Goal: Transaction & Acquisition: Purchase product/service

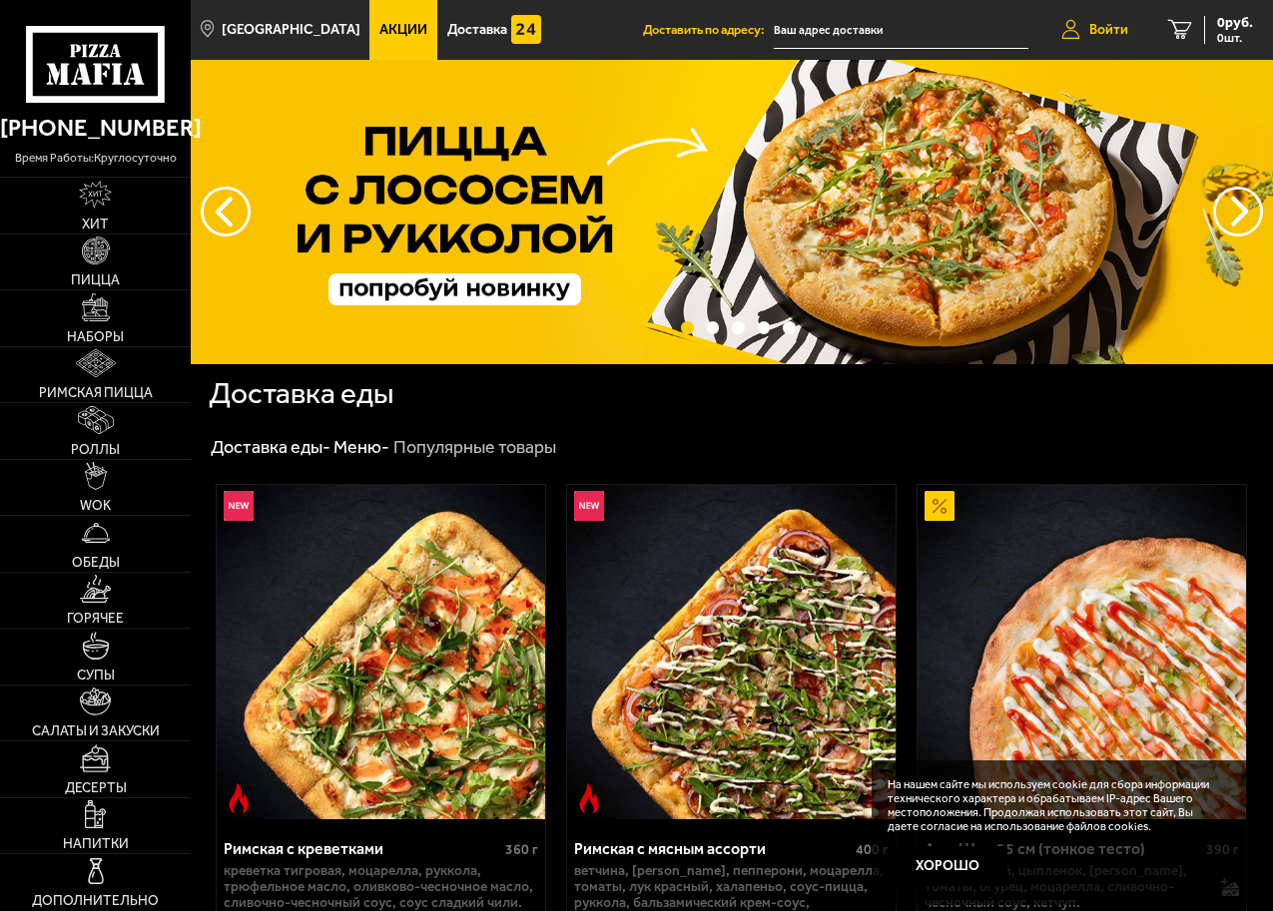
click at [1077, 30] on icon at bounding box center [1070, 30] width 18 height 20
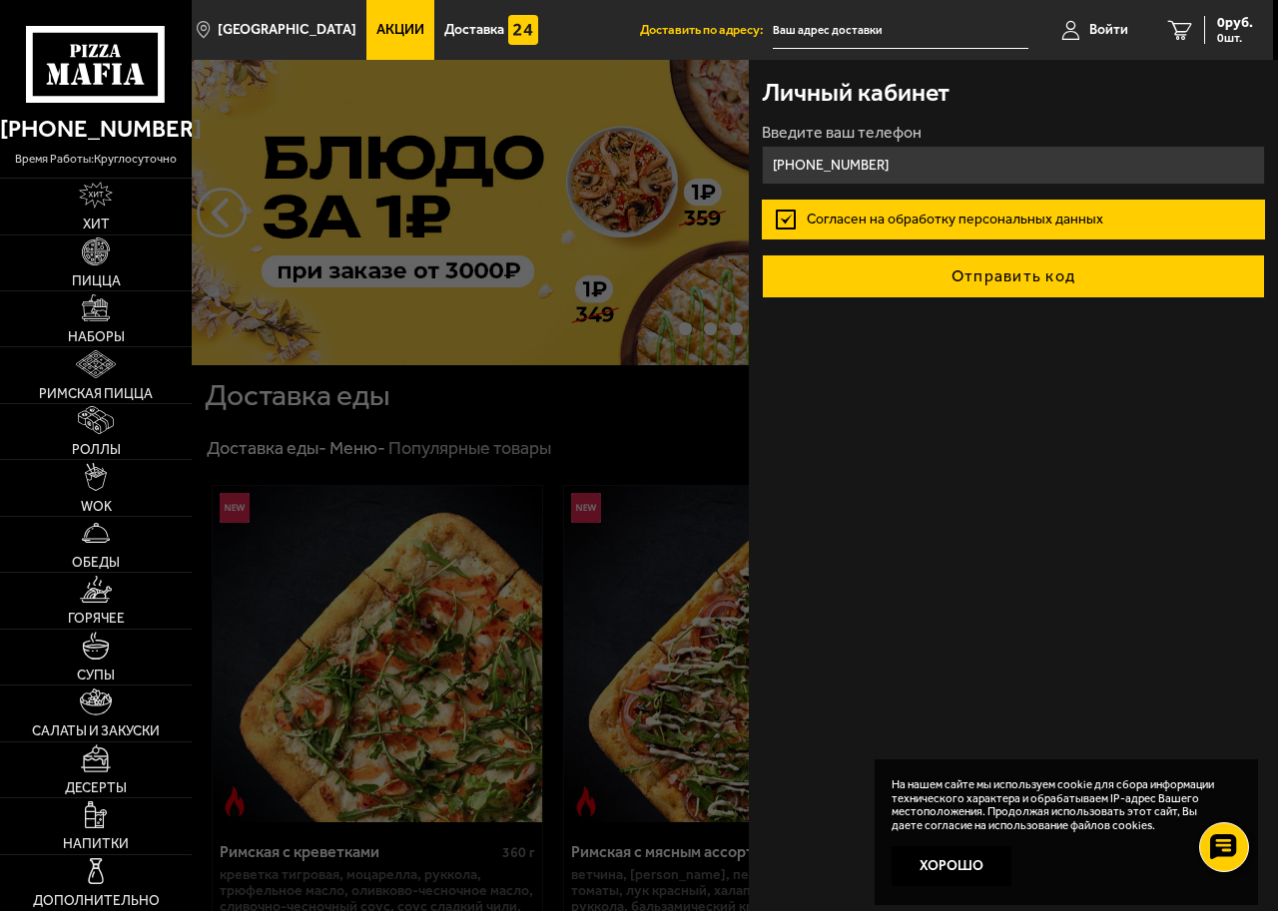
type input "[PHONE_NUMBER]"
click at [934, 284] on button "Отправить код" at bounding box center [1013, 277] width 502 height 44
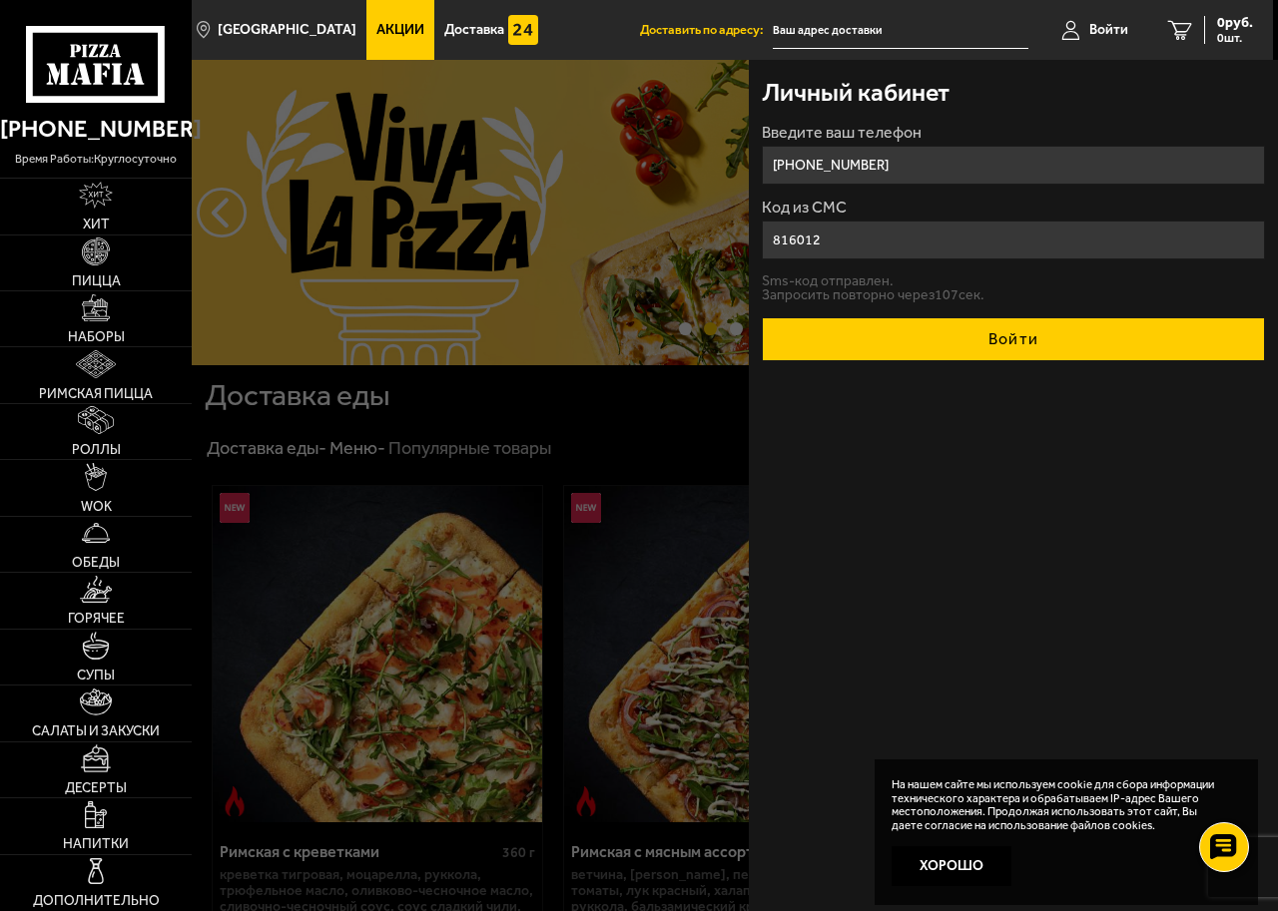
type input "816012"
click at [1001, 338] on button "Войти" at bounding box center [1013, 339] width 502 height 44
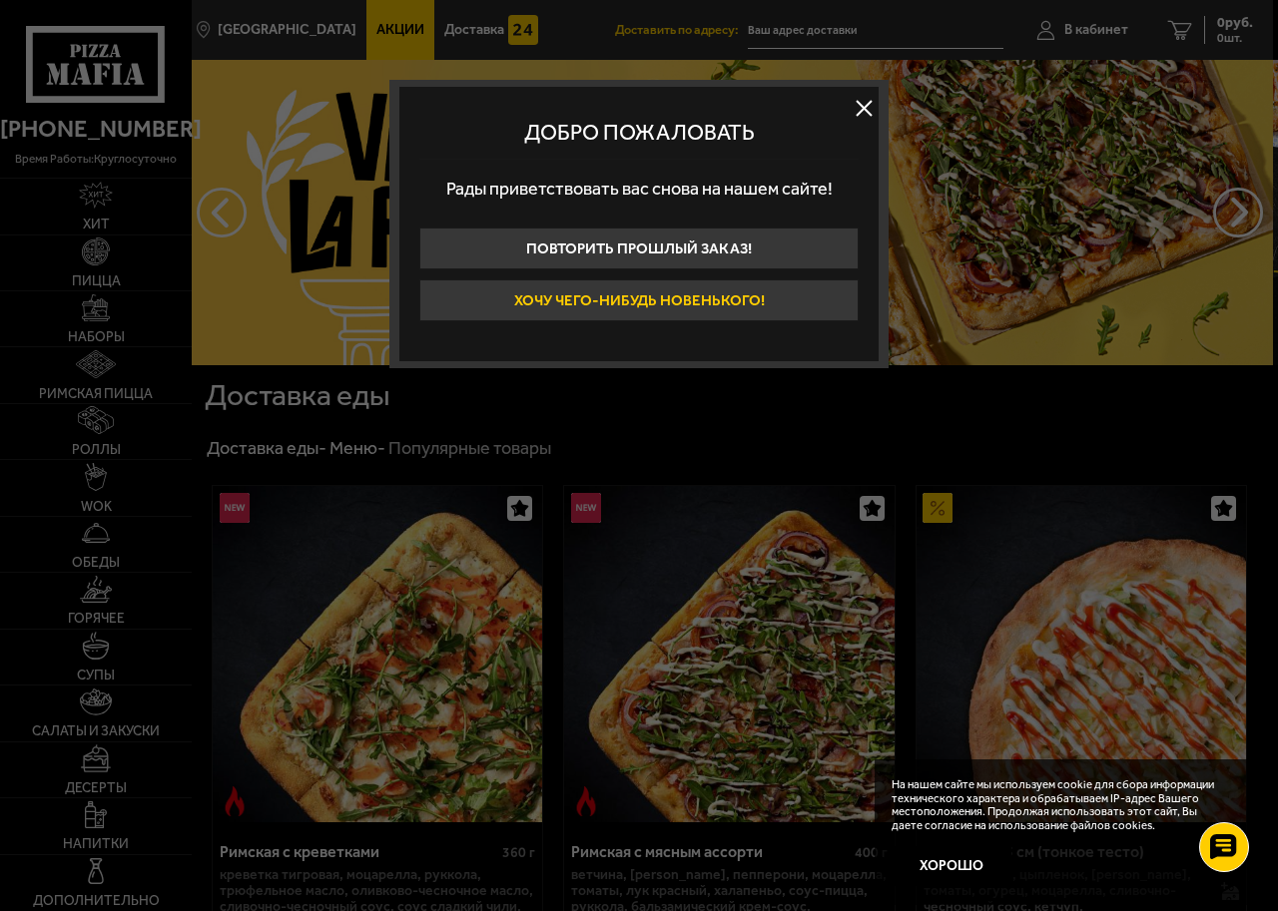
click at [725, 300] on button "Хочу чего-нибудь новенького!" at bounding box center [638, 301] width 439 height 42
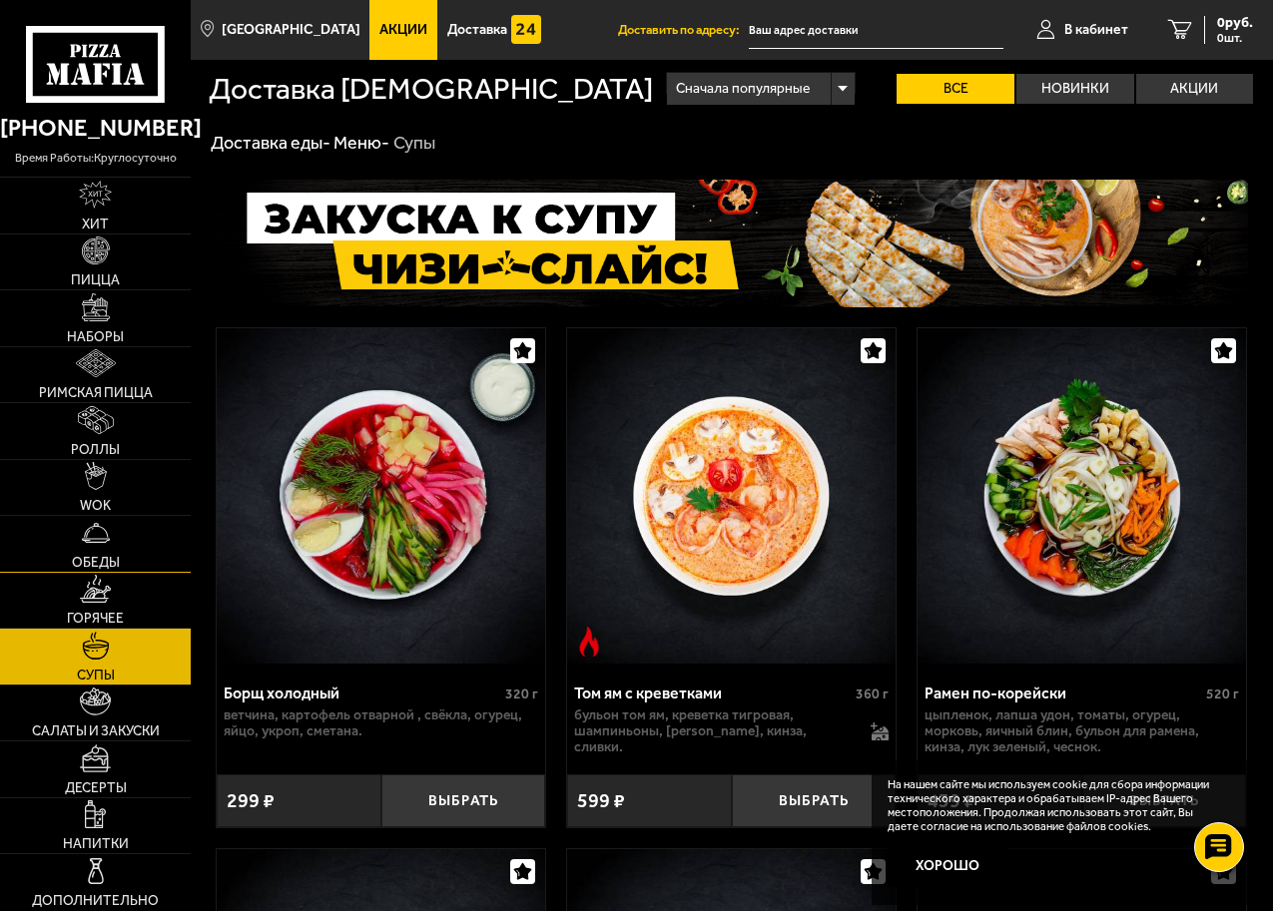
click at [121, 560] on link "Обеды" at bounding box center [95, 544] width 191 height 56
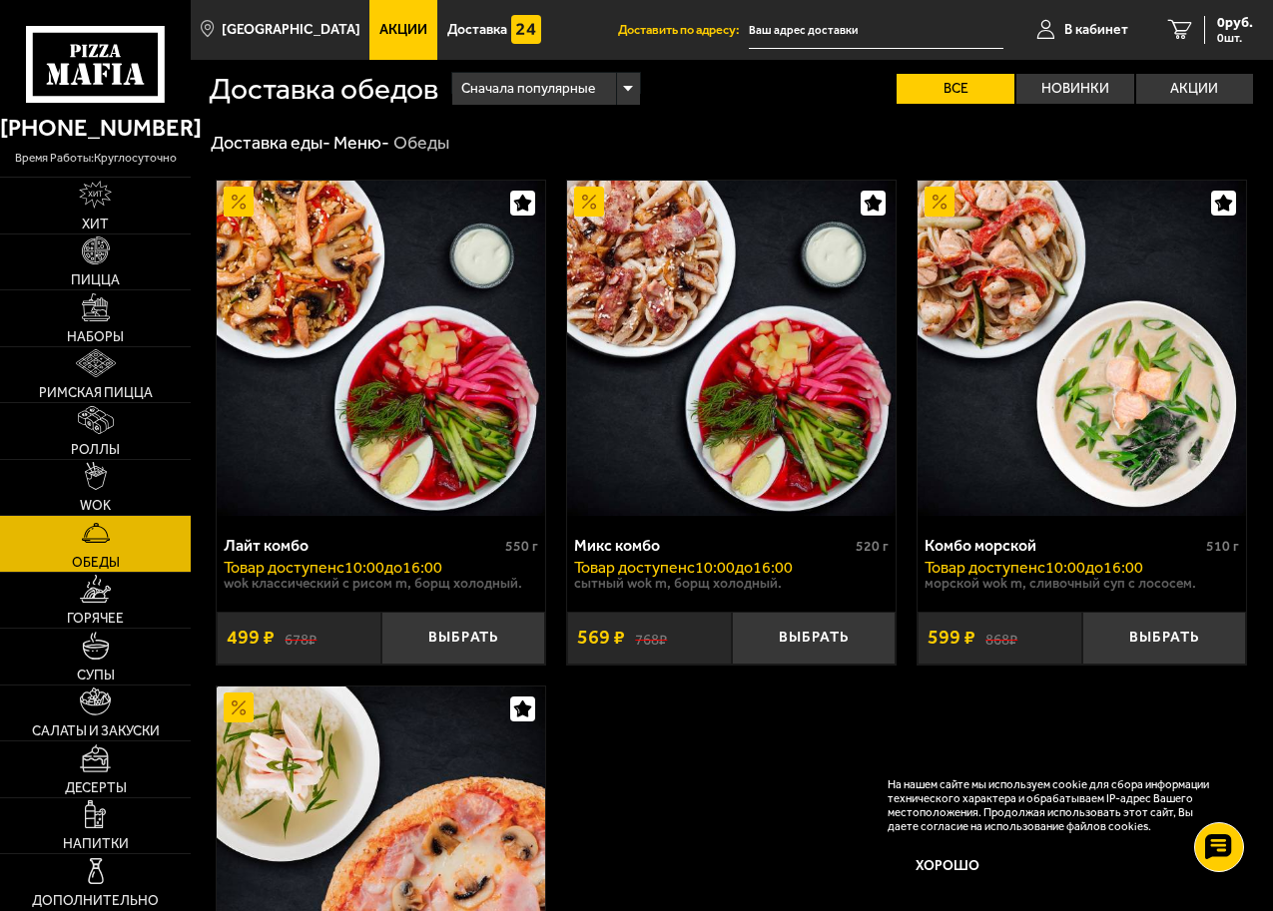
click at [1149, 442] on img at bounding box center [1081, 348] width 328 height 335
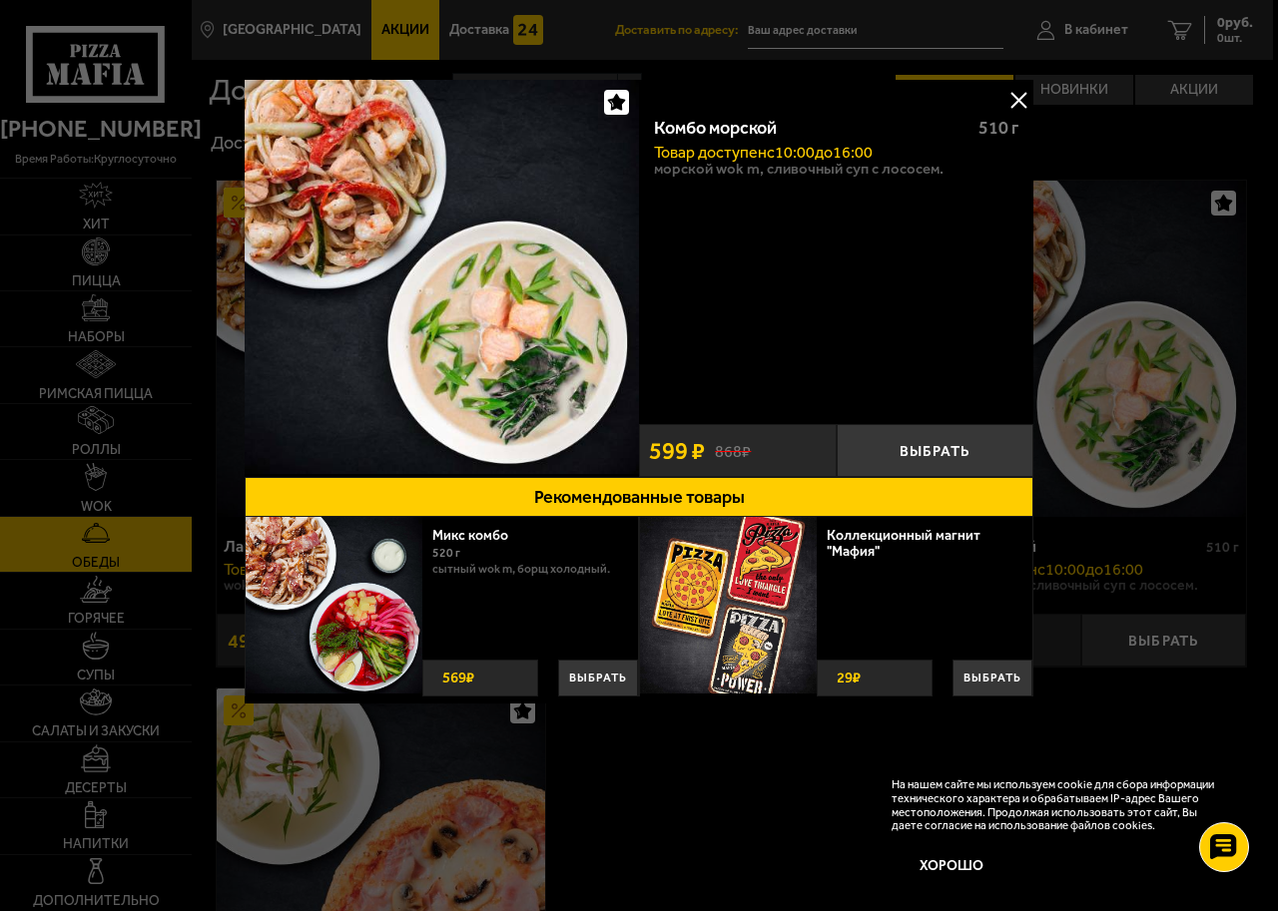
click at [1014, 102] on button at bounding box center [1018, 100] width 30 height 30
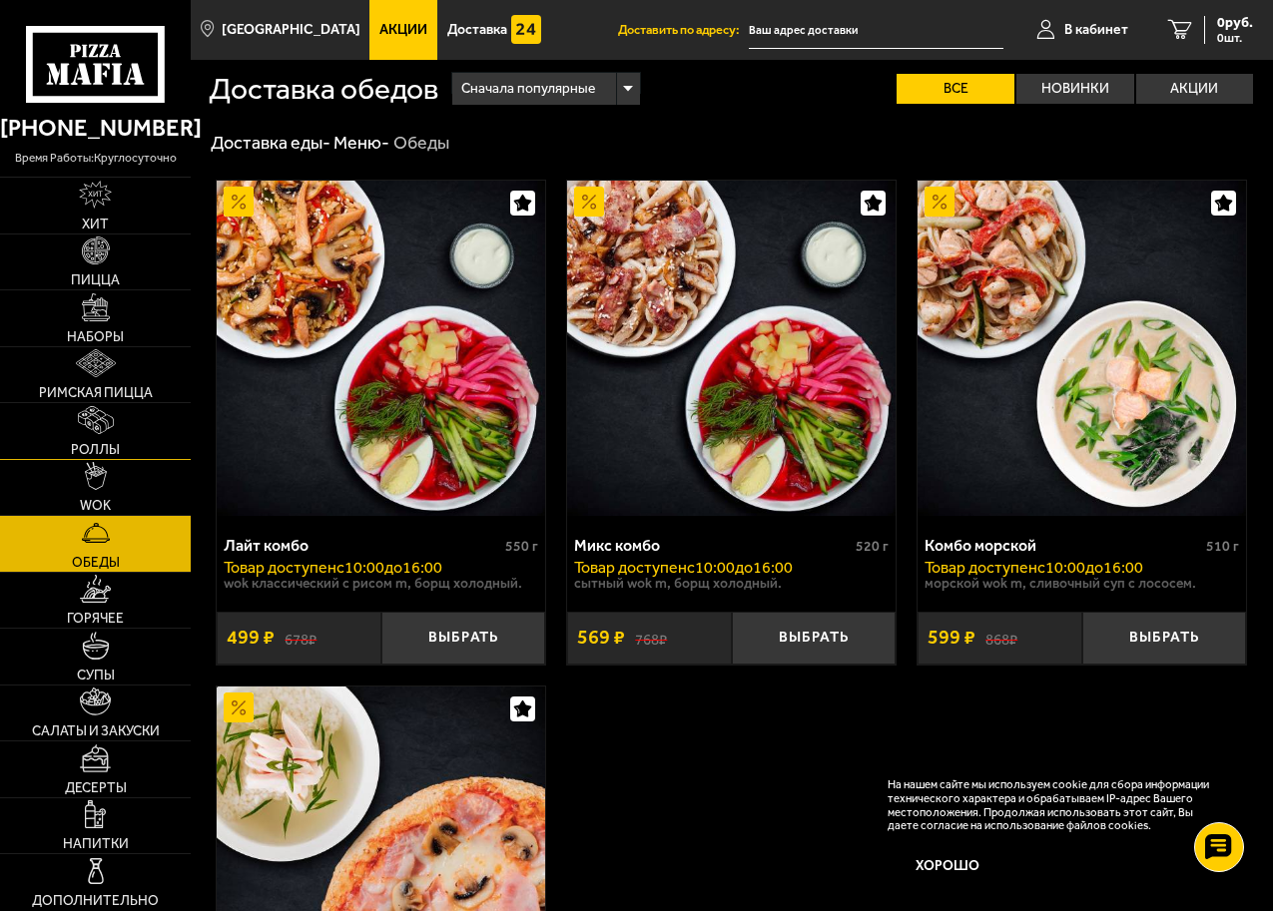
click at [110, 453] on span "Роллы" at bounding box center [95, 450] width 49 height 14
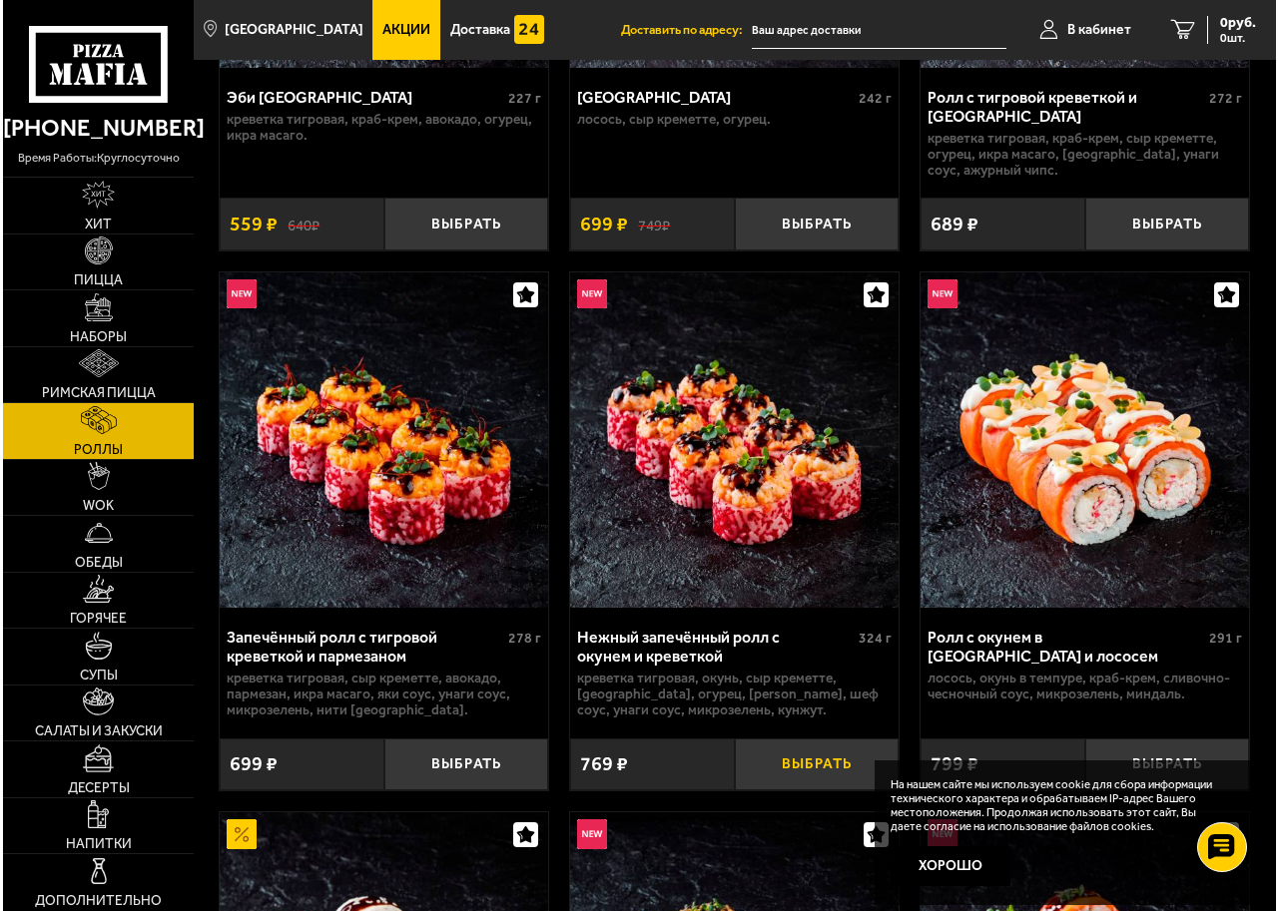
scroll to position [399, 0]
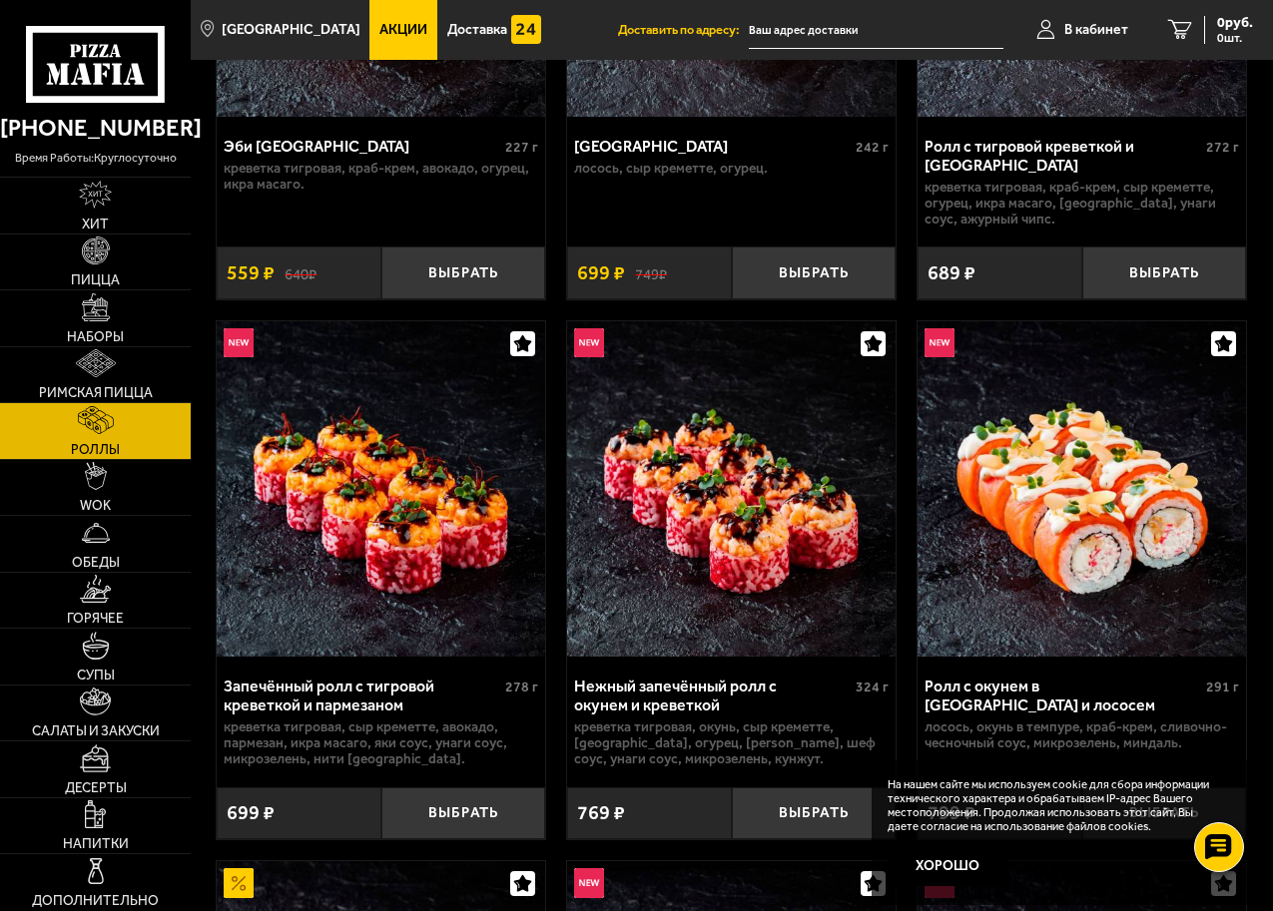
click at [433, 539] on img at bounding box center [381, 488] width 328 height 335
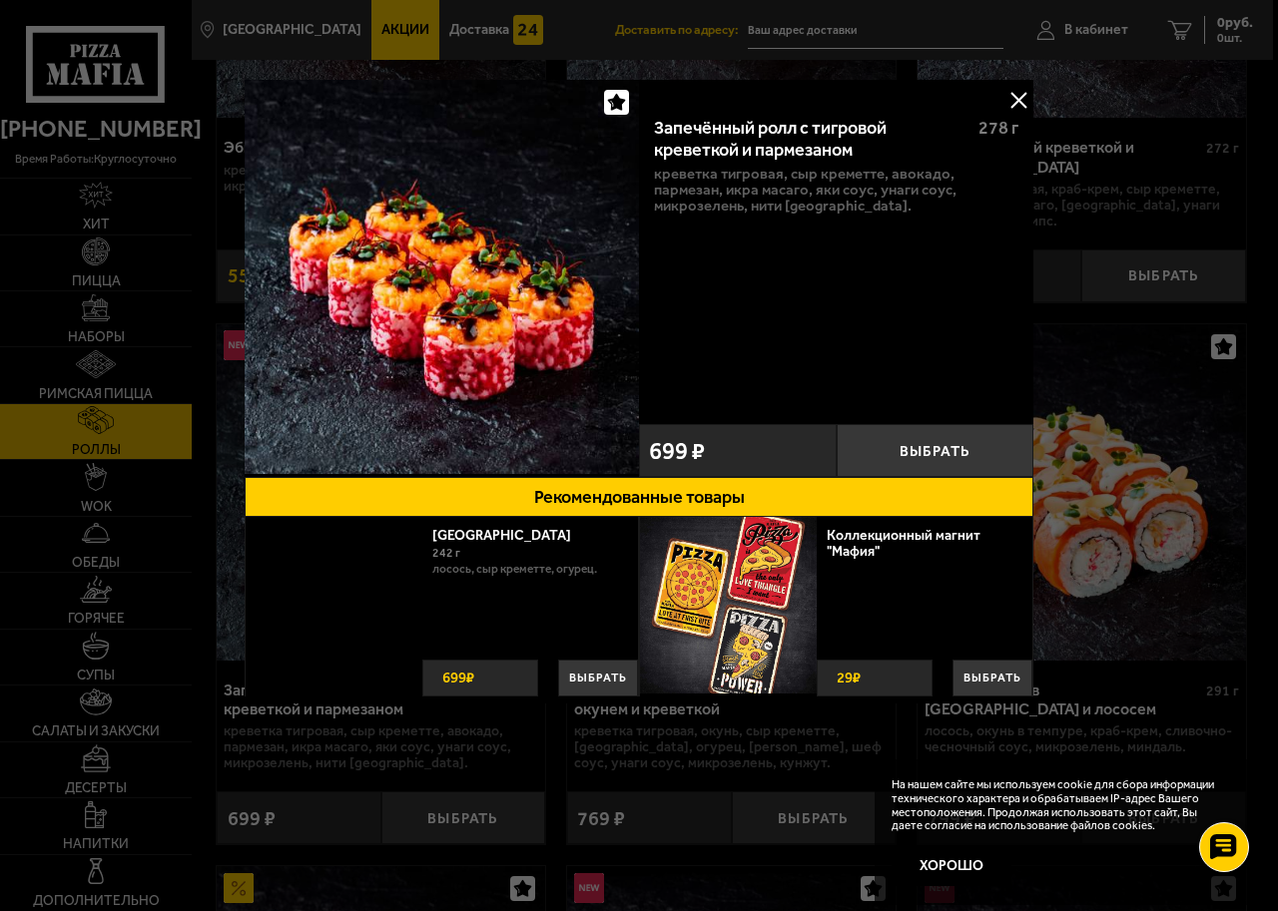
click at [433, 539] on link "[GEOGRAPHIC_DATA]" at bounding box center [511, 535] width 159 height 17
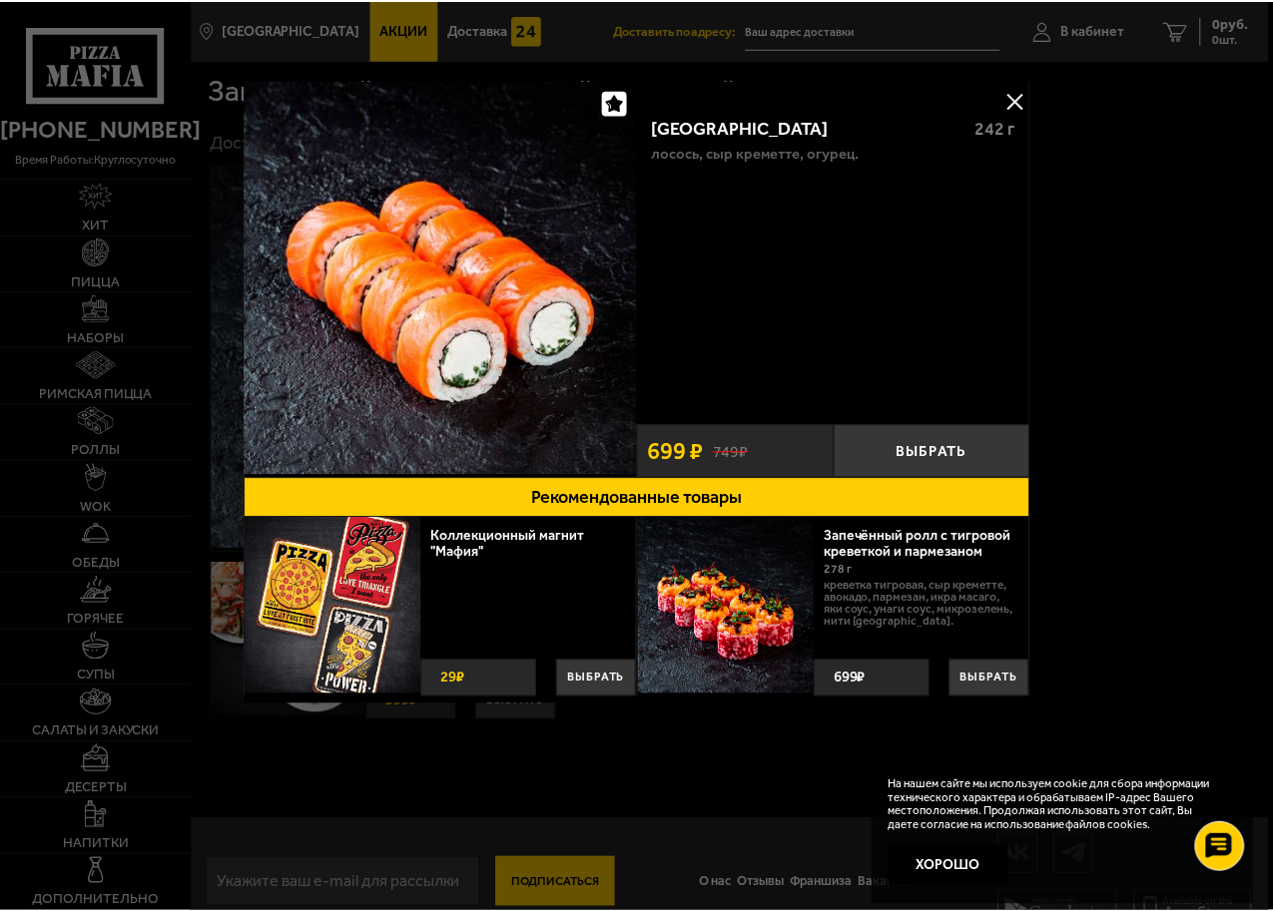
scroll to position [37, 0]
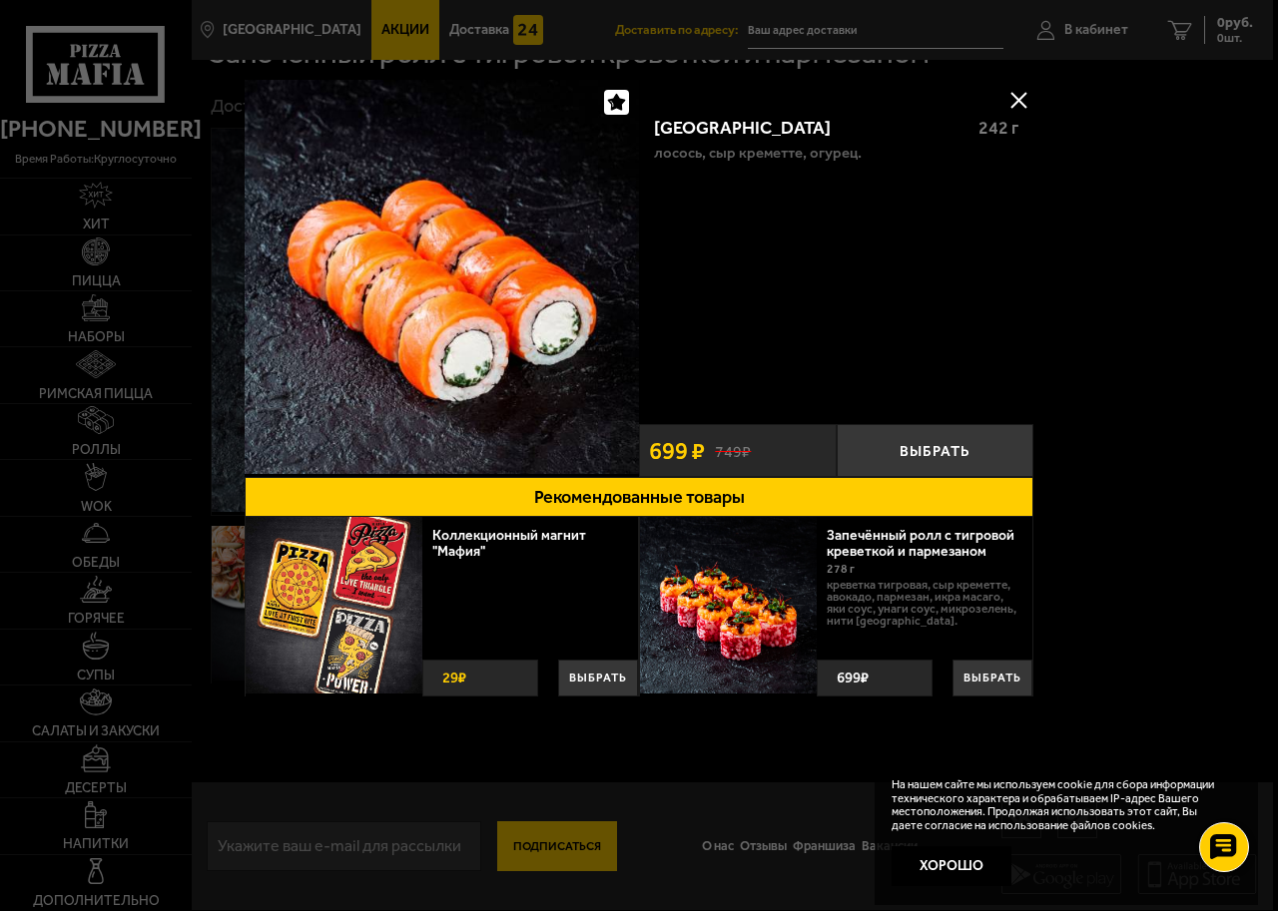
click at [1015, 104] on button at bounding box center [1018, 100] width 30 height 30
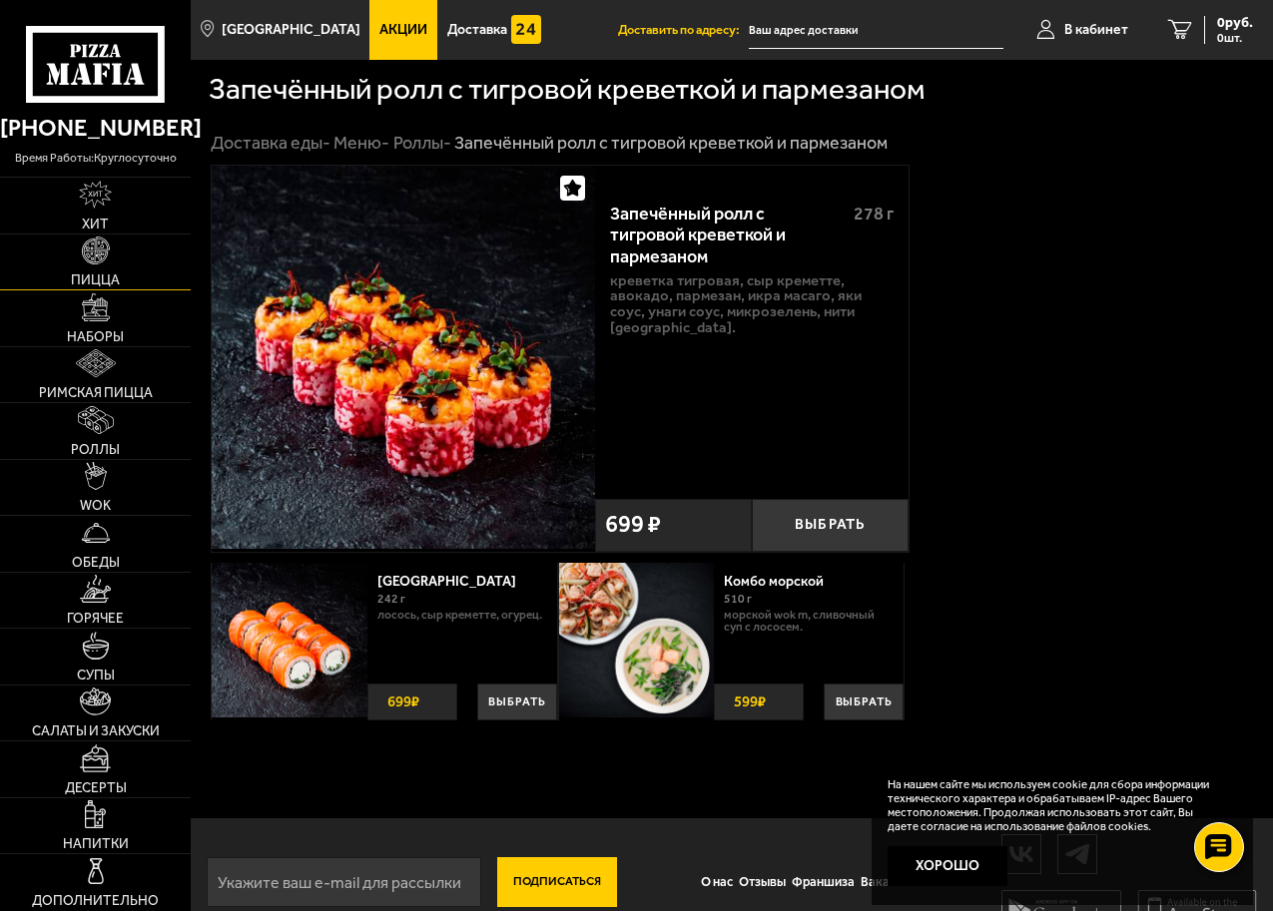
click at [111, 284] on span "Пицца" at bounding box center [95, 281] width 49 height 14
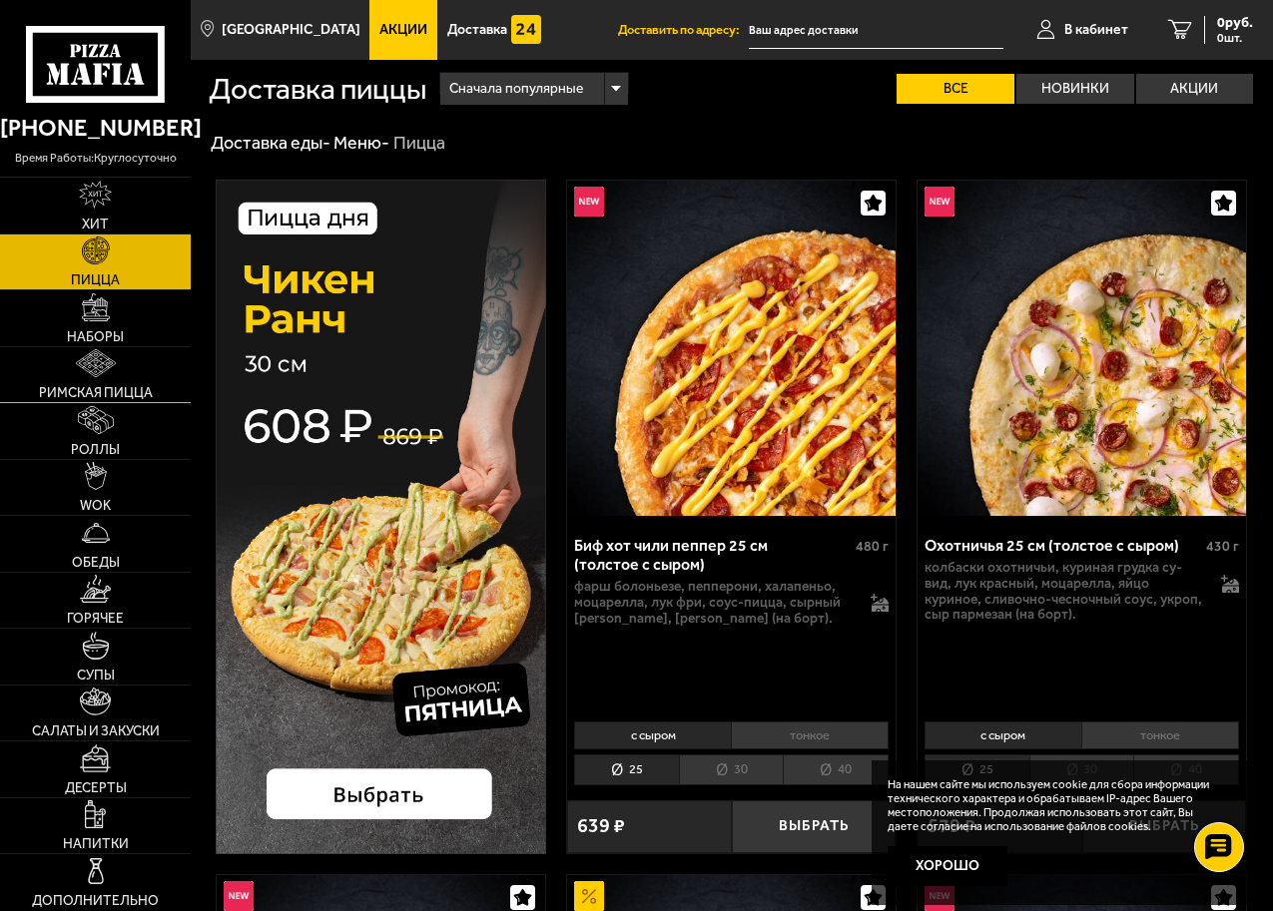
click at [91, 389] on span "Римская пицца" at bounding box center [96, 393] width 114 height 14
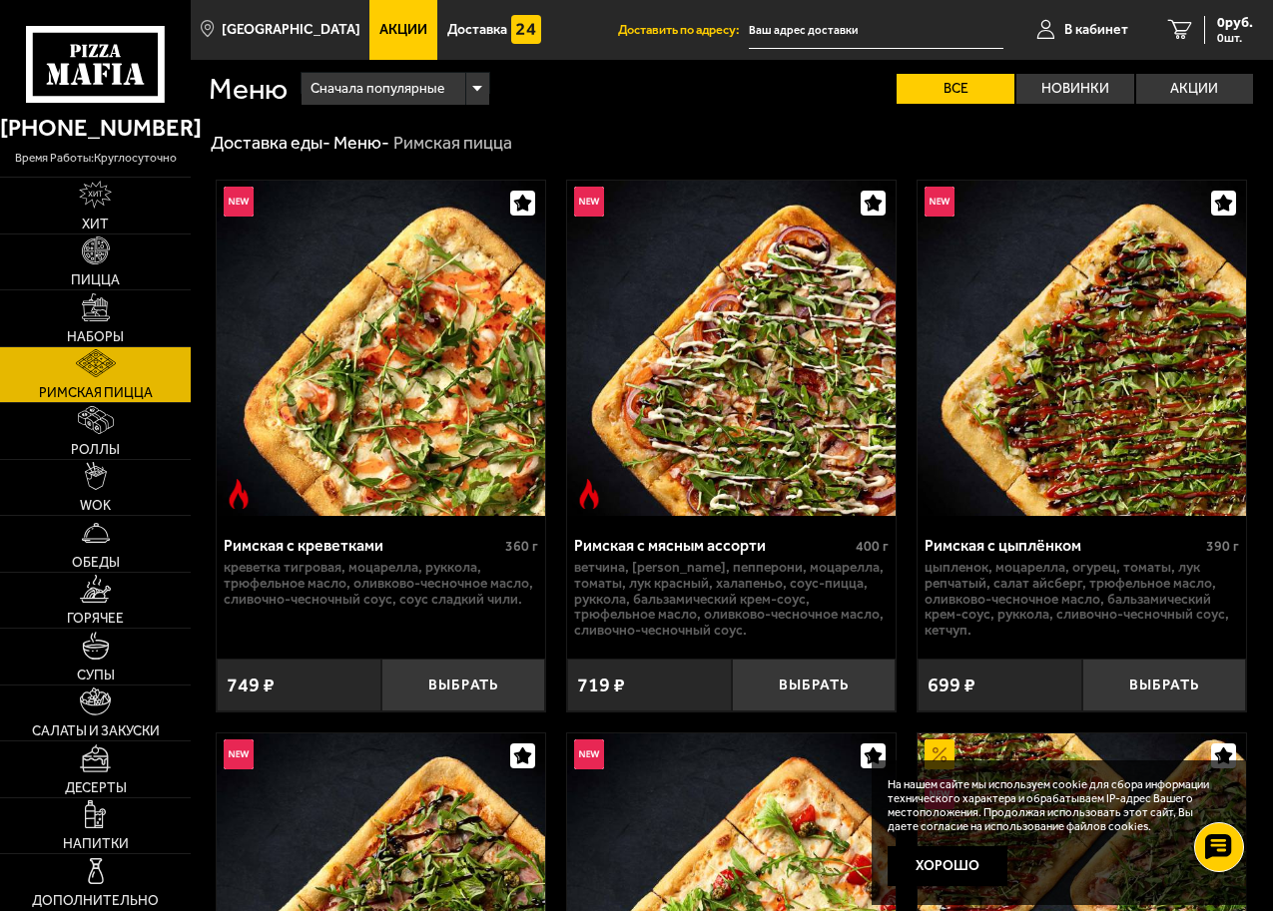
click at [394, 409] on img at bounding box center [381, 348] width 328 height 335
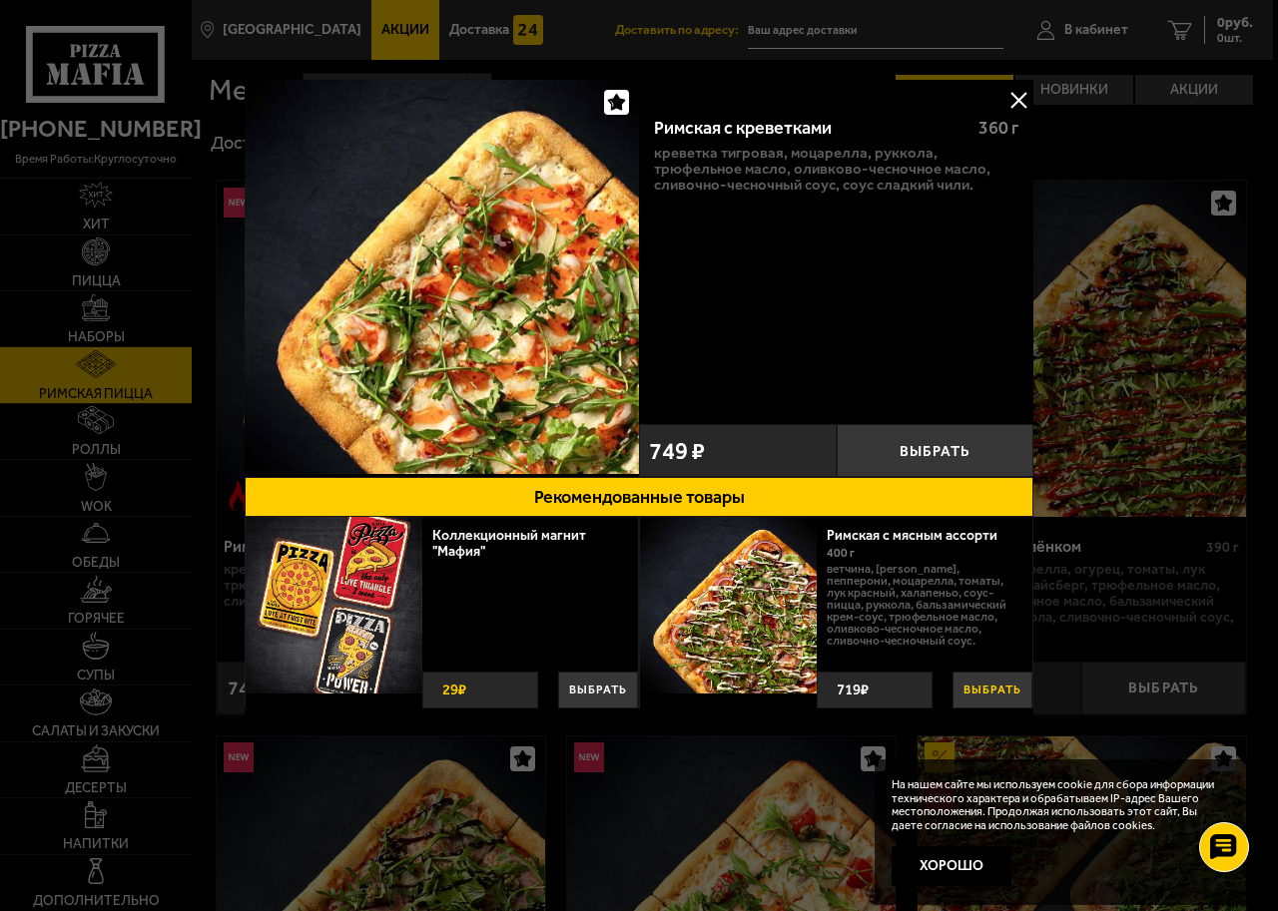
click at [1006, 693] on button "Выбрать" at bounding box center [992, 690] width 80 height 37
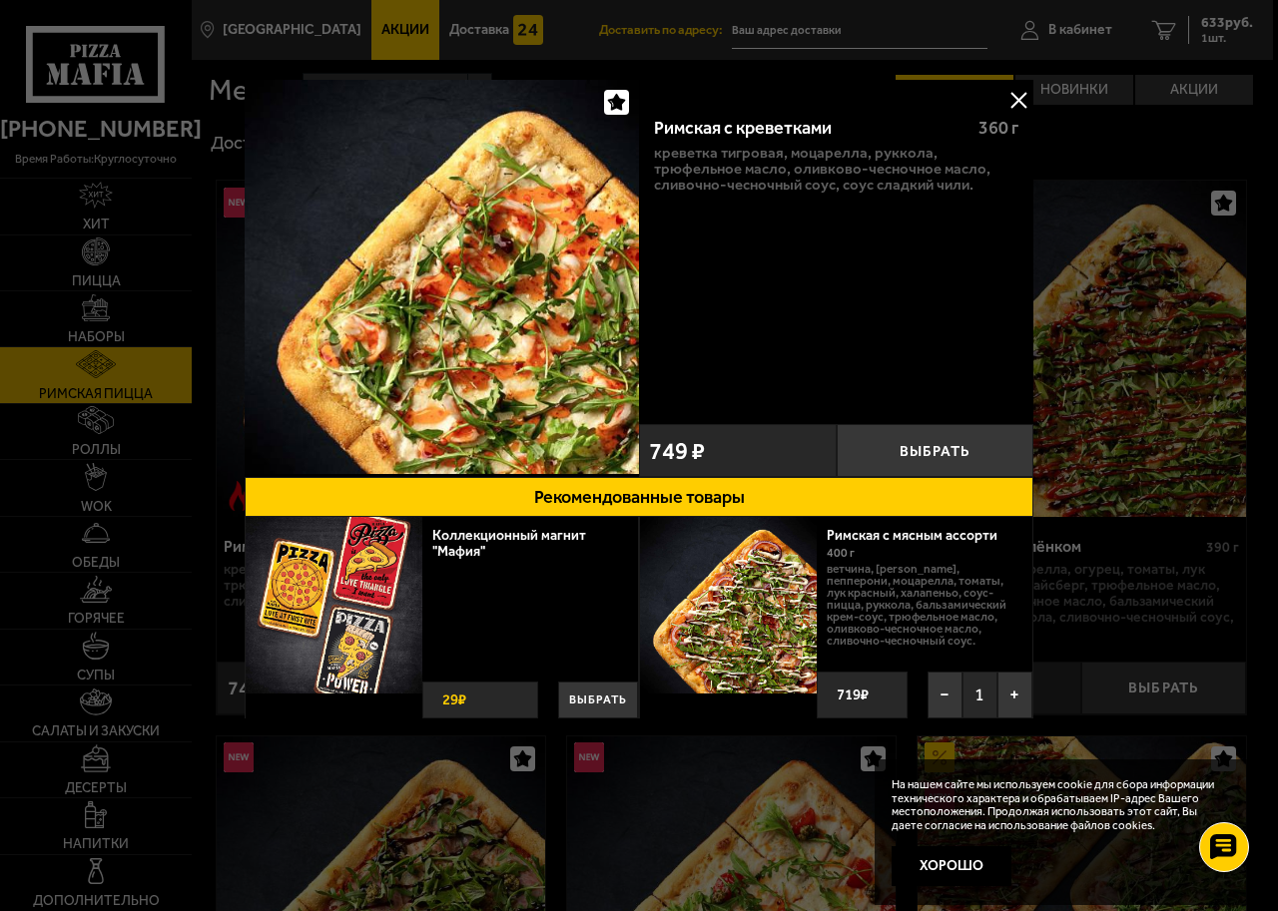
click at [1013, 97] on button at bounding box center [1018, 100] width 30 height 30
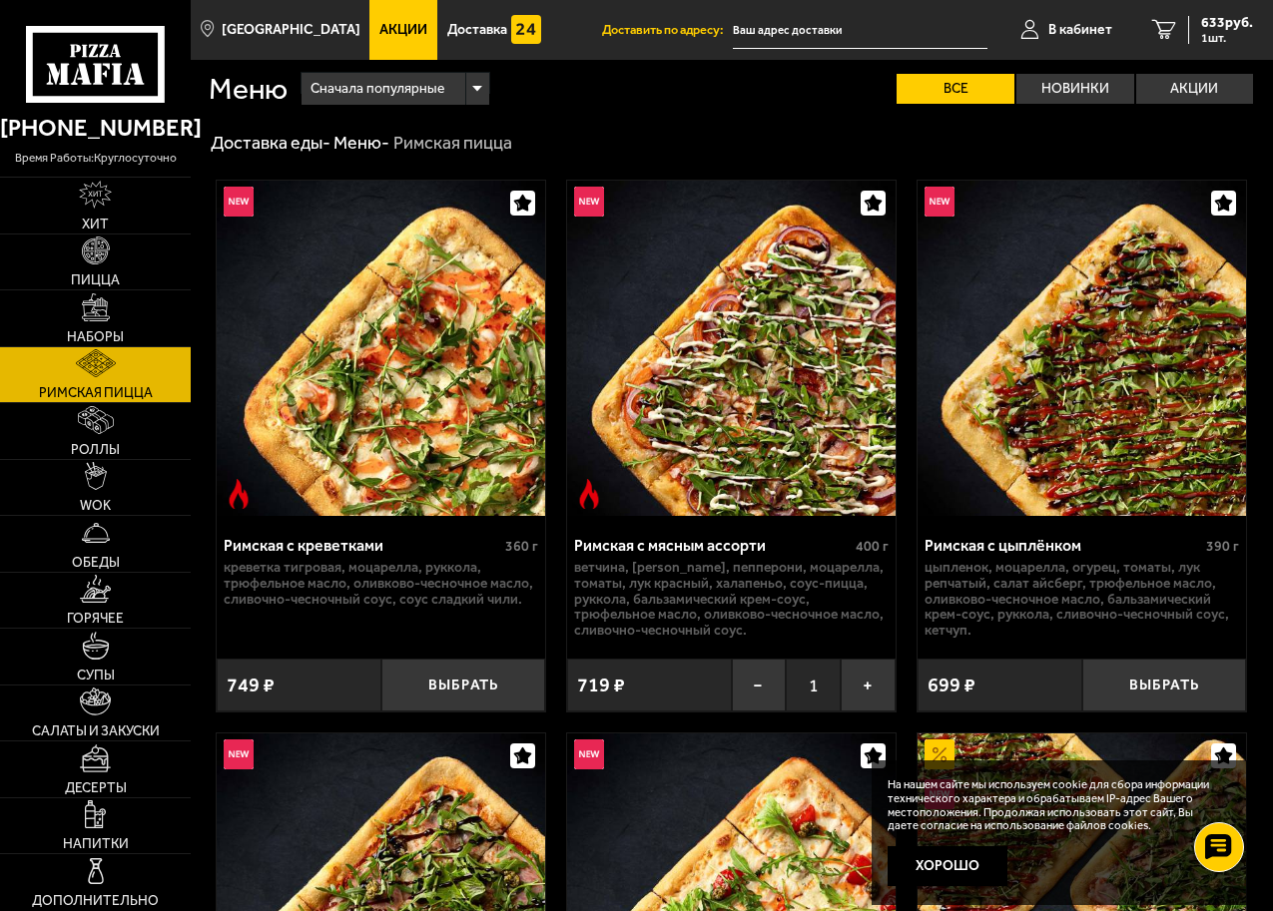
click at [775, 446] on img at bounding box center [731, 348] width 328 height 335
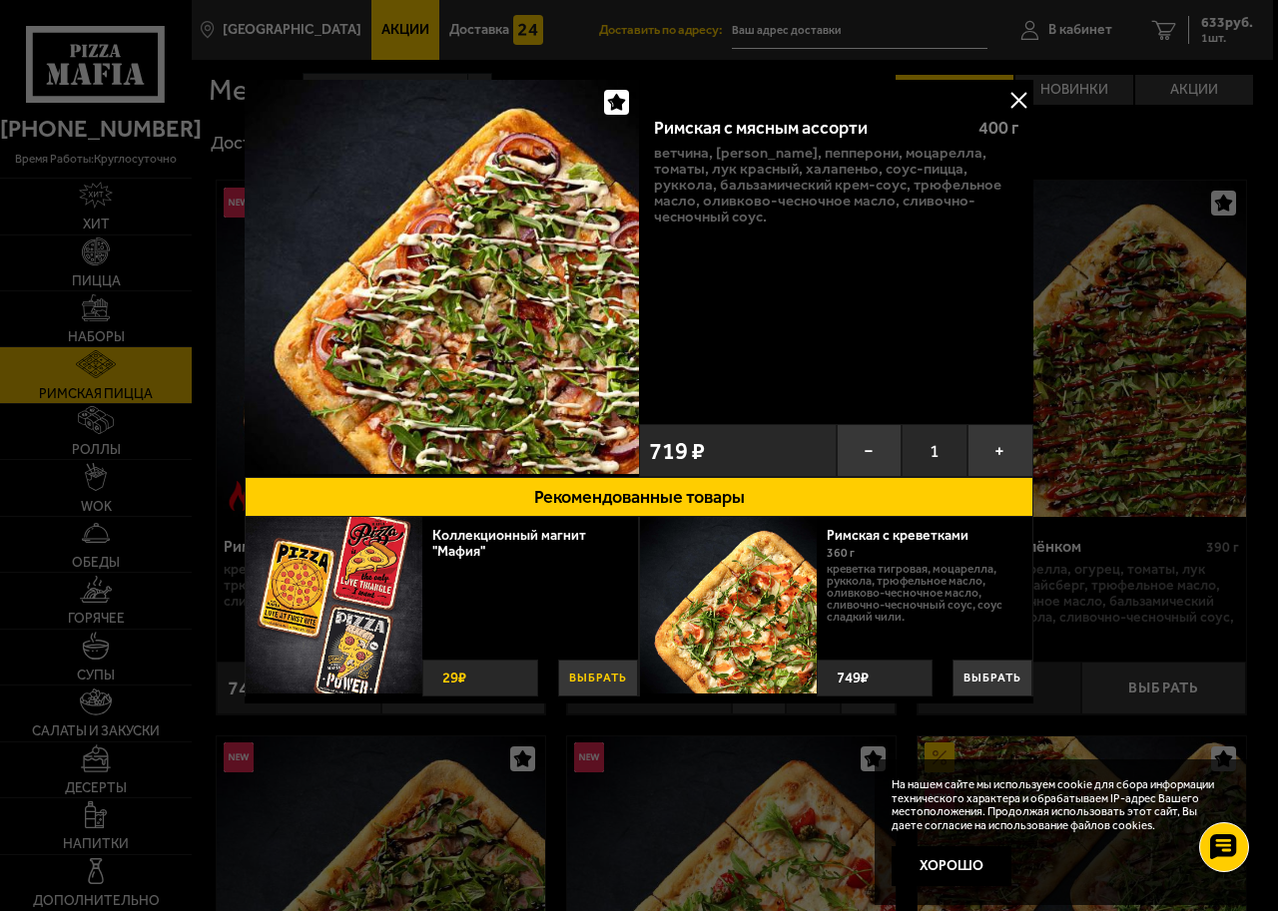
click at [599, 672] on button "Выбрать" at bounding box center [598, 678] width 80 height 37
click at [1018, 103] on button at bounding box center [1018, 100] width 30 height 30
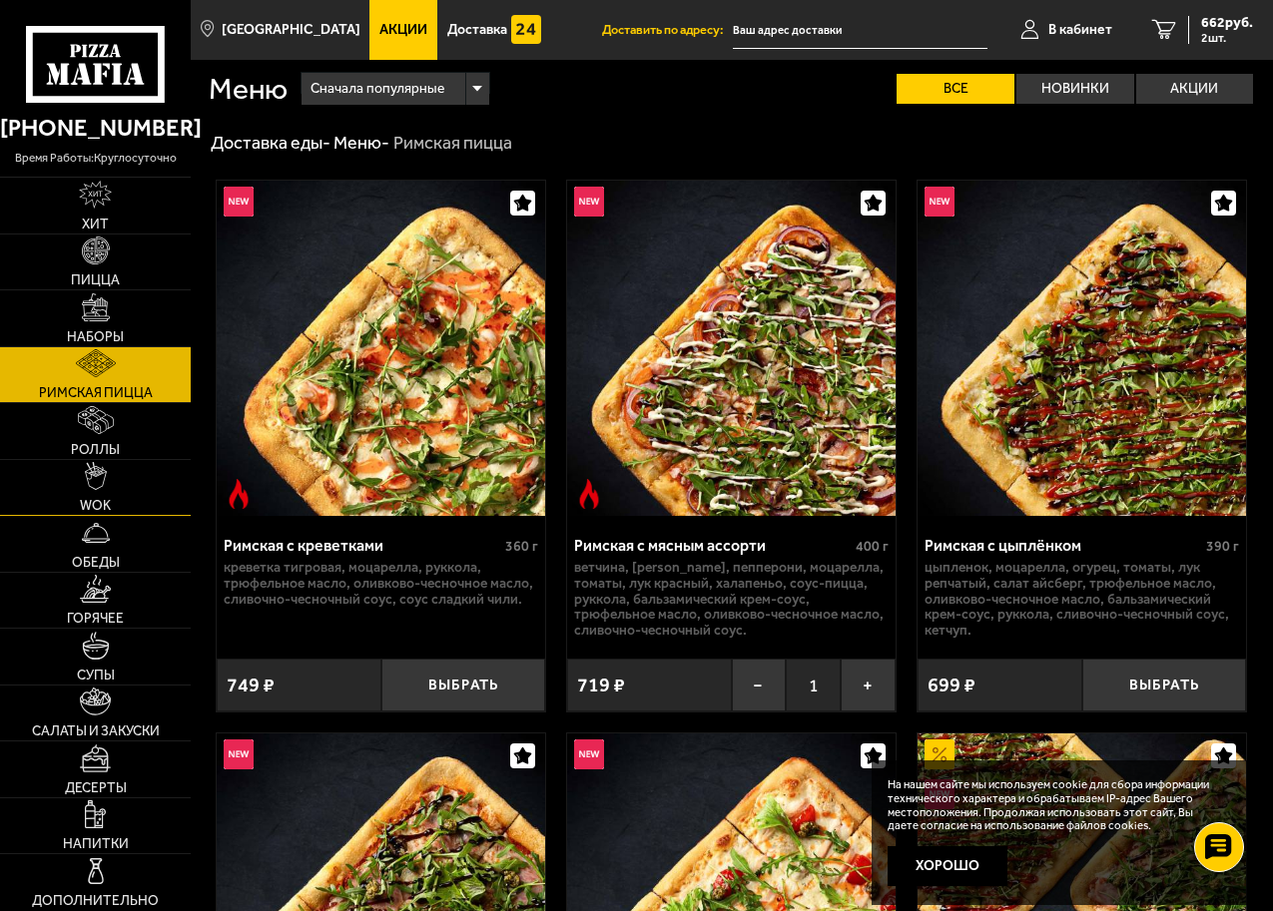
click at [96, 497] on link "WOK" at bounding box center [95, 488] width 191 height 56
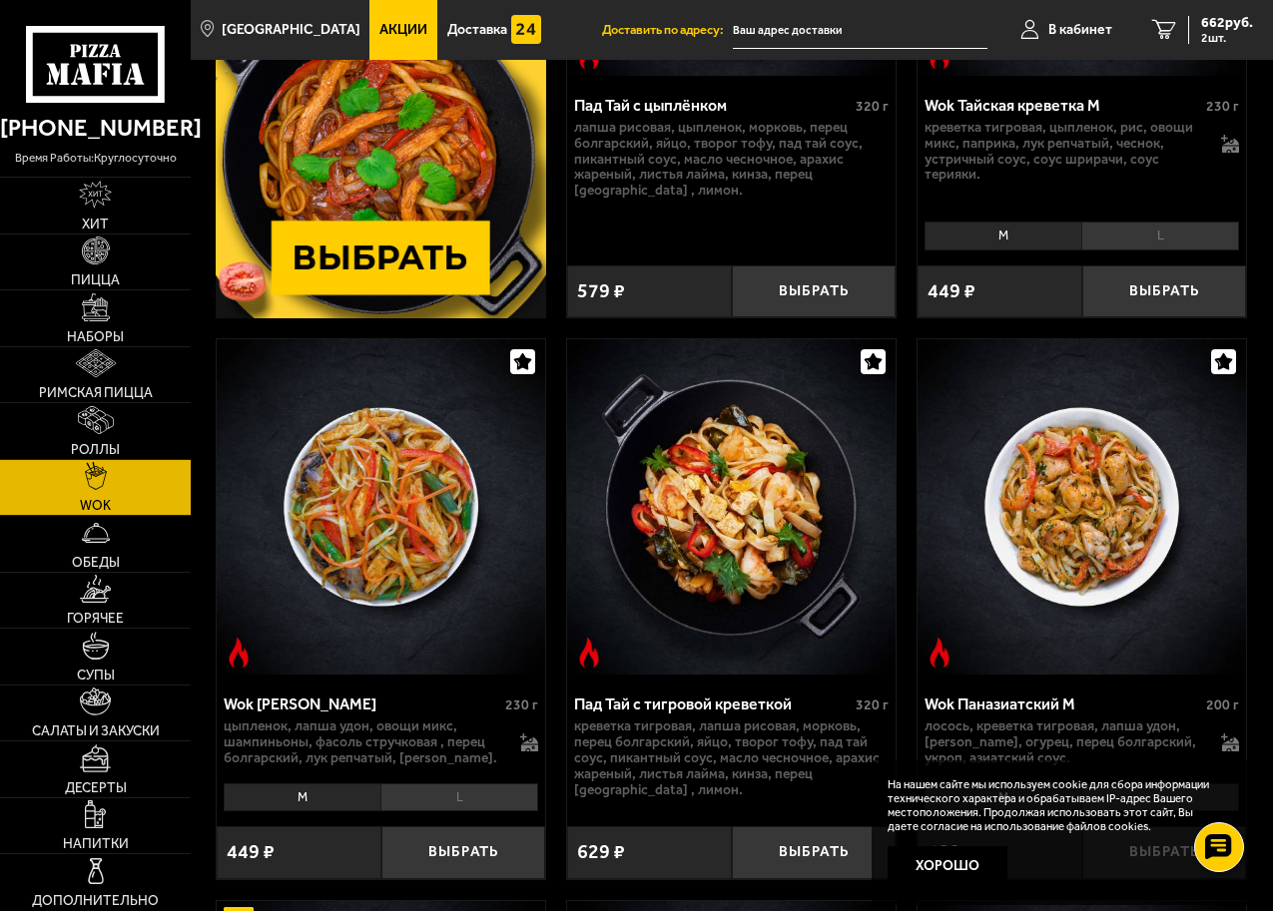
scroll to position [200, 0]
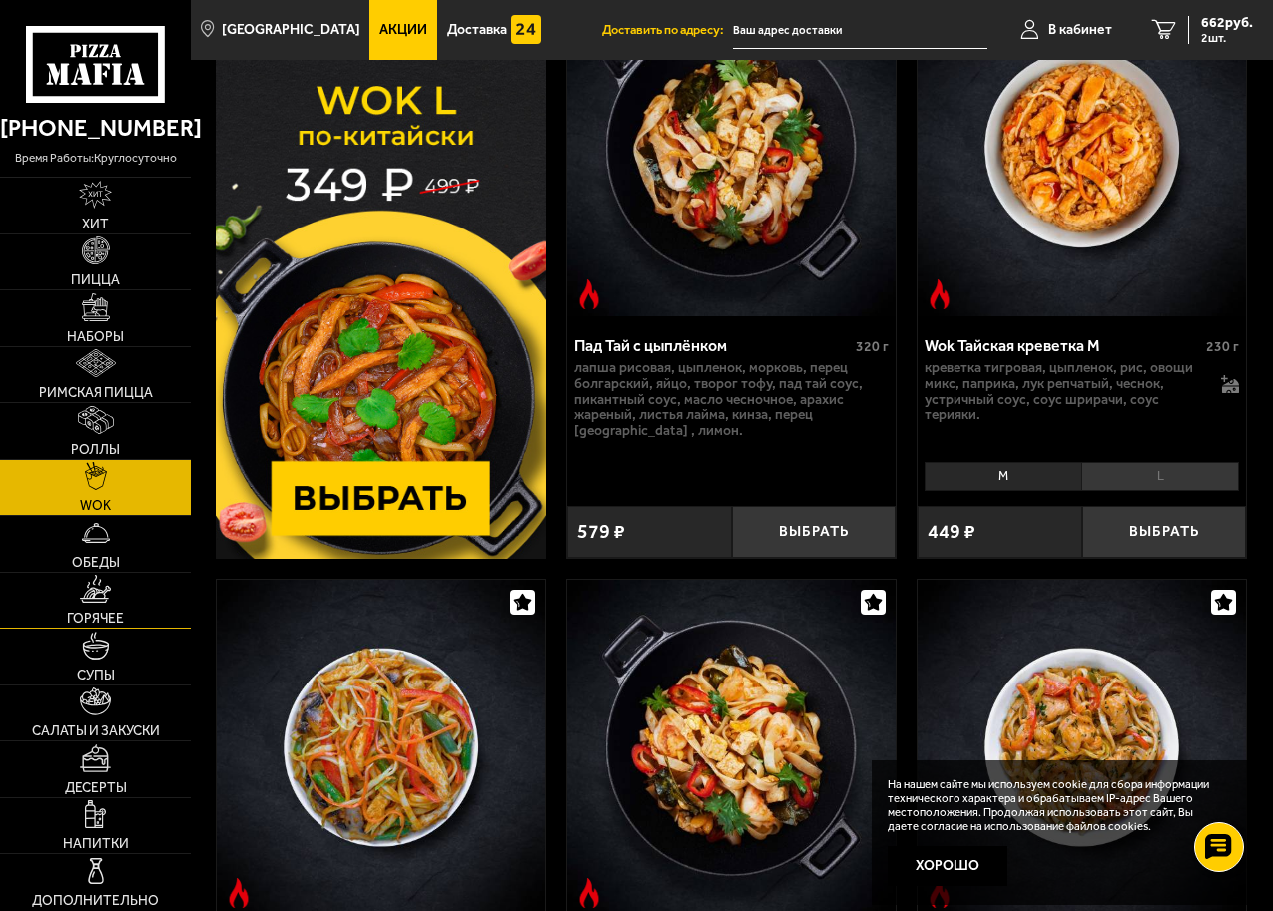
click at [113, 615] on span "Горячее" at bounding box center [95, 619] width 57 height 14
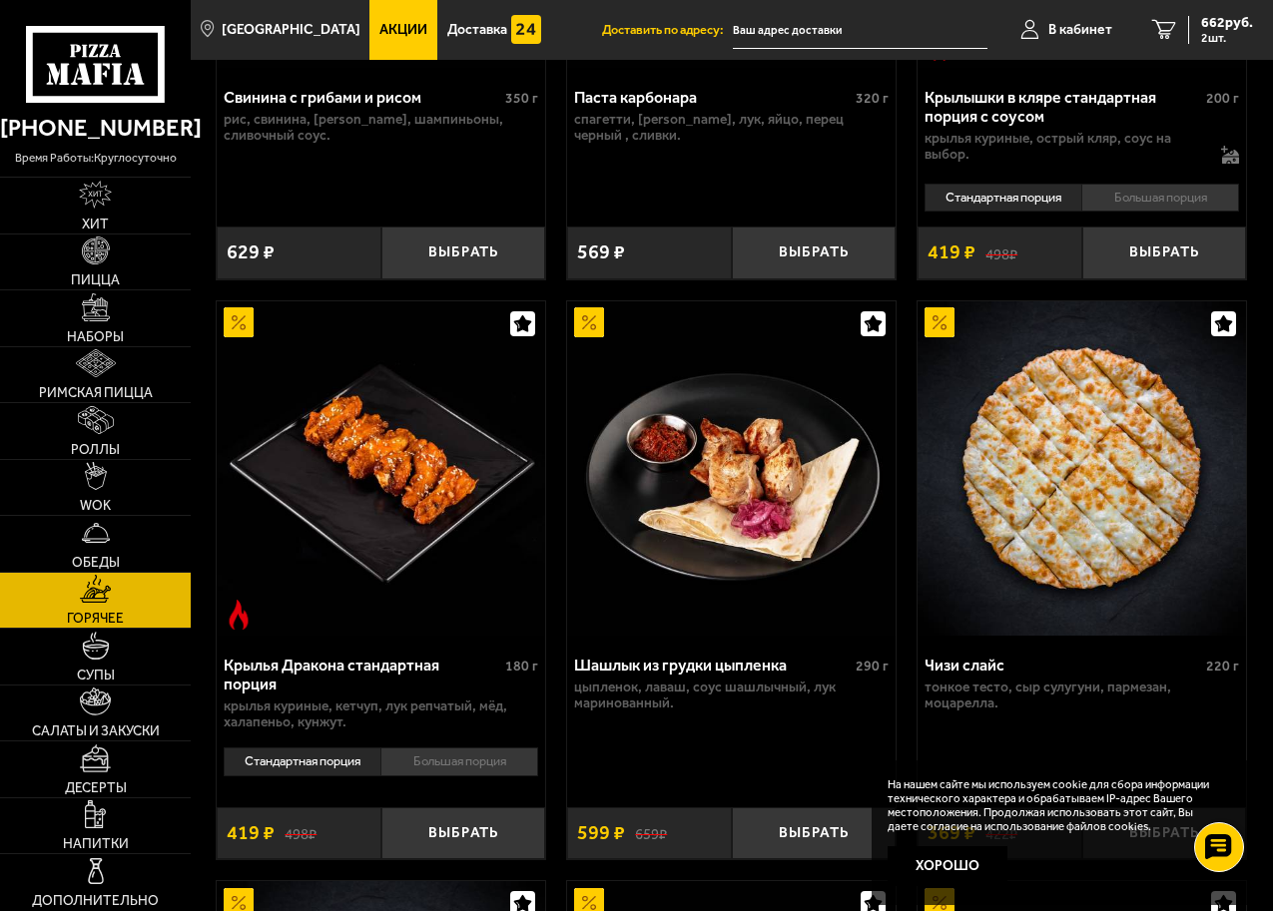
scroll to position [1597, 0]
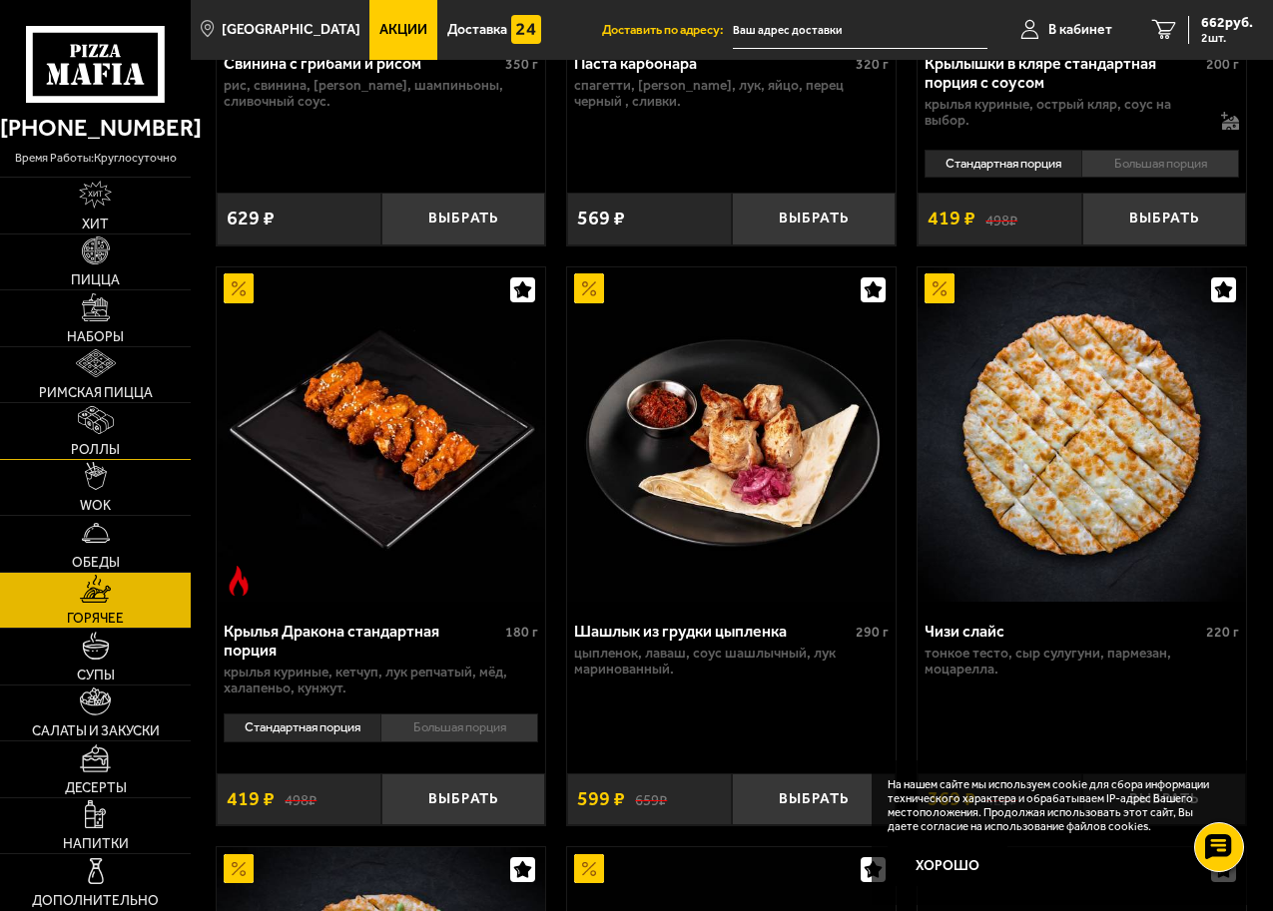
click at [95, 449] on span "Роллы" at bounding box center [95, 450] width 49 height 14
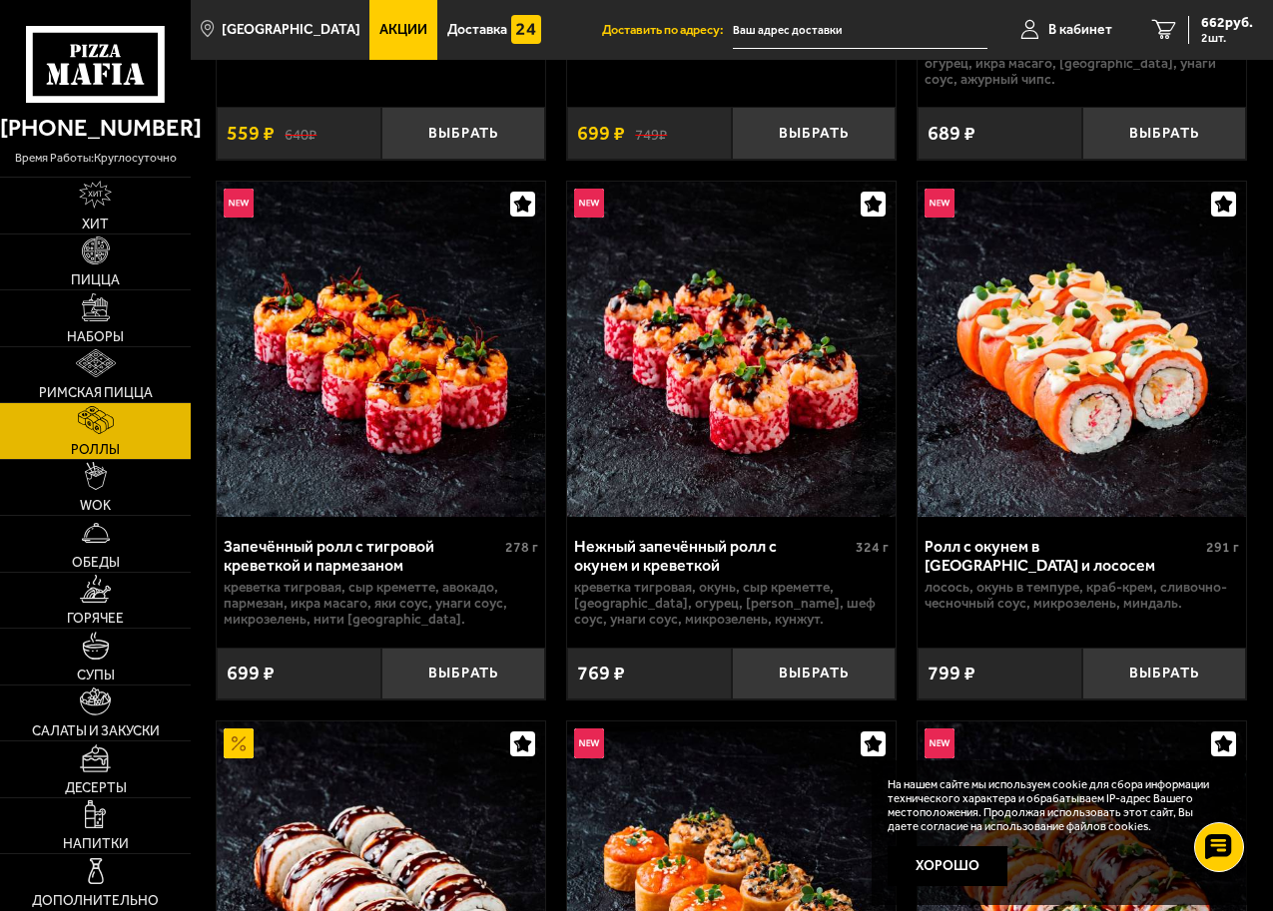
scroll to position [599, 0]
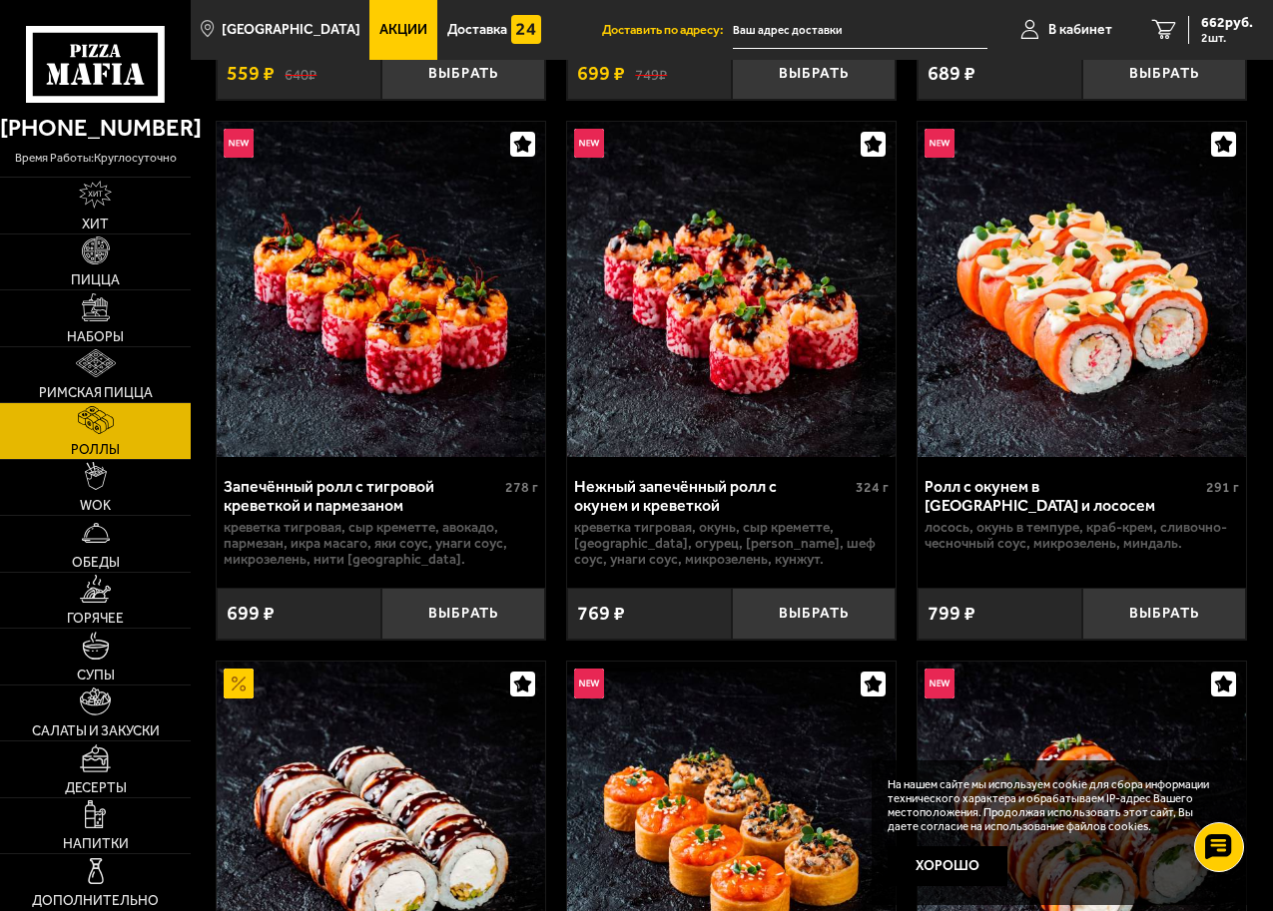
click at [416, 398] on img at bounding box center [381, 289] width 328 height 335
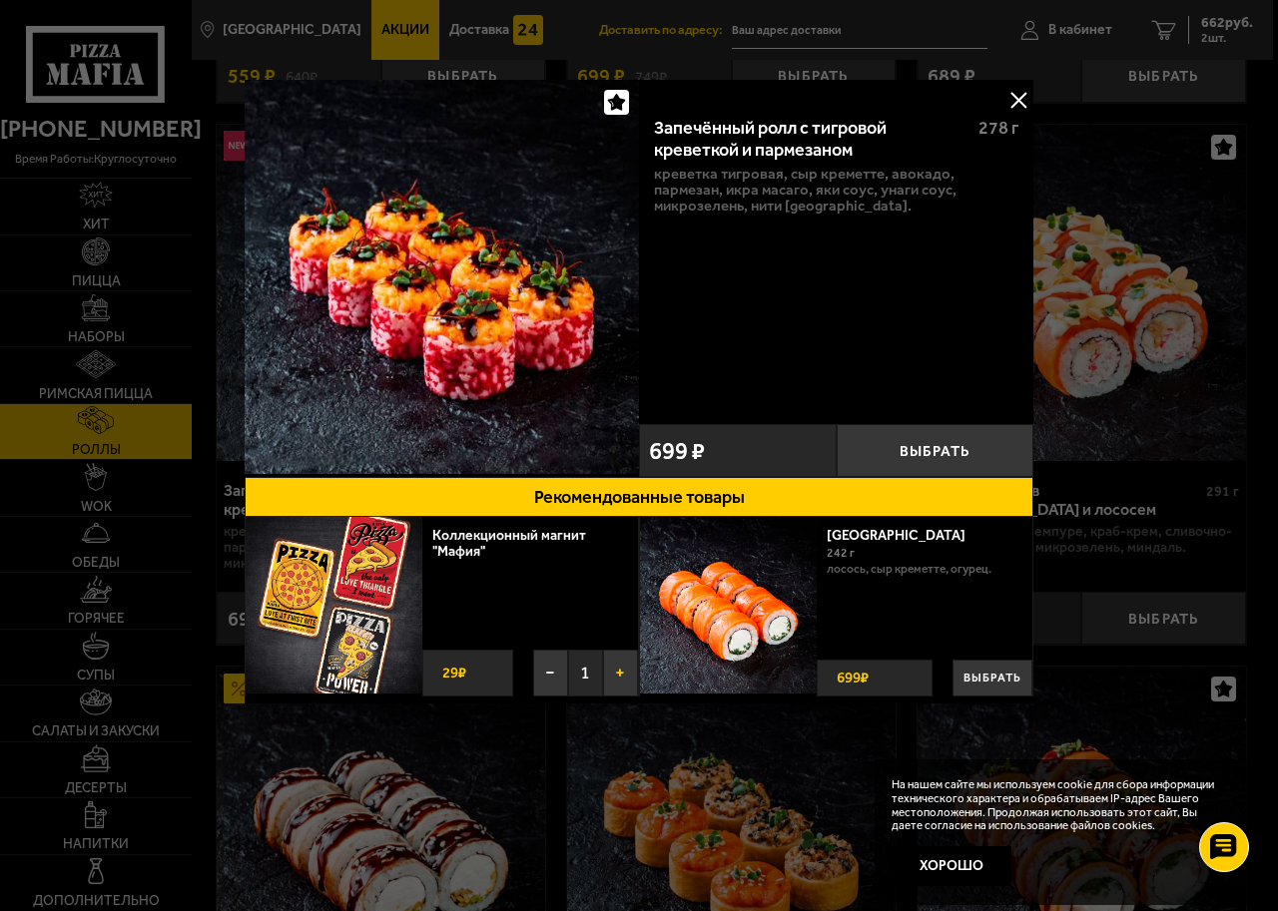
click at [623, 669] on button "+" at bounding box center [620, 673] width 35 height 47
click at [546, 675] on button "−" at bounding box center [550, 673] width 35 height 47
click at [906, 449] on button "Выбрать" at bounding box center [936, 450] width 198 height 53
click at [1010, 455] on button "+" at bounding box center [1000, 450] width 66 height 53
click at [999, 685] on button "Выбрать" at bounding box center [992, 678] width 80 height 37
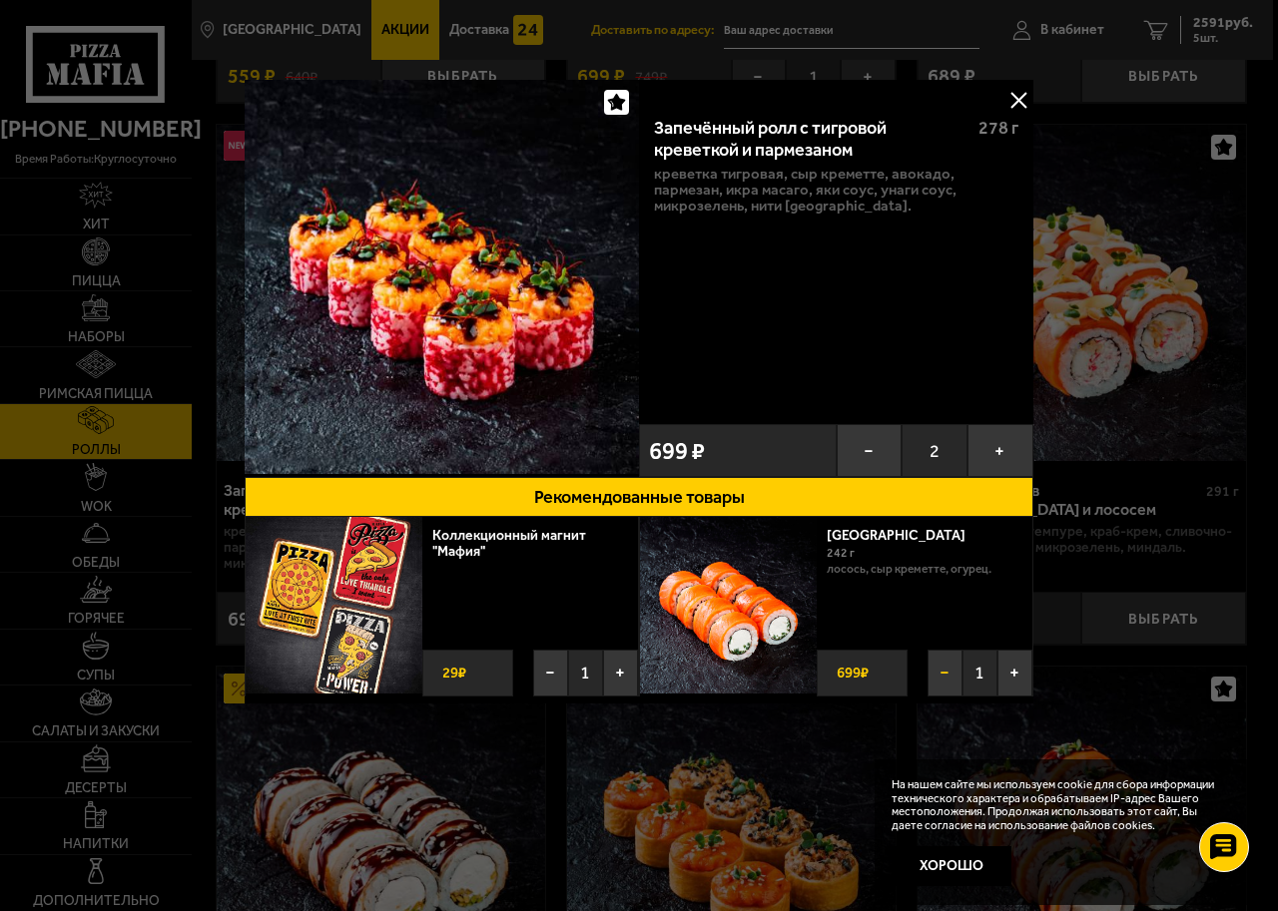
click at [948, 669] on button "−" at bounding box center [944, 673] width 35 height 47
click at [545, 673] on button "−" at bounding box center [550, 673] width 35 height 47
click at [1018, 101] on button at bounding box center [1018, 100] width 30 height 30
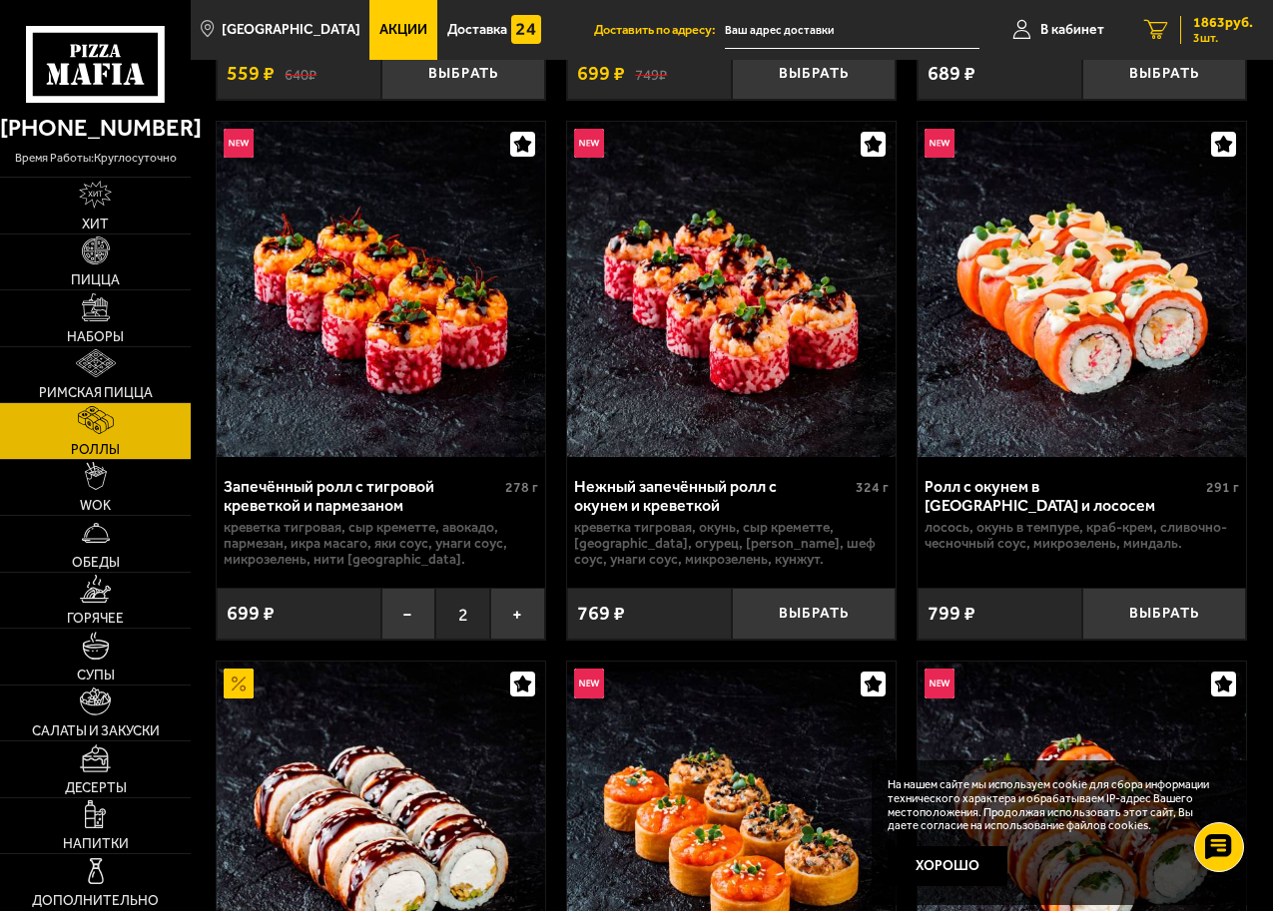
click at [1205, 22] on span "1863 руб." at bounding box center [1223, 23] width 60 height 14
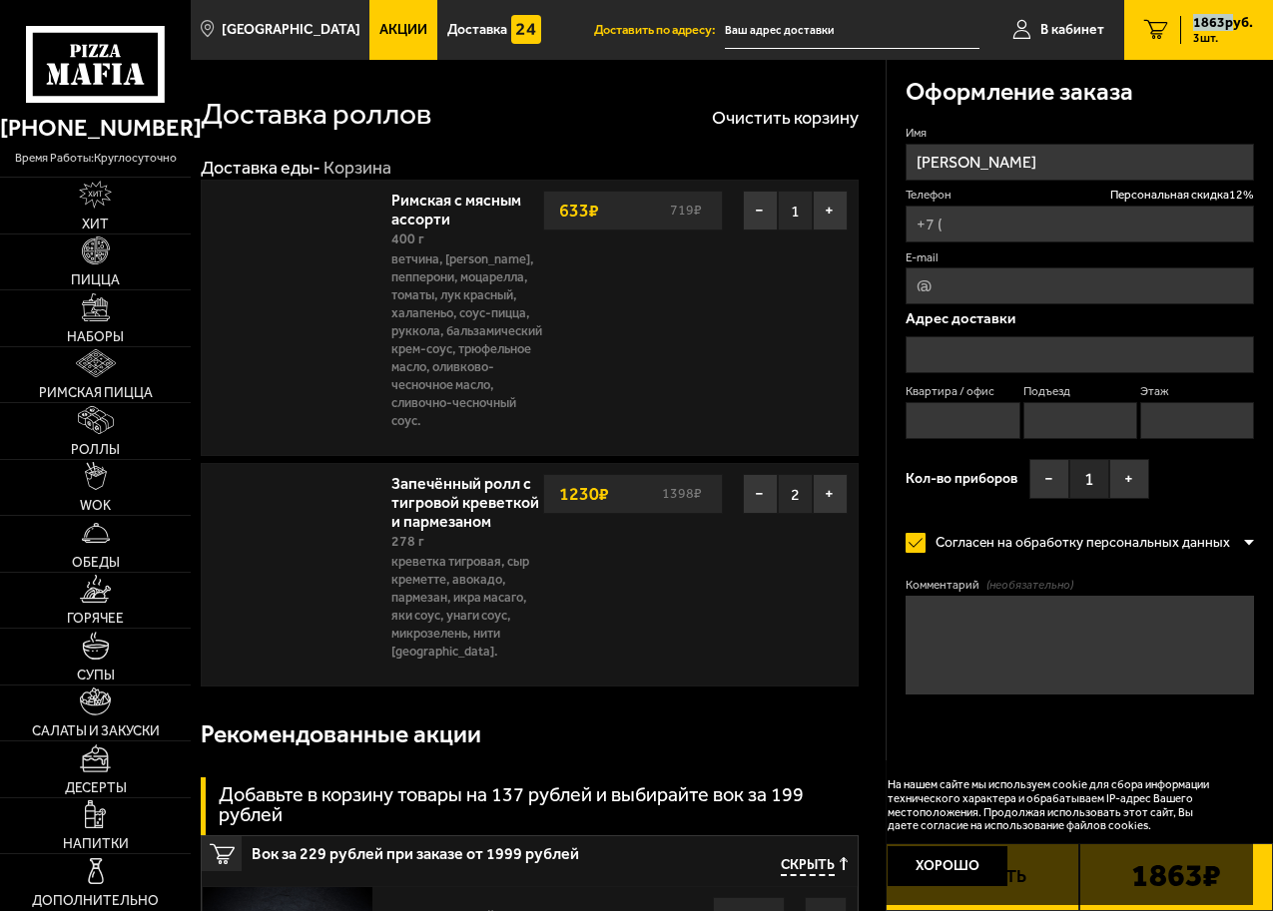
click at [1205, 22] on span "1863 руб." at bounding box center [1223, 23] width 60 height 14
type input "[PHONE_NUMBER]"
type input "[STREET_ADDRESS]"
type input "202"
type input "1"
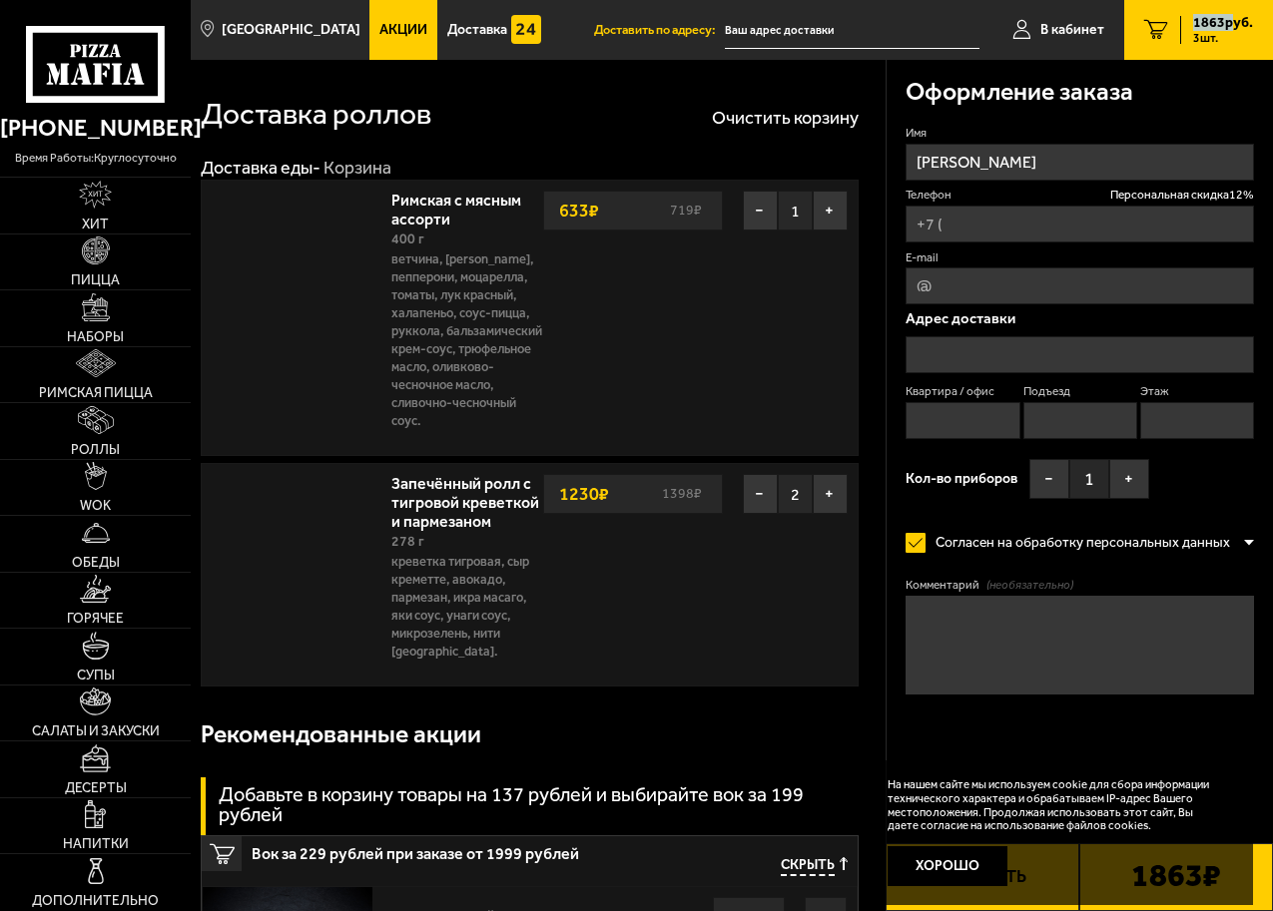
type input "2"
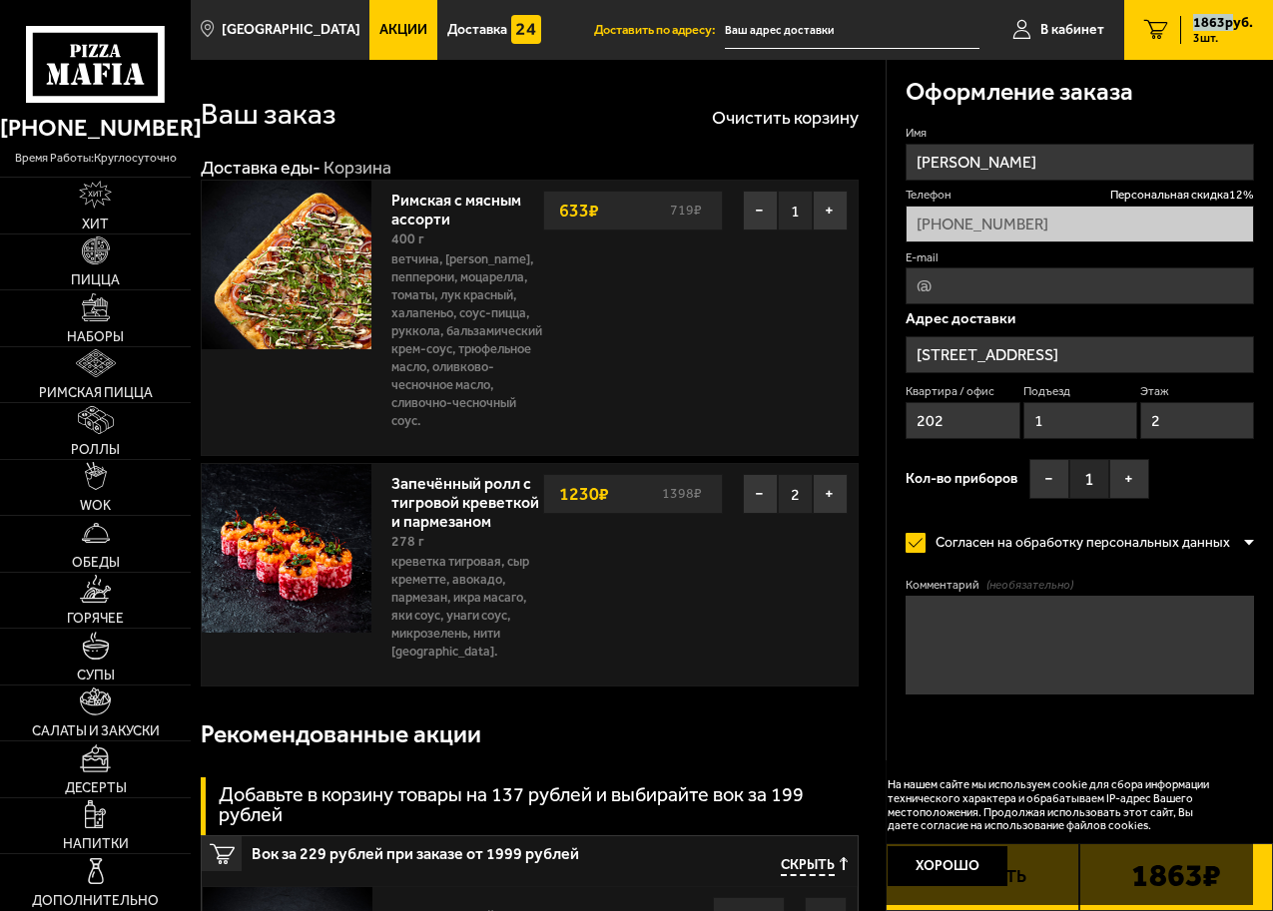
type input "[STREET_ADDRESS]"
click at [112, 402] on link "Римская пицца" at bounding box center [95, 375] width 191 height 56
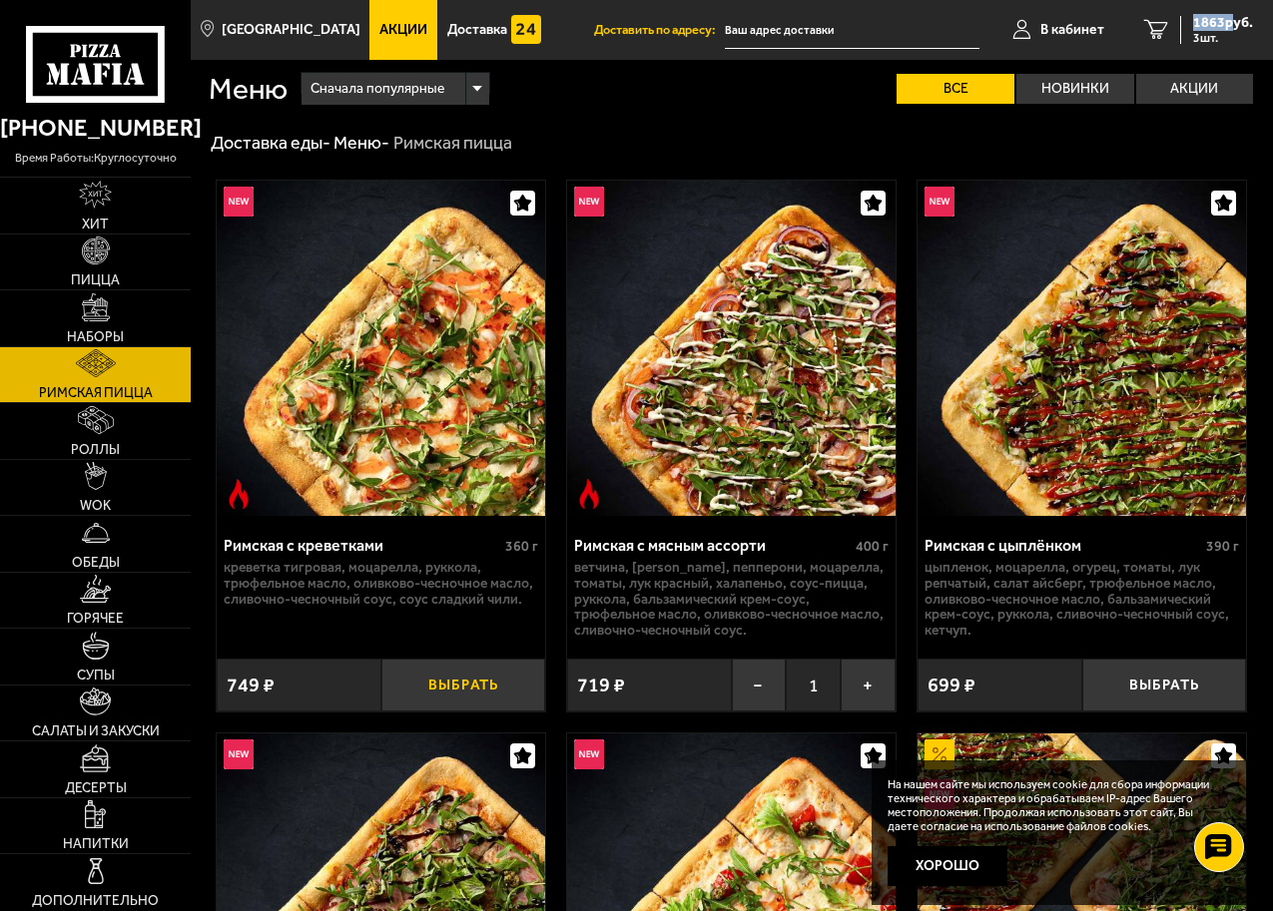
click at [446, 685] on button "Выбрать" at bounding box center [463, 685] width 165 height 53
click at [1205, 28] on span "2522 руб." at bounding box center [1223, 23] width 60 height 14
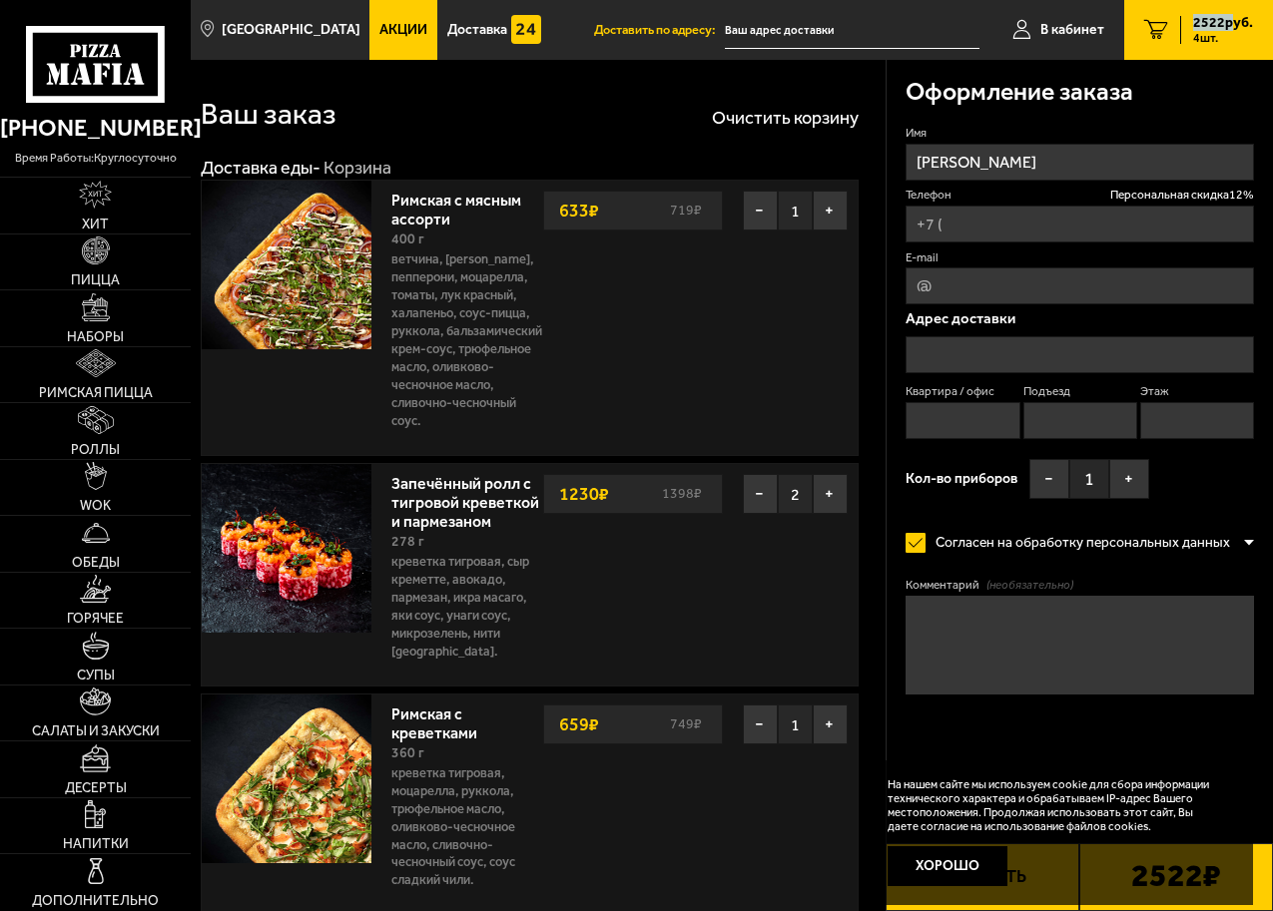
type input "[PHONE_NUMBER]"
type input "[STREET_ADDRESS]"
type input "202"
type input "1"
type input "2"
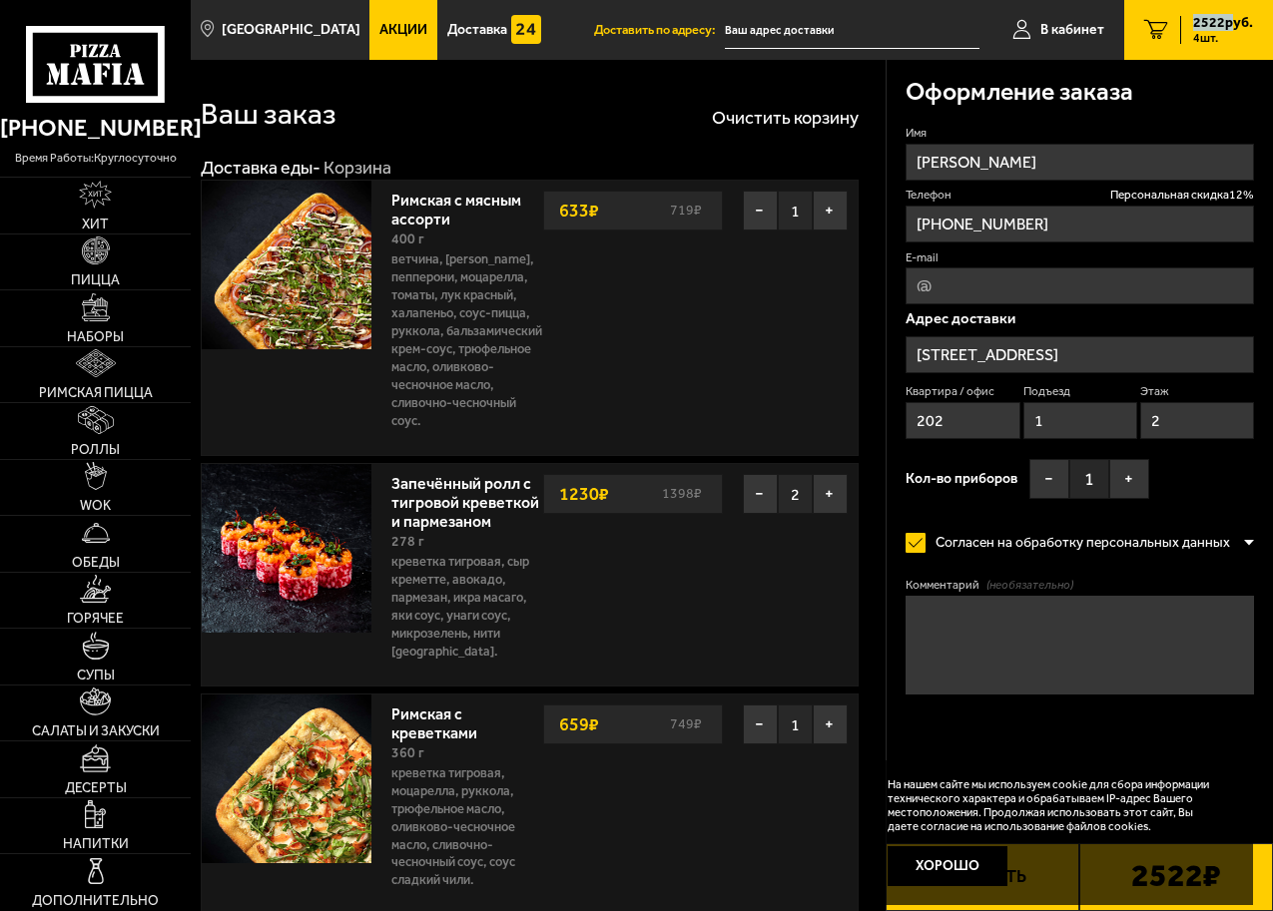
click at [1205, 28] on span "2522 руб." at bounding box center [1223, 23] width 60 height 14
type input "[STREET_ADDRESS]"
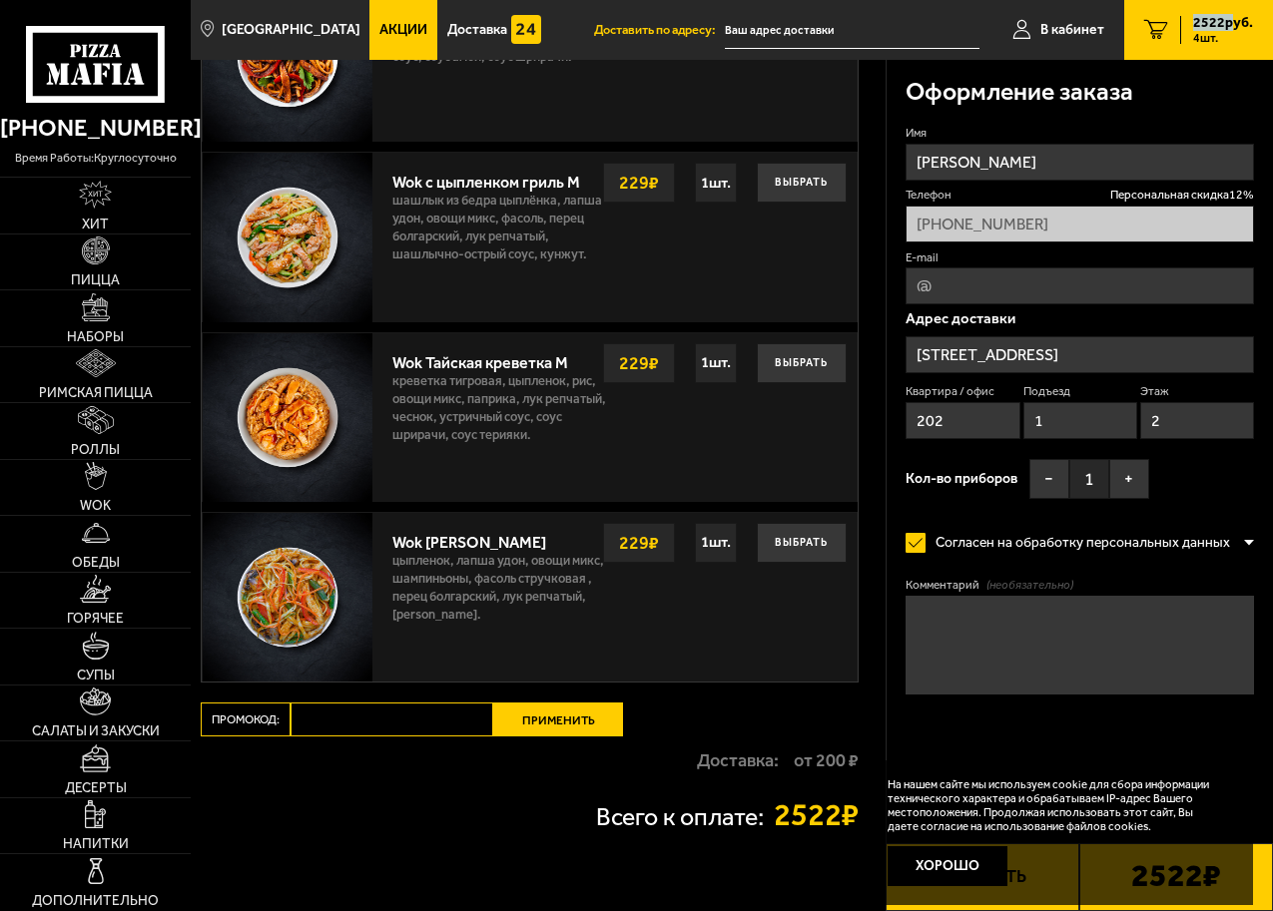
scroll to position [1697, 0]
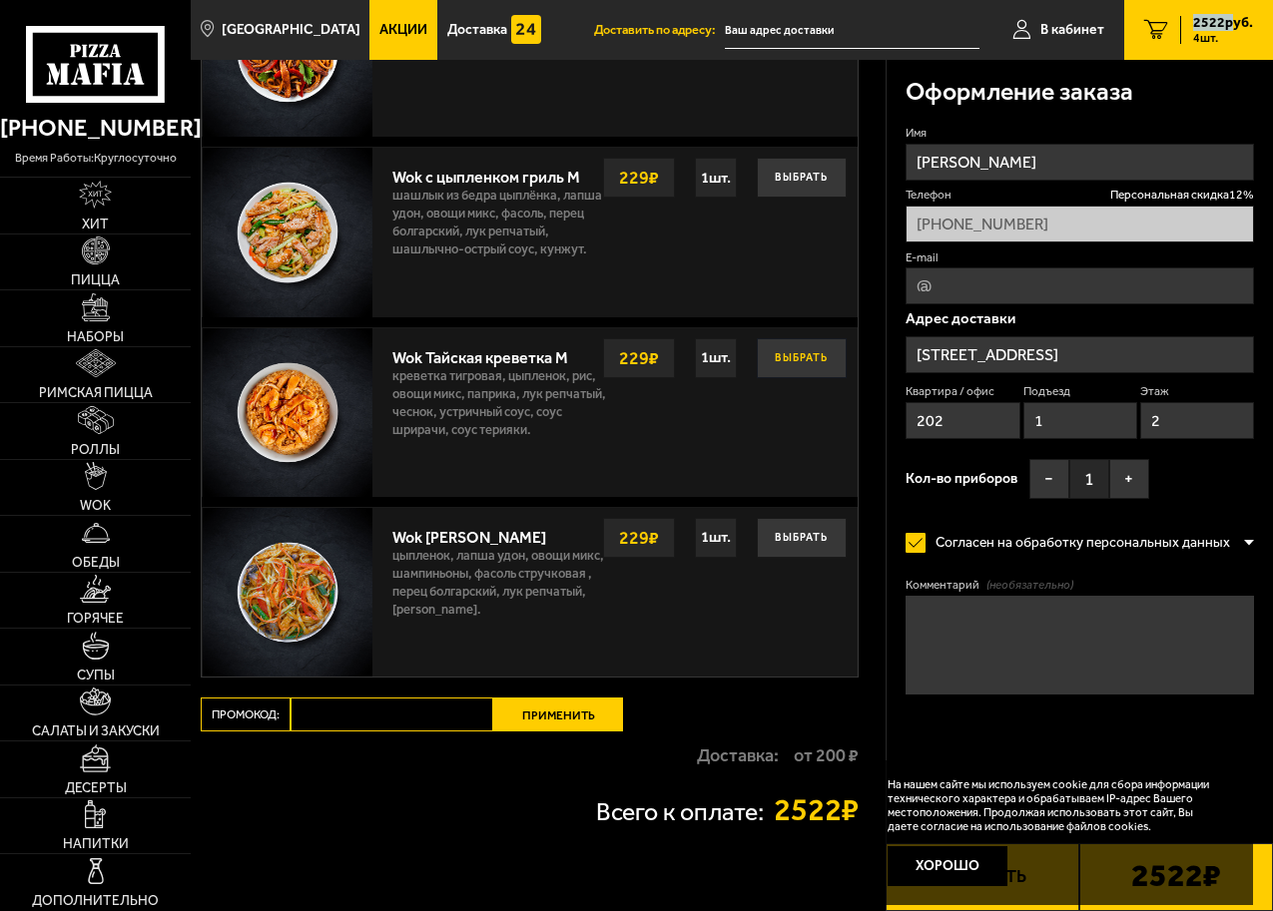
click at [779, 351] on button "Выбрать" at bounding box center [802, 358] width 90 height 40
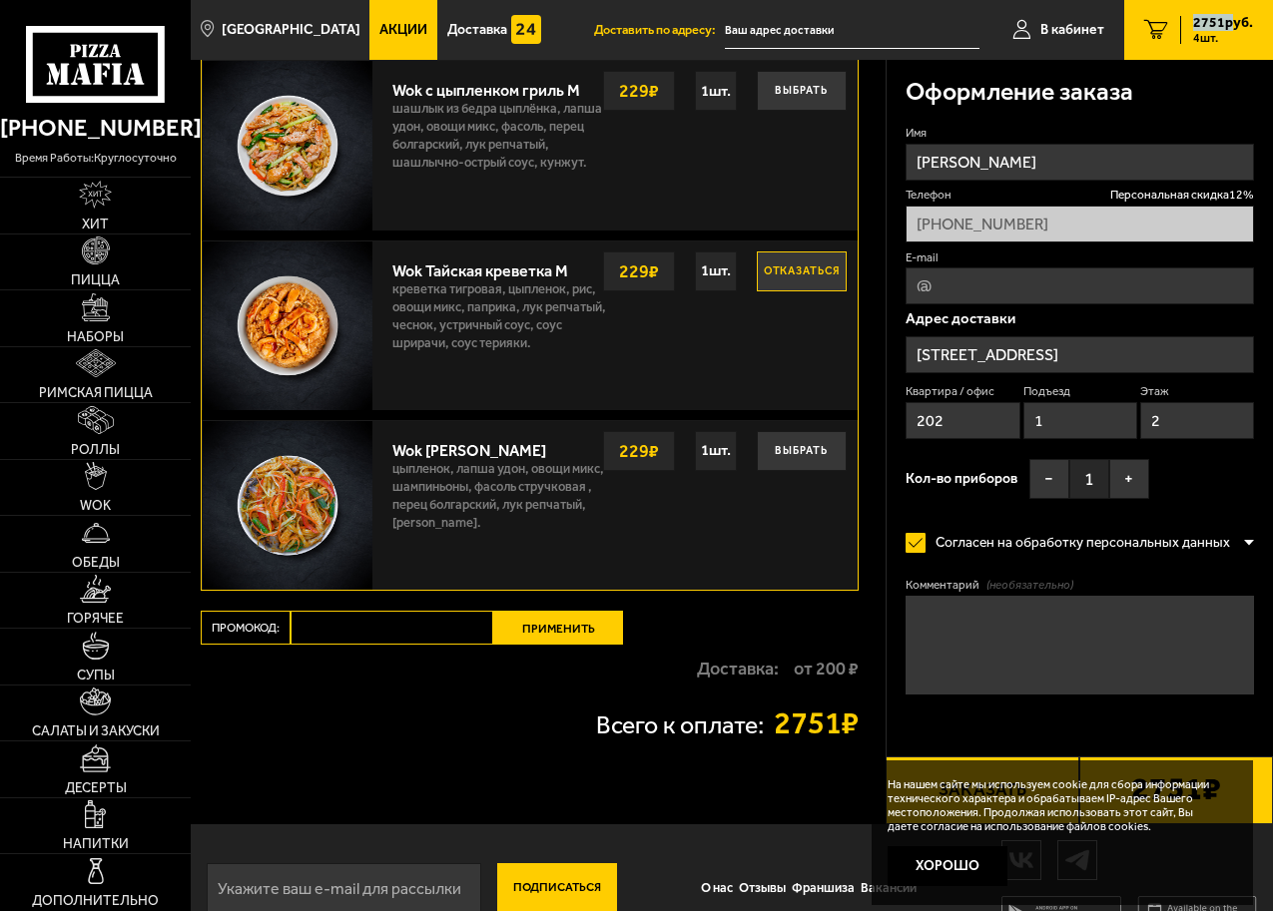
scroll to position [1826, 0]
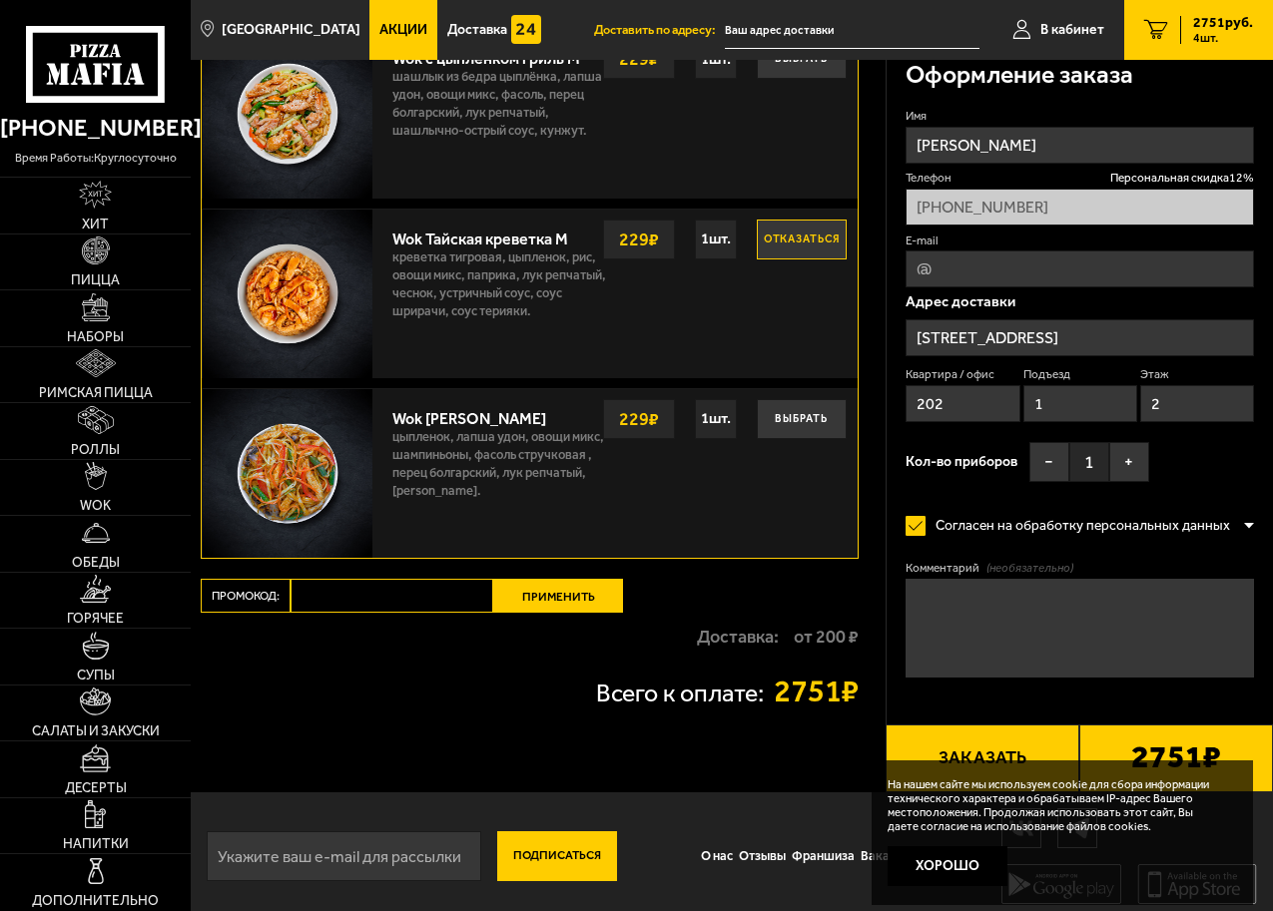
click at [986, 338] on input "[STREET_ADDRESS]" at bounding box center [1079, 337] width 348 height 37
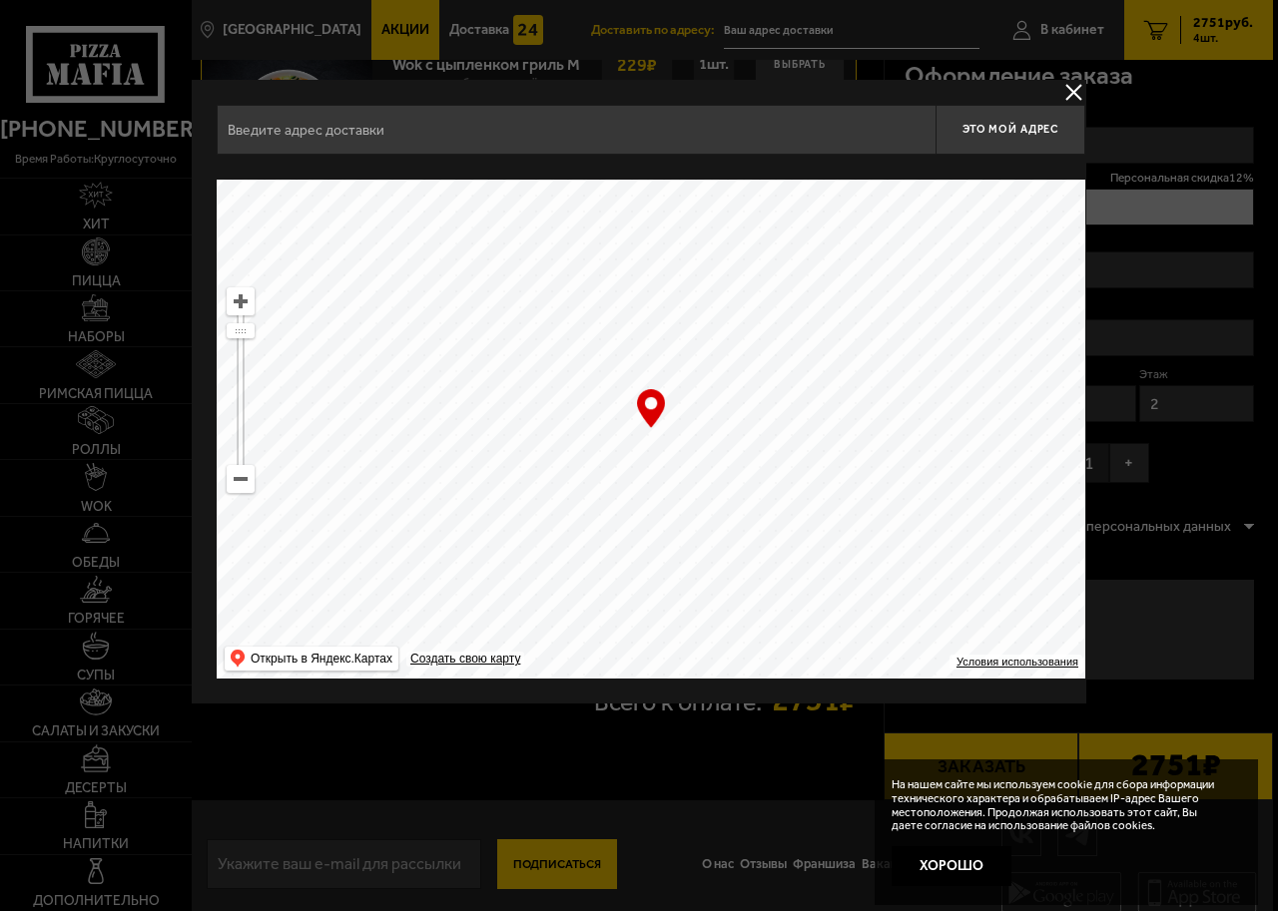
type input "[STREET_ADDRESS]"
click at [1067, 92] on button "delivery type" at bounding box center [1073, 92] width 25 height 25
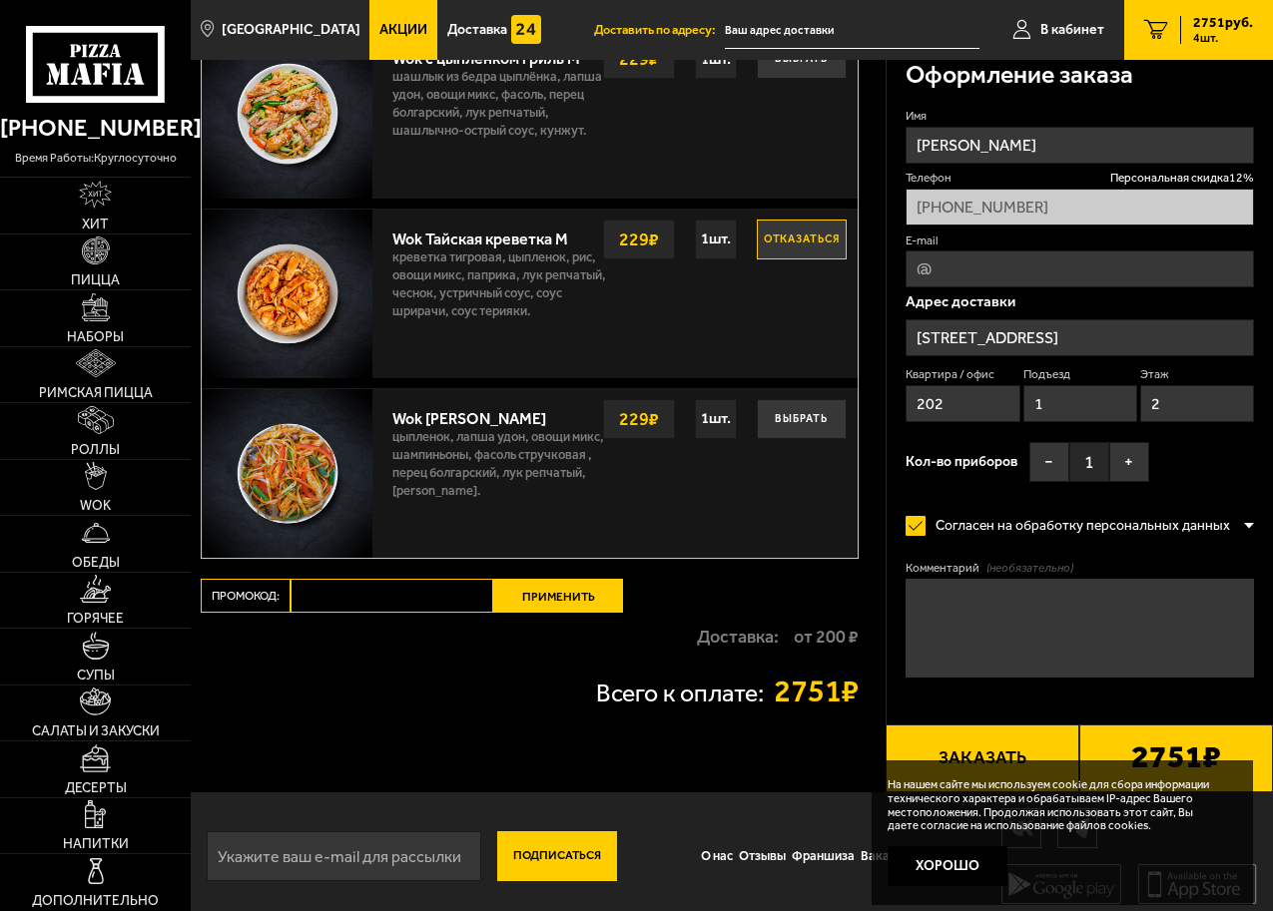
click at [964, 333] on input "[STREET_ADDRESS]" at bounding box center [1079, 337] width 348 height 37
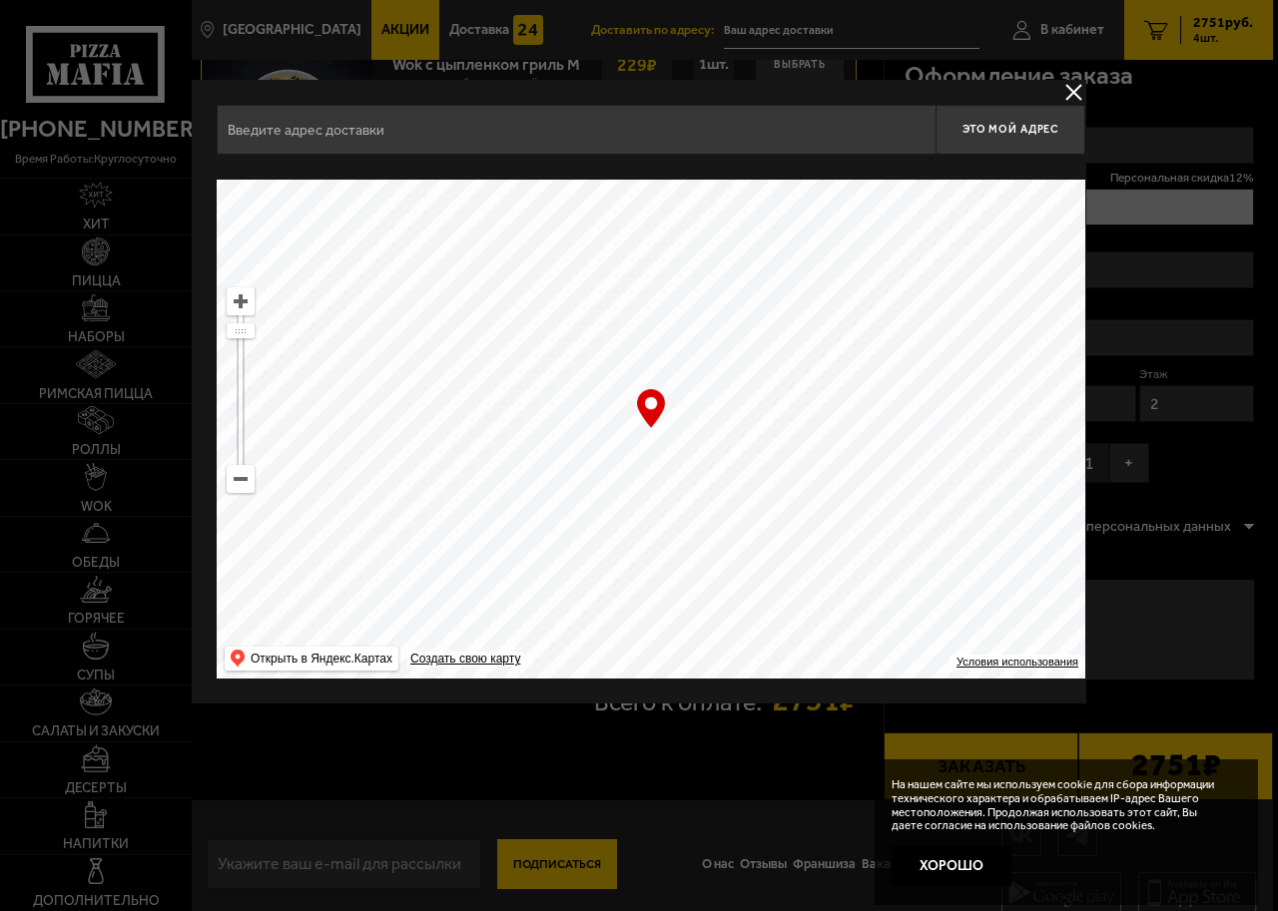
type input "[STREET_ADDRESS]"
click at [1076, 93] on button "delivery type" at bounding box center [1073, 92] width 25 height 25
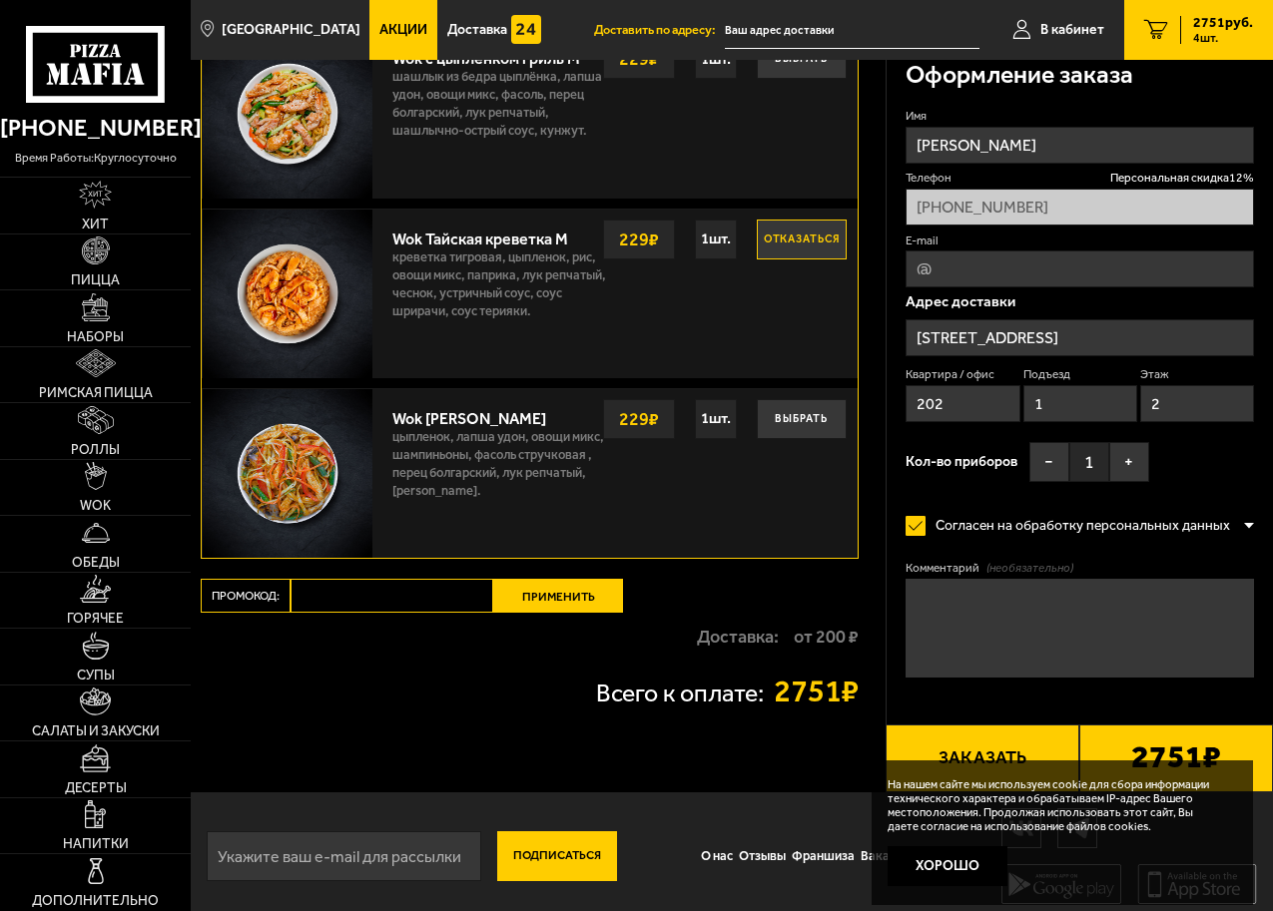
click at [954, 337] on input "[STREET_ADDRESS]" at bounding box center [1079, 337] width 348 height 37
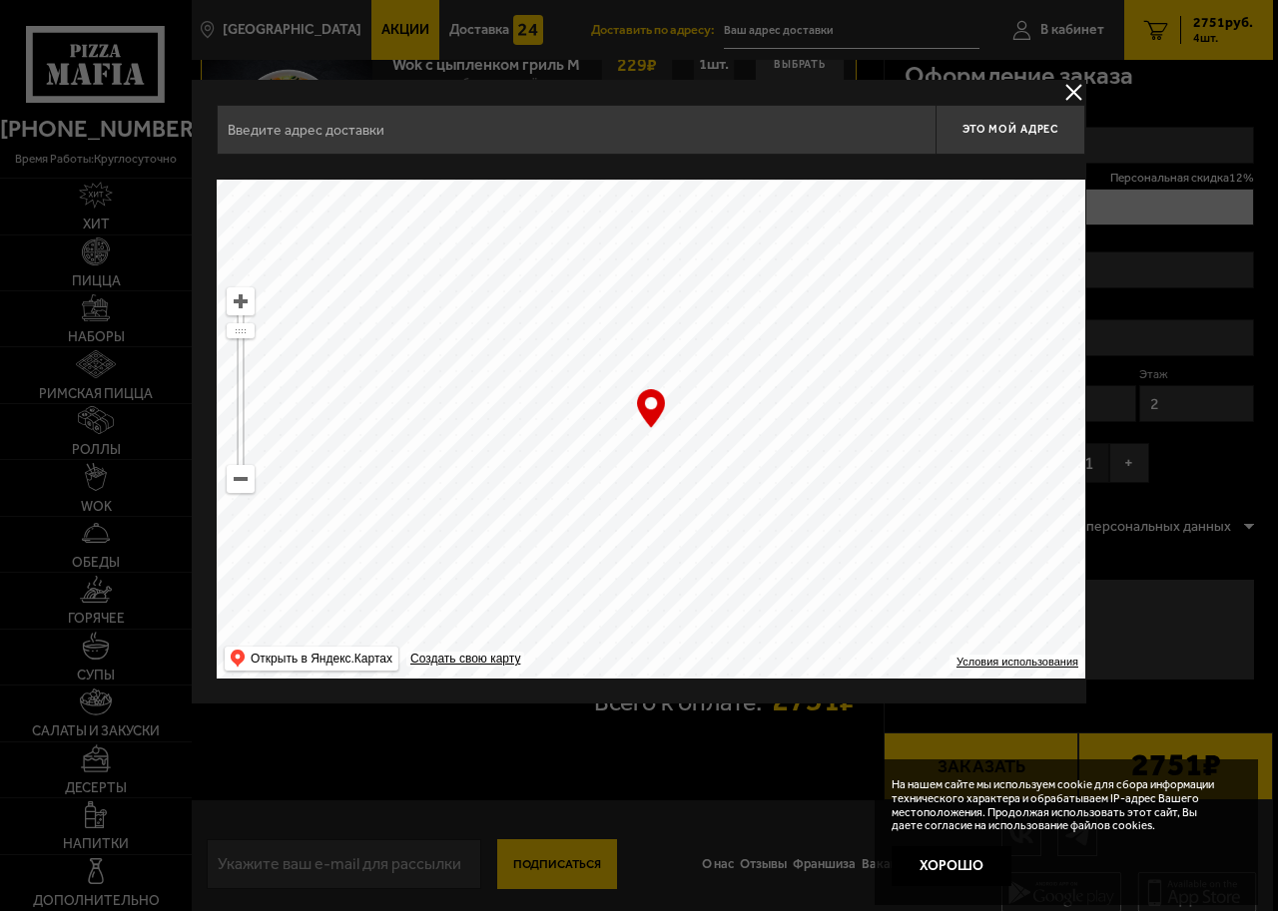
type input "[STREET_ADDRESS]"
click at [949, 387] on ymaps at bounding box center [651, 429] width 868 height 499
click at [330, 659] on ymaps "Открыть в Яндекс.Картах" at bounding box center [322, 659] width 142 height 24
drag, startPoint x: 1049, startPoint y: 131, endPoint x: 669, endPoint y: 135, distance: 380.3
click at [669, 135] on input "[STREET_ADDRESS]" at bounding box center [576, 130] width 719 height 50
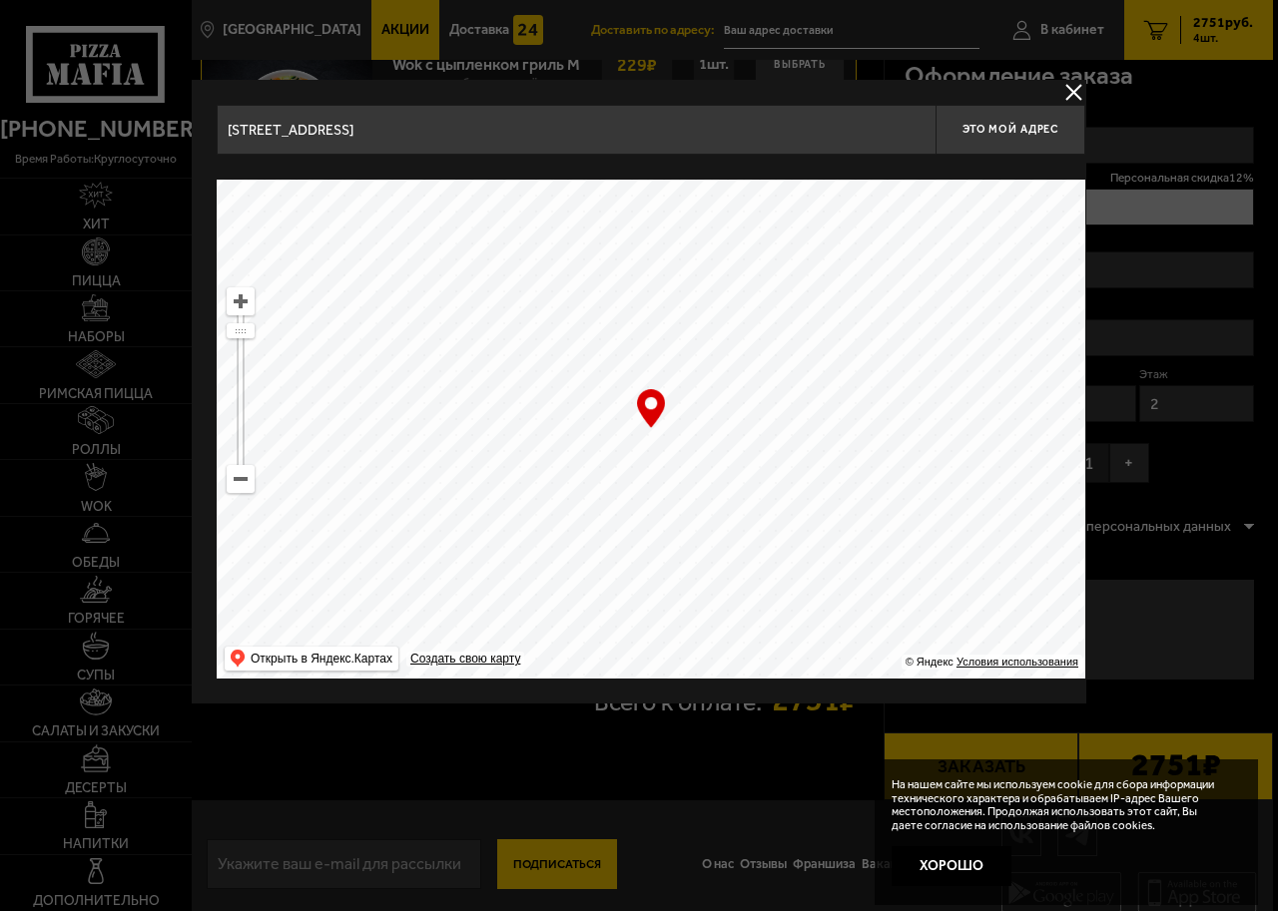
click at [1071, 86] on button "delivery type" at bounding box center [1073, 92] width 25 height 25
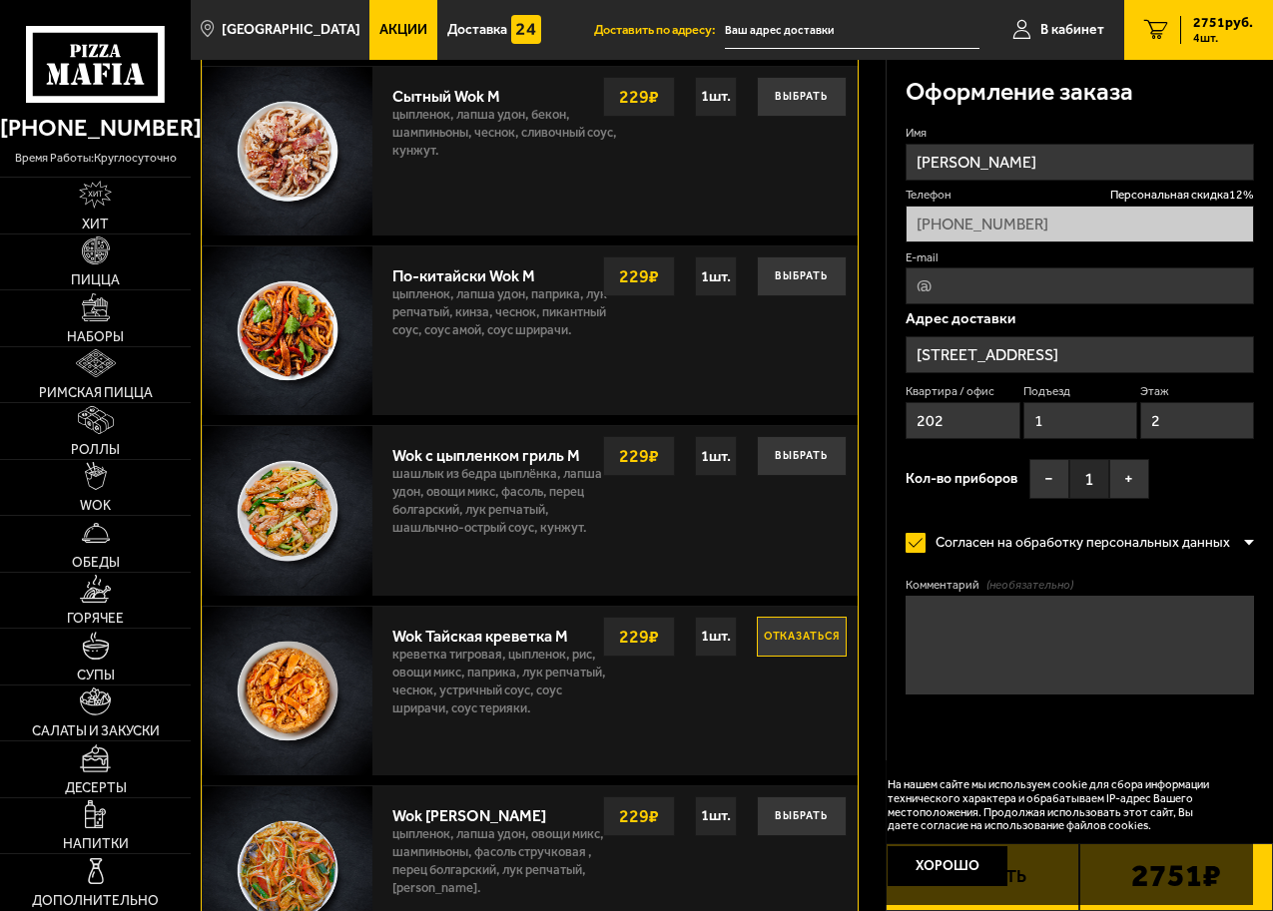
scroll to position [1426, 0]
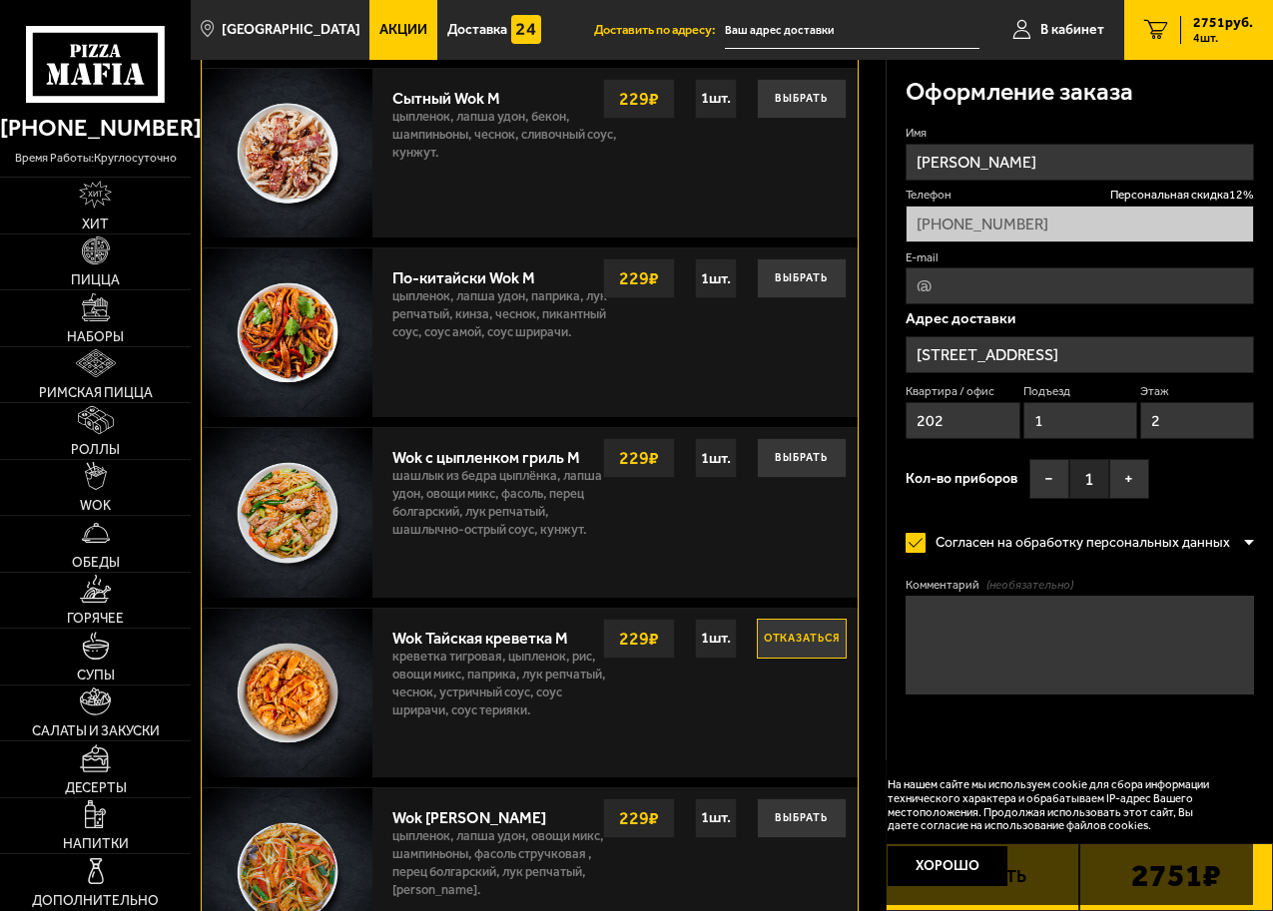
click at [1077, 219] on input "[PHONE_NUMBER]" at bounding box center [1079, 224] width 348 height 37
click at [1009, 313] on p "Адрес доставки" at bounding box center [1079, 318] width 348 height 15
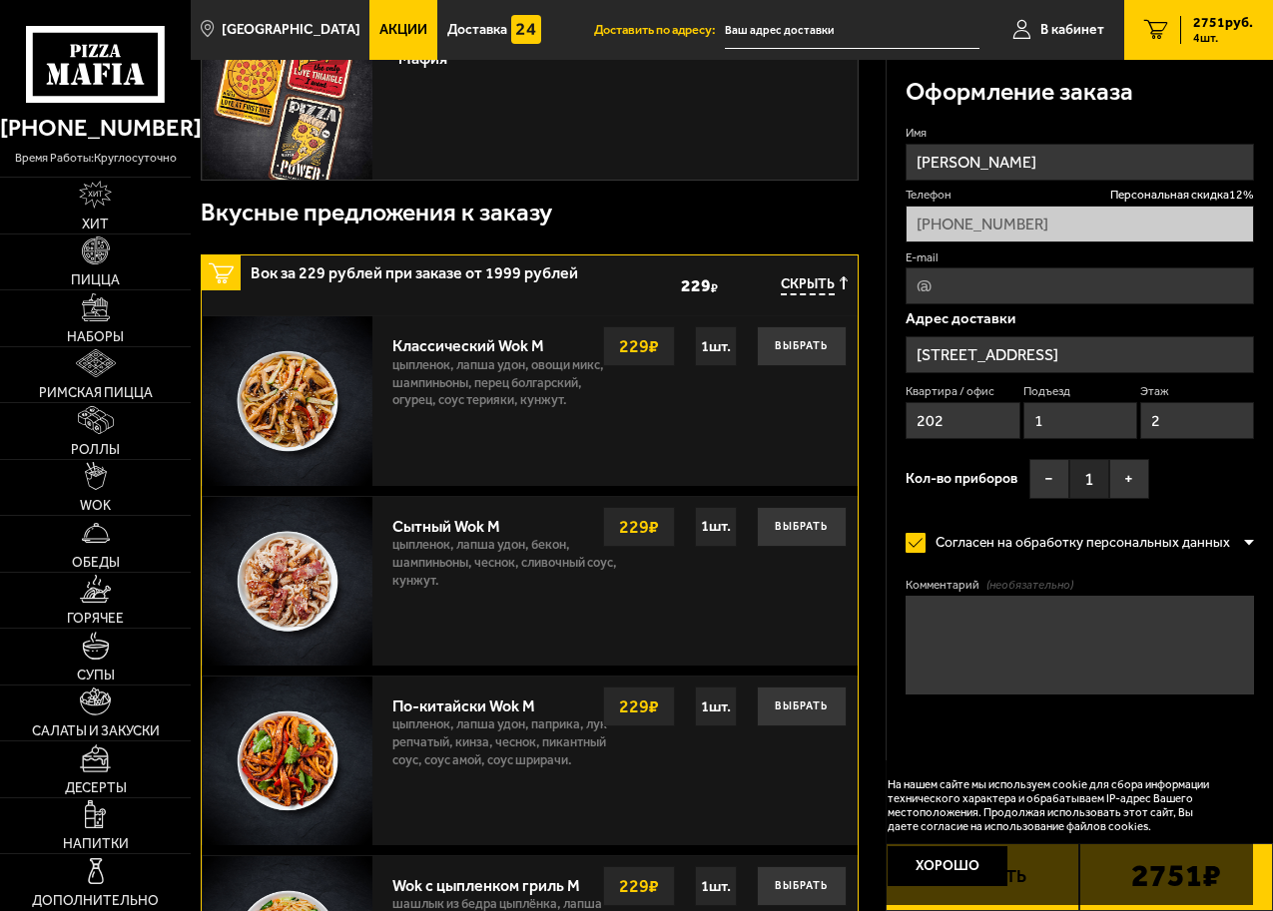
scroll to position [1127, 0]
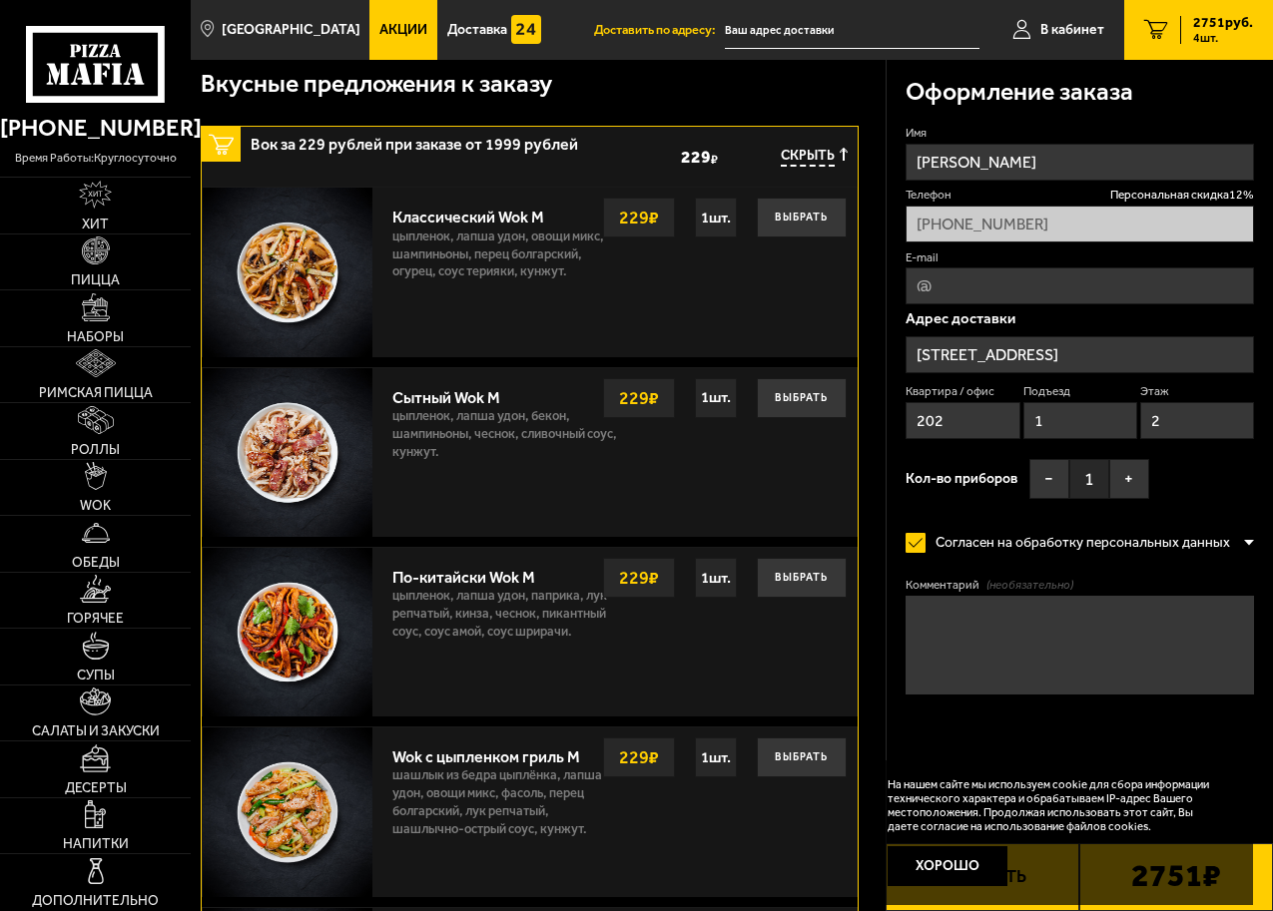
drag, startPoint x: 1183, startPoint y: 359, endPoint x: 1176, endPoint y: 314, distance: 45.5
click at [1176, 314] on p "Адрес доставки" at bounding box center [1079, 318] width 348 height 15
click at [1113, 351] on input "[STREET_ADDRESS]" at bounding box center [1079, 354] width 348 height 37
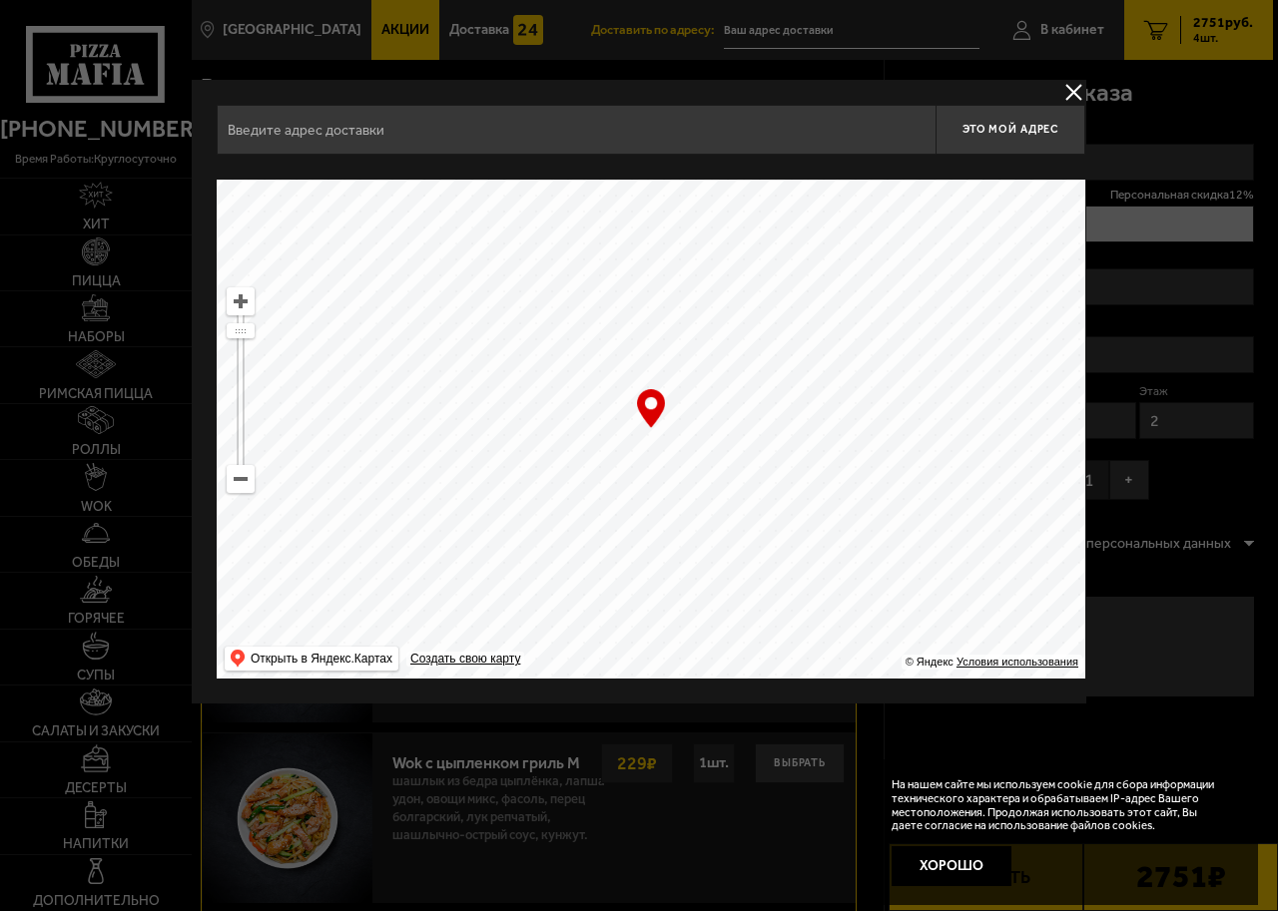
type input "[STREET_ADDRESS]"
click at [1065, 98] on button "delivery type" at bounding box center [1073, 92] width 25 height 25
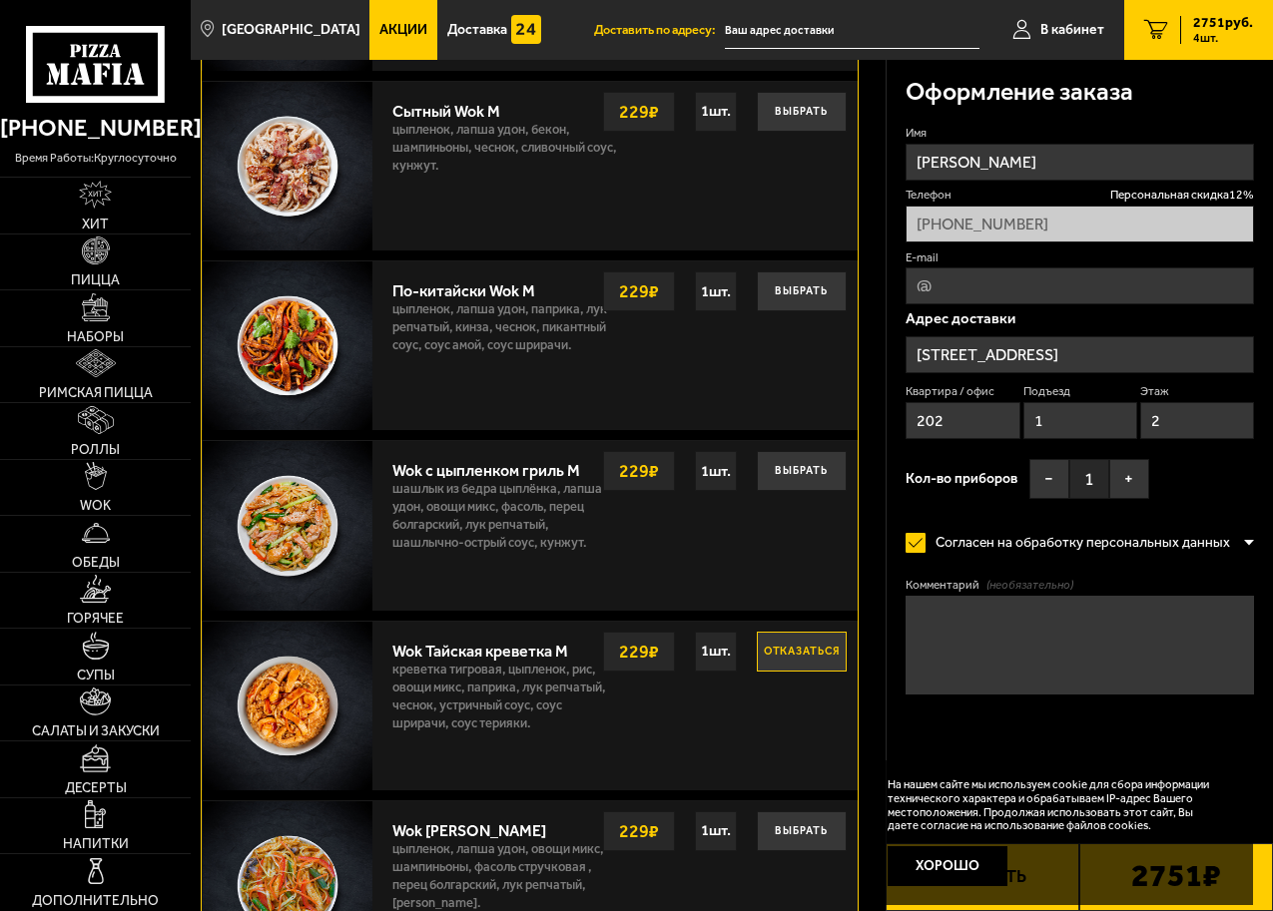
scroll to position [1426, 0]
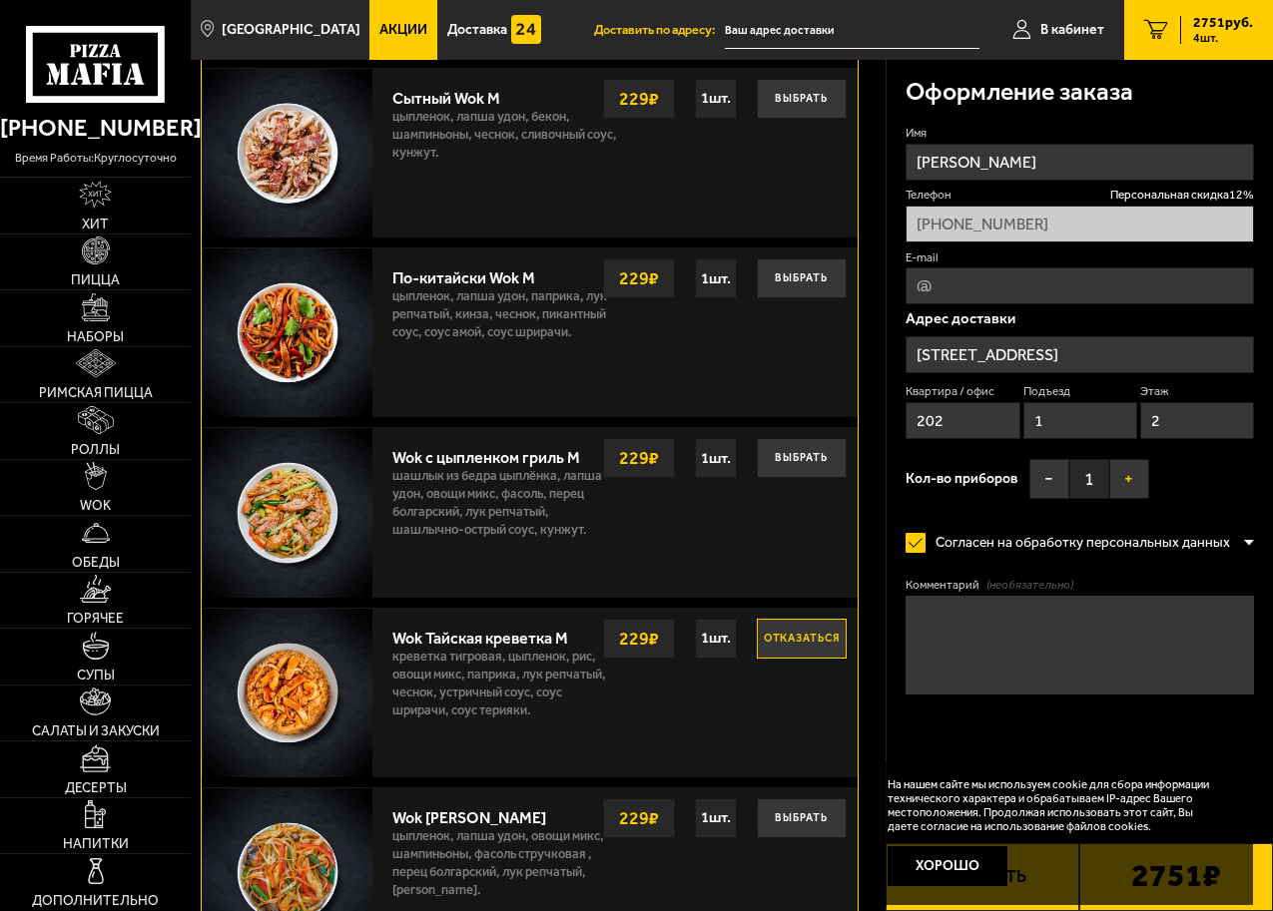
click at [1126, 481] on button "+" at bounding box center [1129, 479] width 40 height 40
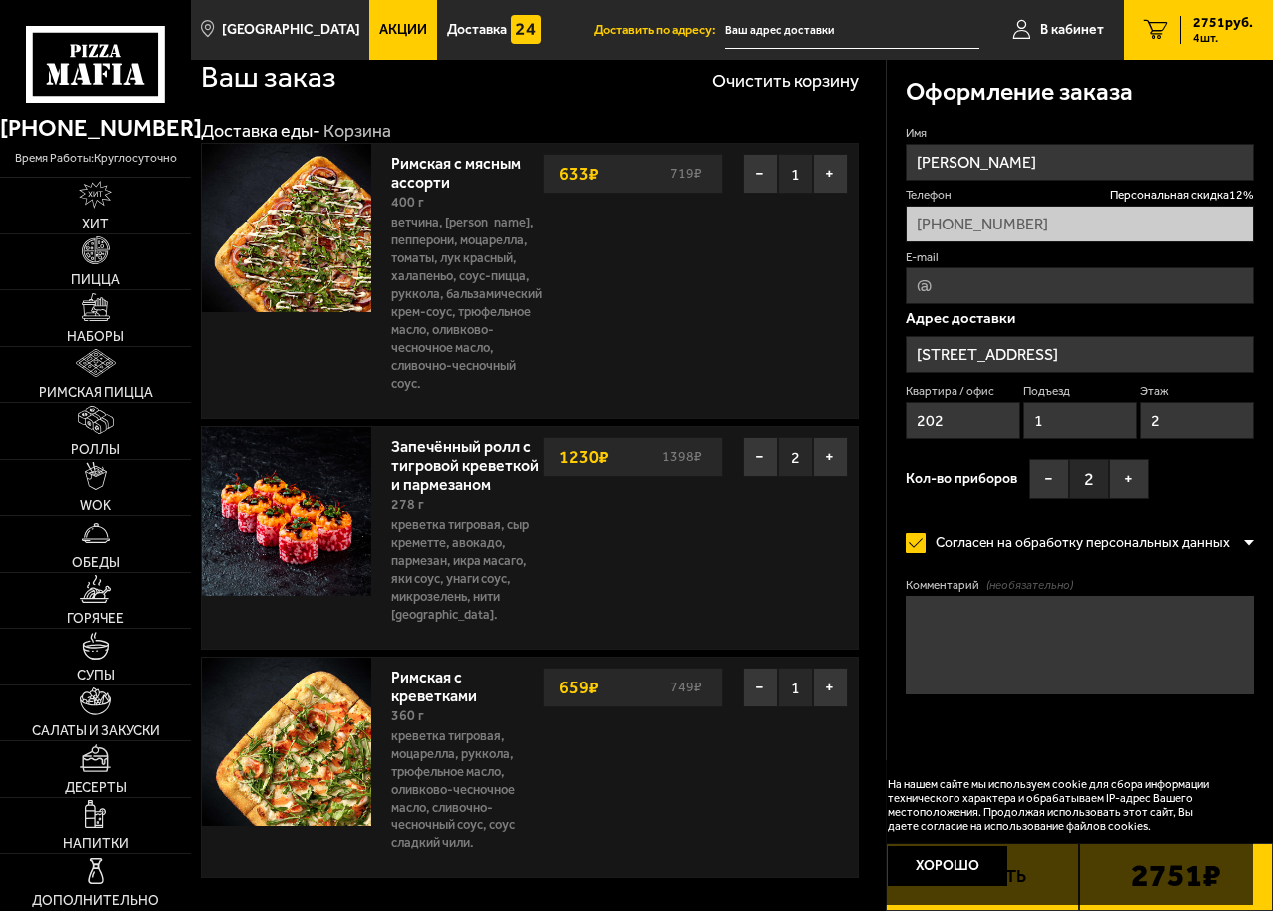
scroll to position [29, 0]
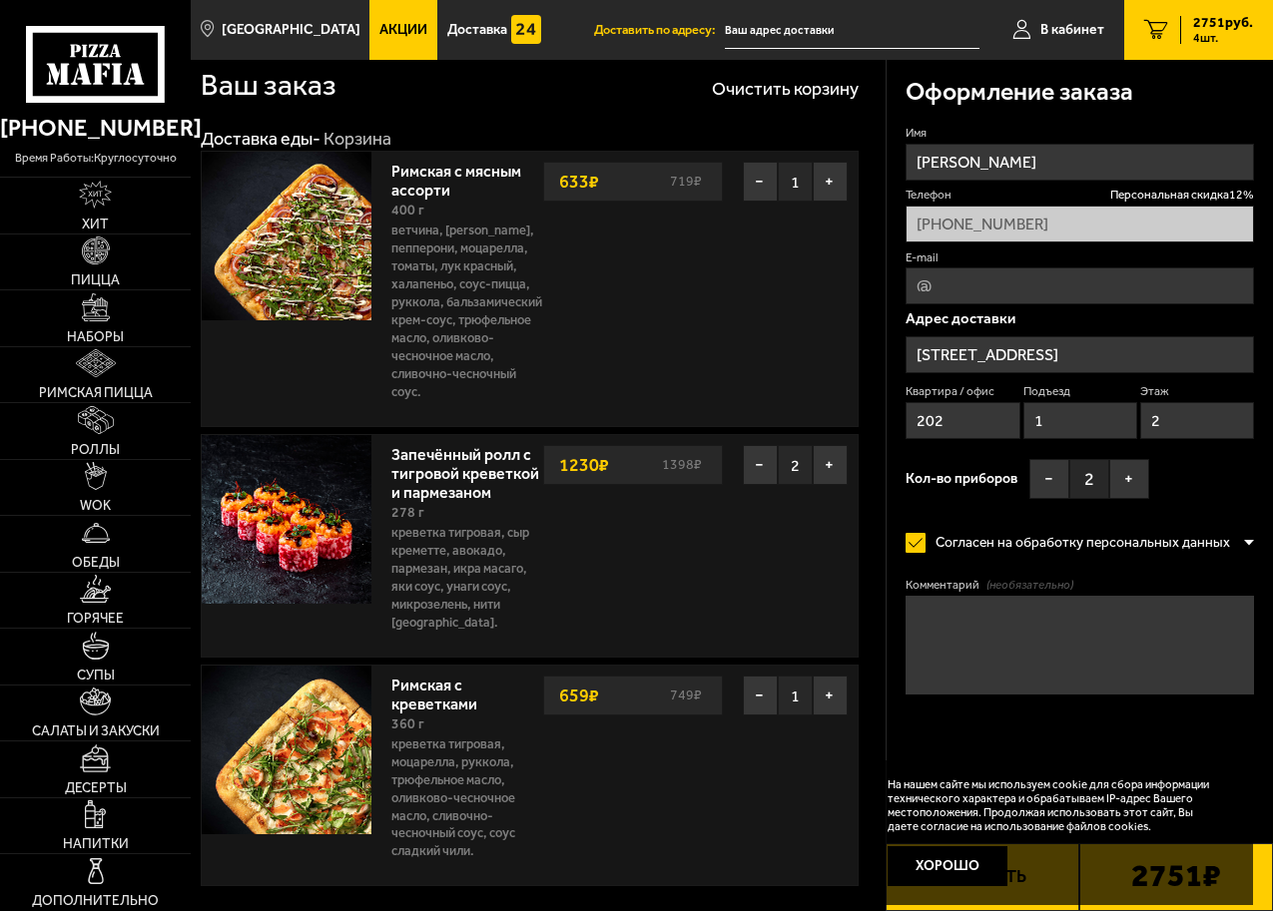
drag, startPoint x: 950, startPoint y: 627, endPoint x: 807, endPoint y: 543, distance: 166.4
click at [807, 543] on div "Запечённый ролл с тигровой креветкой и пармезаном 278 г креветка тигровая, Сыр …" at bounding box center [619, 546] width 476 height 222
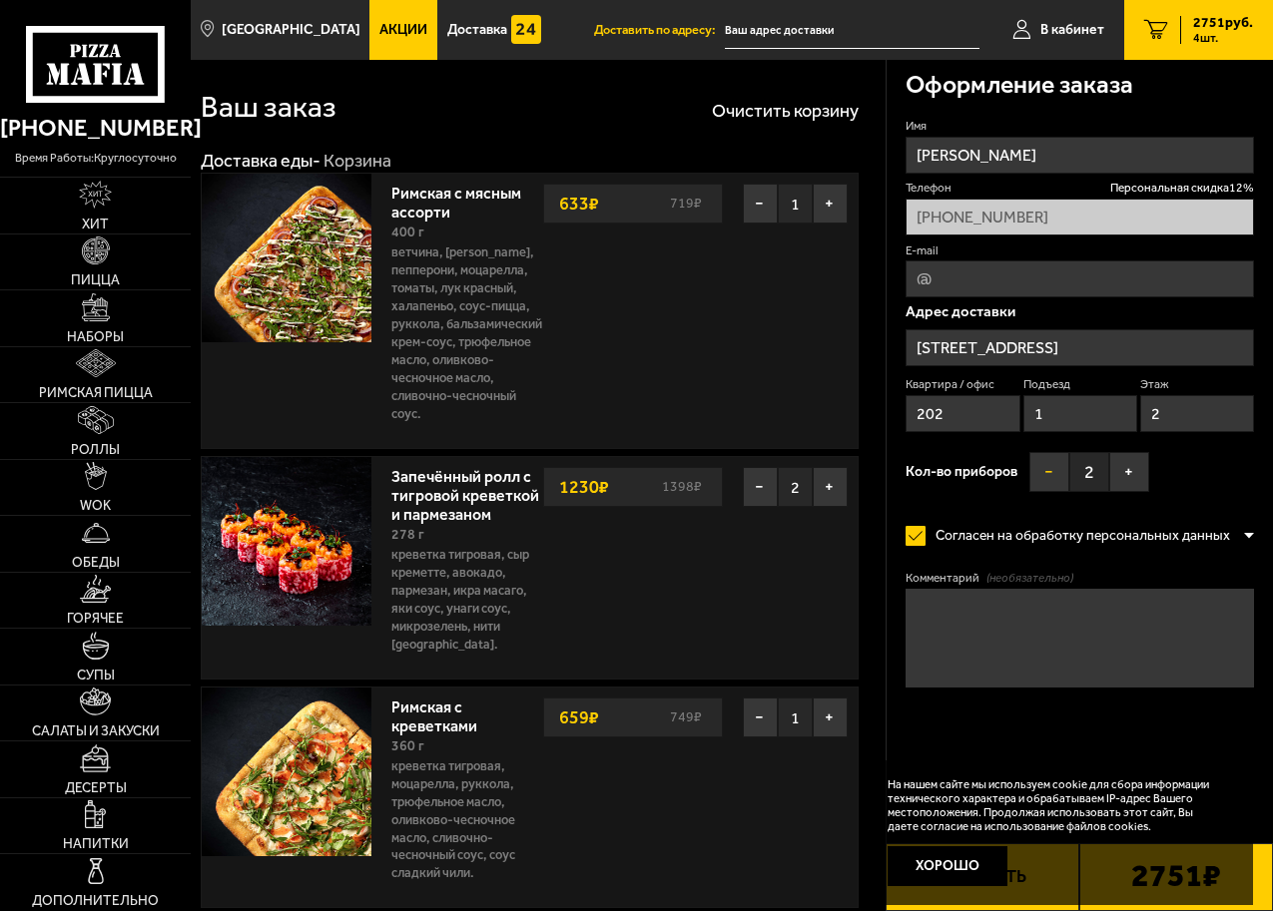
scroll to position [0, 0]
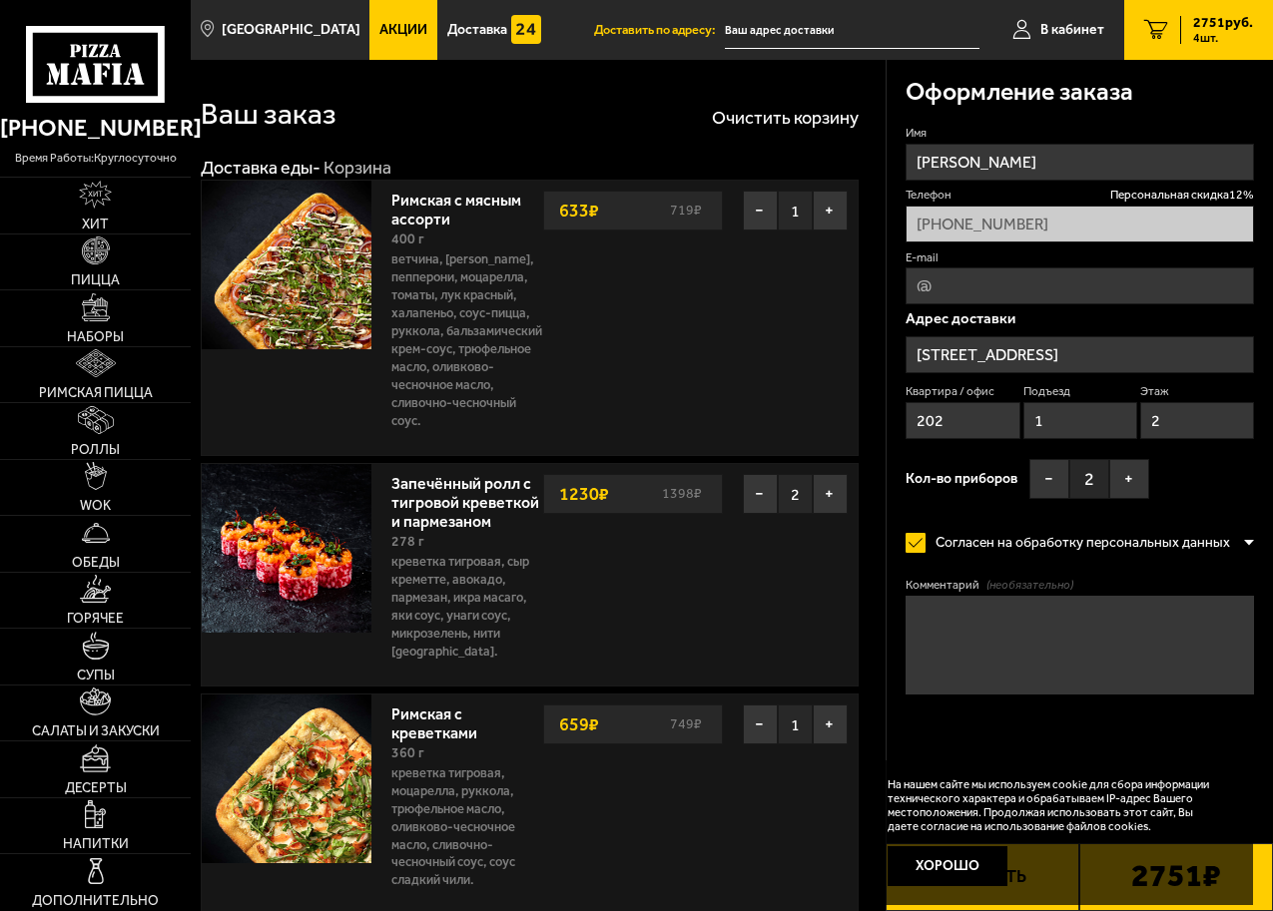
click at [992, 421] on input "202" at bounding box center [962, 420] width 114 height 37
type input "202"
drag, startPoint x: 1106, startPoint y: 361, endPoint x: 1103, endPoint y: 344, distance: 17.2
click at [1103, 344] on input "[STREET_ADDRESS]" at bounding box center [1079, 354] width 348 height 37
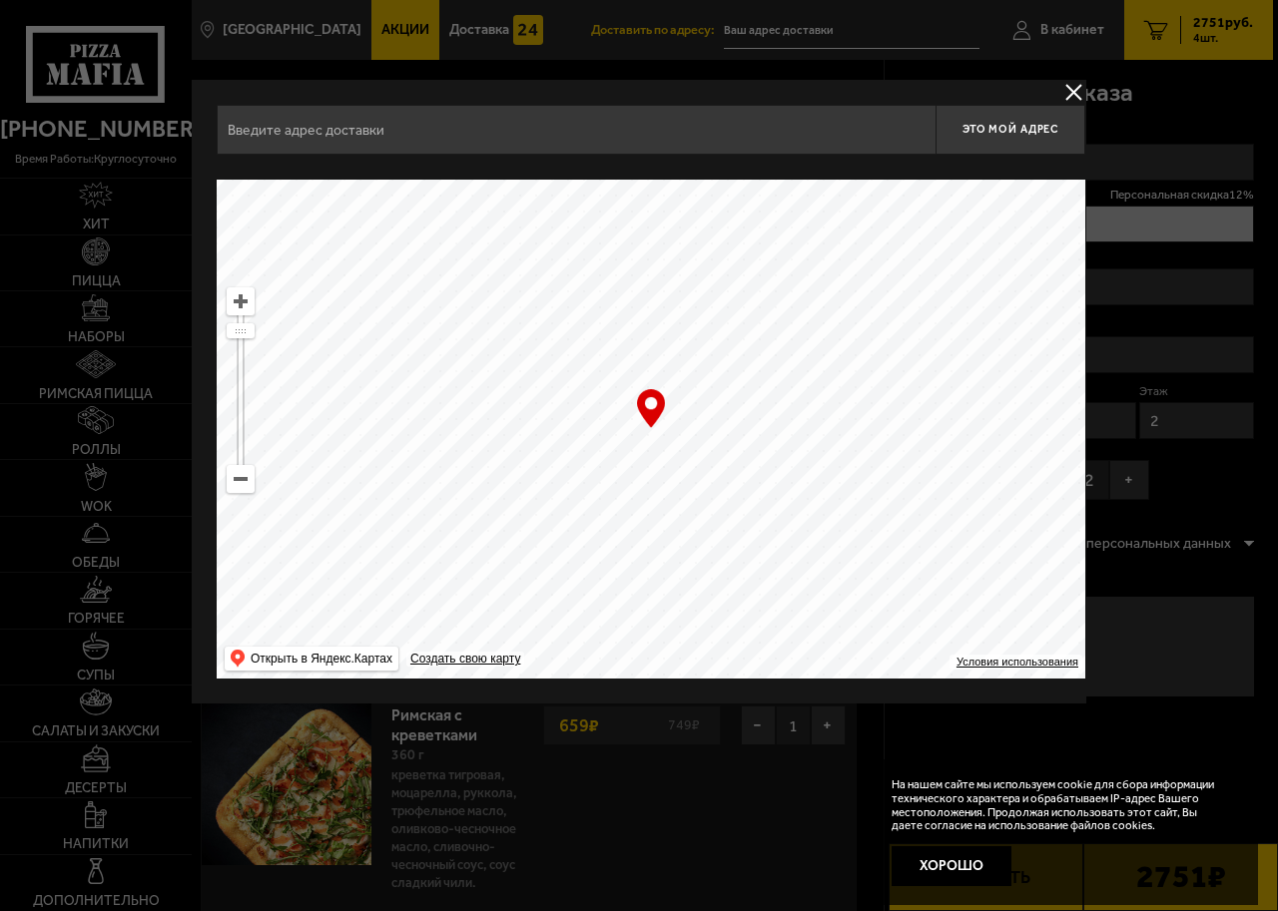
type input "[STREET_ADDRESS]"
click at [248, 484] on ymaps at bounding box center [241, 479] width 26 height 26
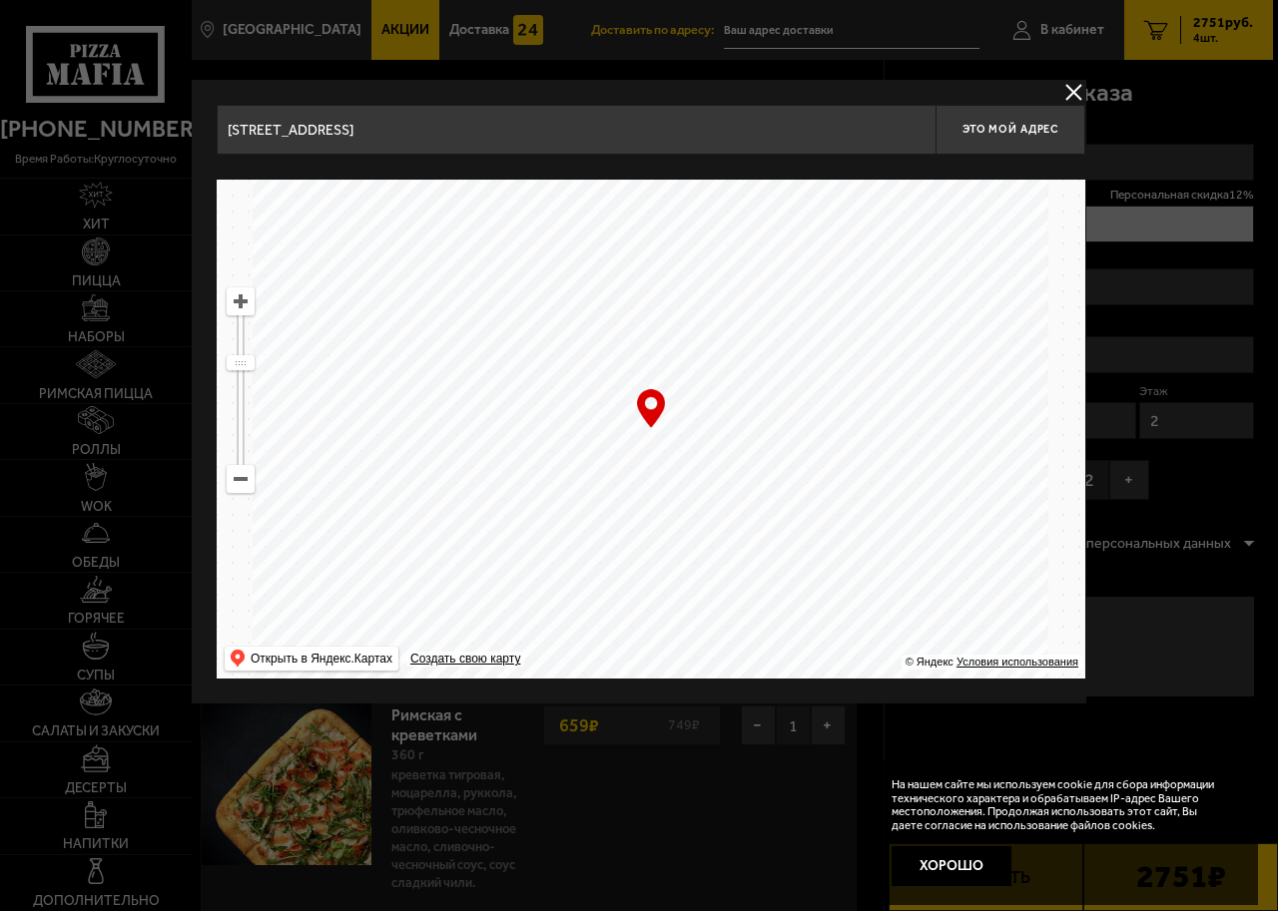
click at [248, 484] on ymaps at bounding box center [241, 479] width 26 height 26
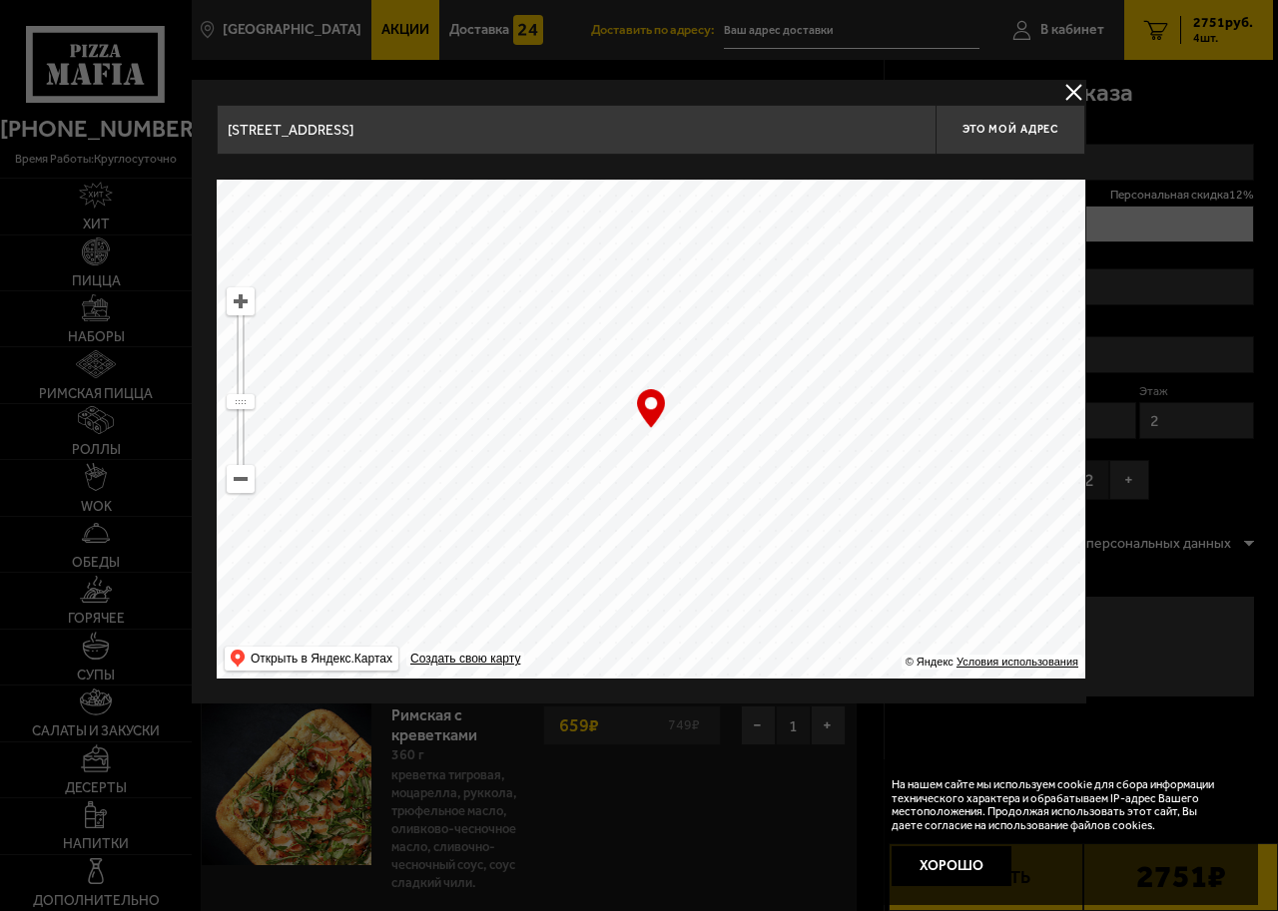
click at [248, 484] on ymaps at bounding box center [241, 479] width 26 height 26
click at [486, 257] on ymaps at bounding box center [651, 429] width 868 height 499
click at [486, 262] on ymaps at bounding box center [651, 429] width 868 height 499
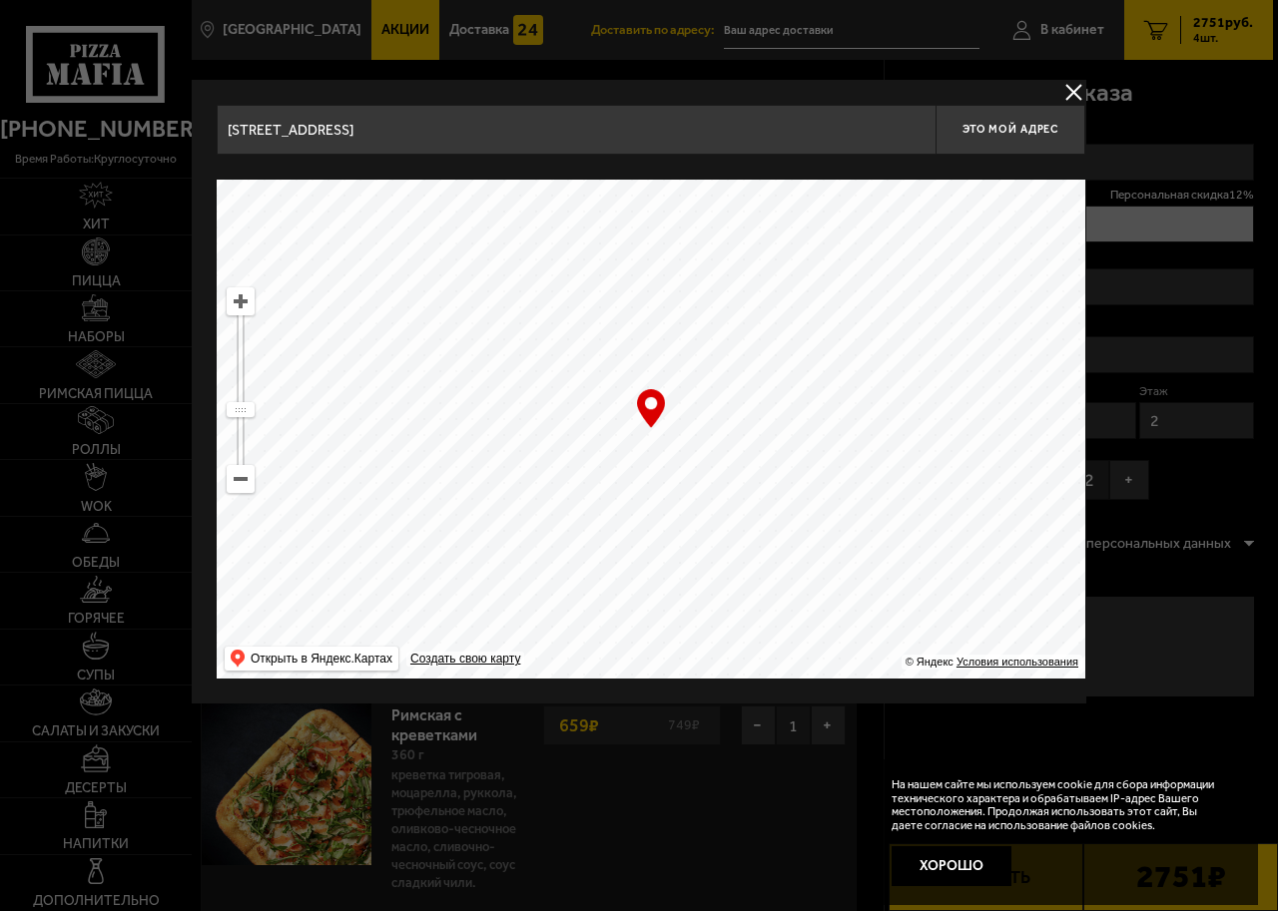
click at [636, 407] on ymaps at bounding box center [651, 429] width 868 height 499
click at [243, 298] on ymaps at bounding box center [241, 301] width 26 height 26
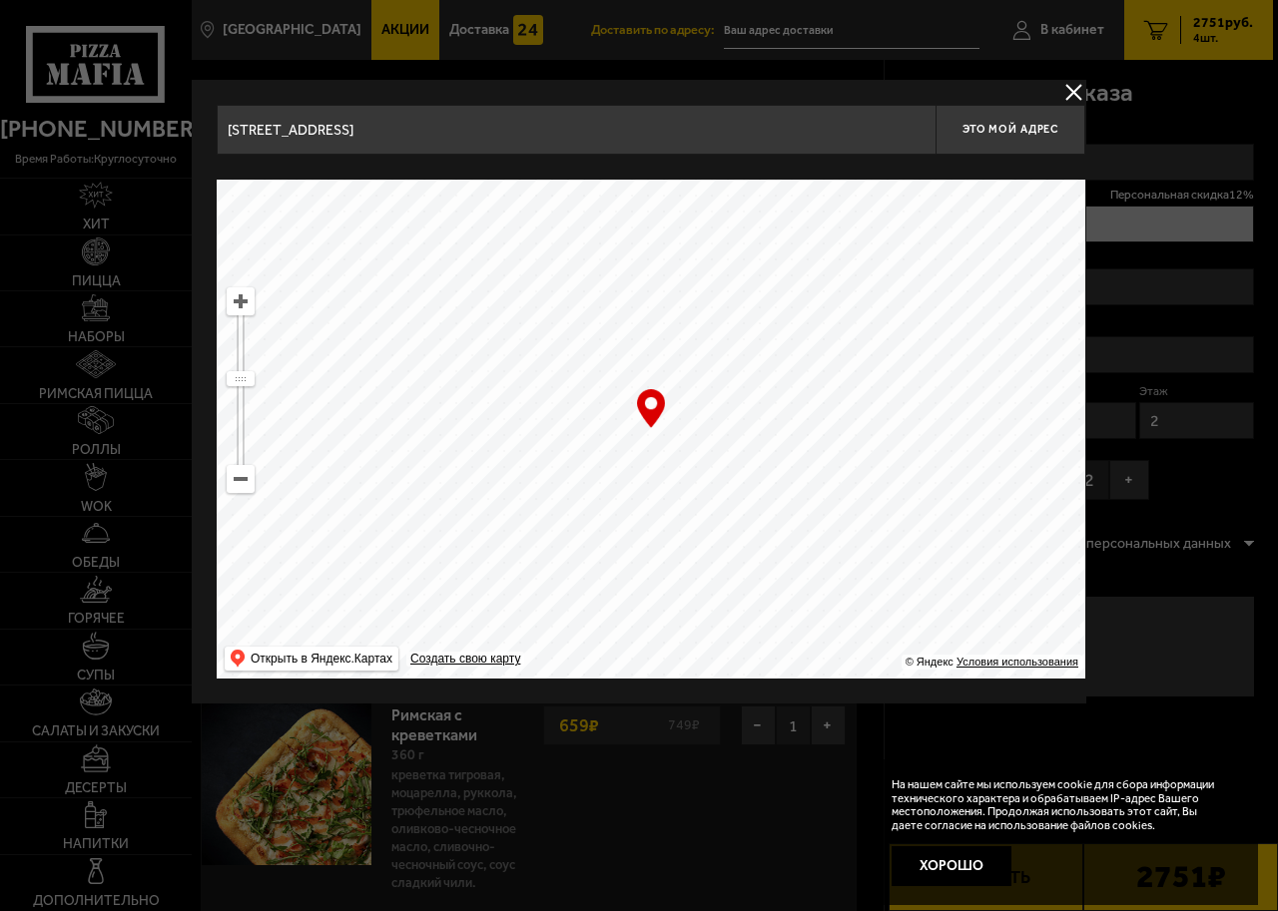
drag, startPoint x: 838, startPoint y: 452, endPoint x: 708, endPoint y: 478, distance: 132.3
click at [708, 478] on ymaps at bounding box center [651, 429] width 868 height 499
click at [240, 301] on ymaps at bounding box center [241, 301] width 26 height 26
drag, startPoint x: 830, startPoint y: 365, endPoint x: 750, endPoint y: 476, distance: 136.6
click at [750, 476] on ymaps at bounding box center [651, 429] width 868 height 499
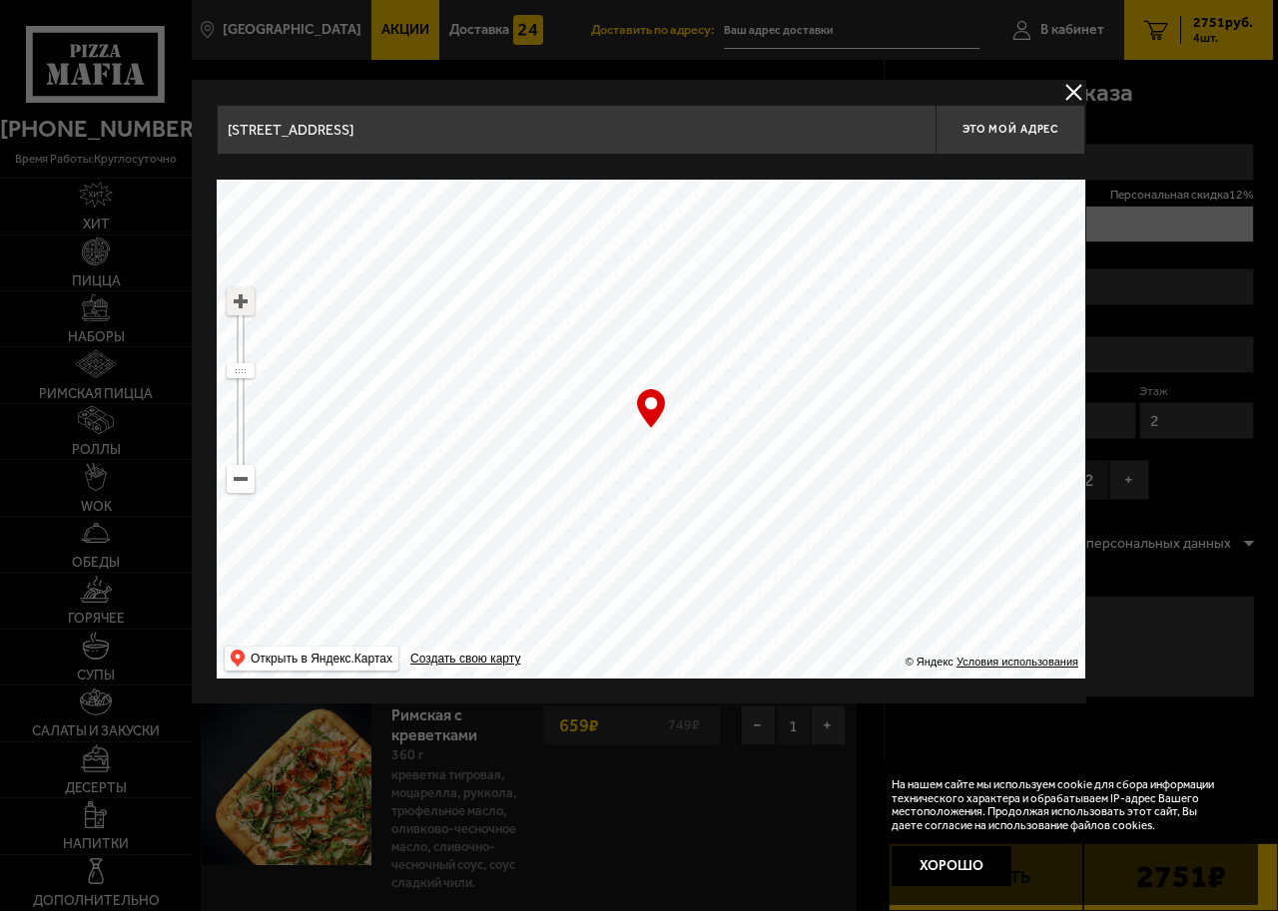
click at [241, 302] on ymaps at bounding box center [241, 301] width 26 height 26
click at [238, 302] on ymaps at bounding box center [241, 301] width 26 height 26
click at [777, 440] on ymaps at bounding box center [651, 429] width 868 height 499
click at [771, 438] on ymaps at bounding box center [651, 429] width 868 height 499
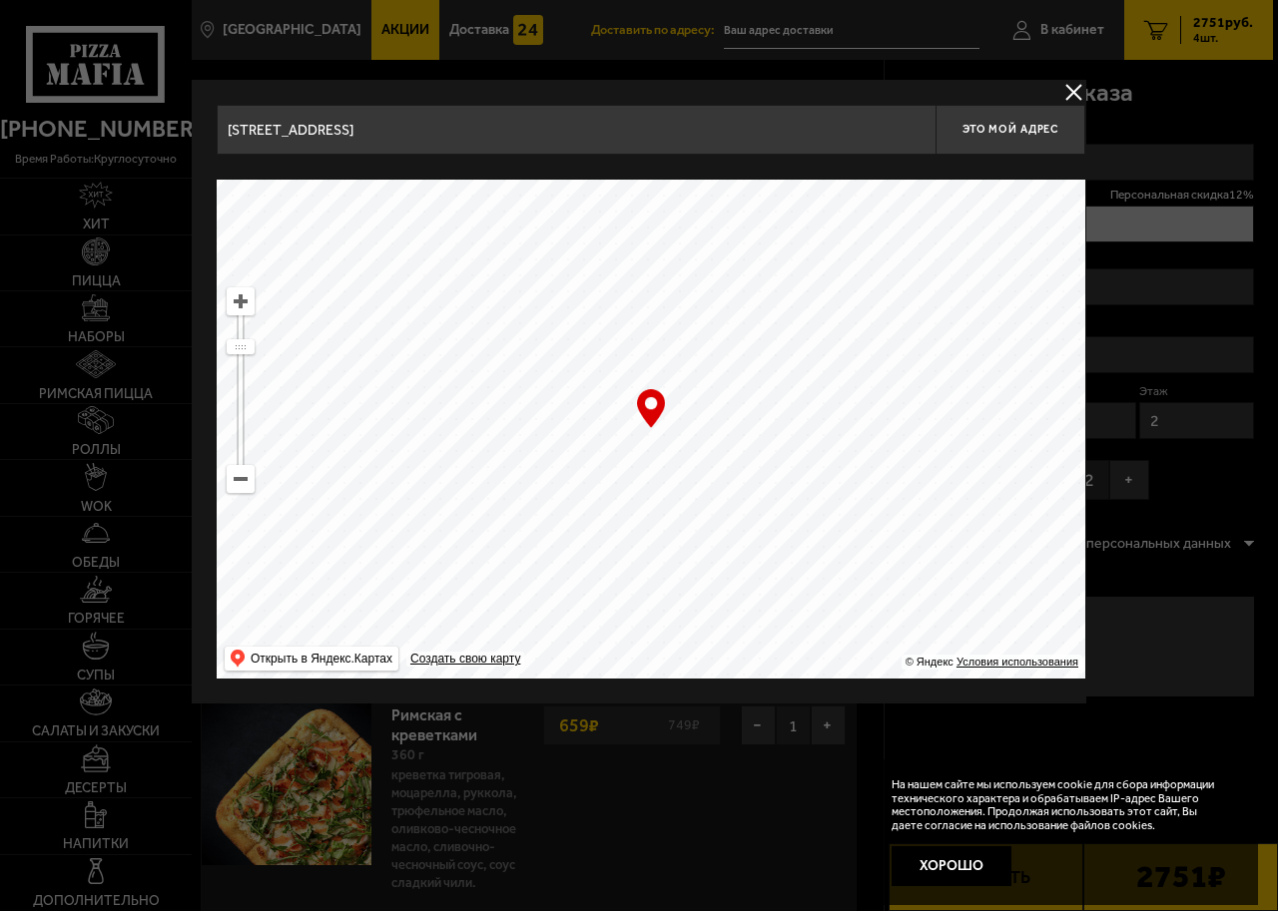
type input "[STREET_ADDRESS]"
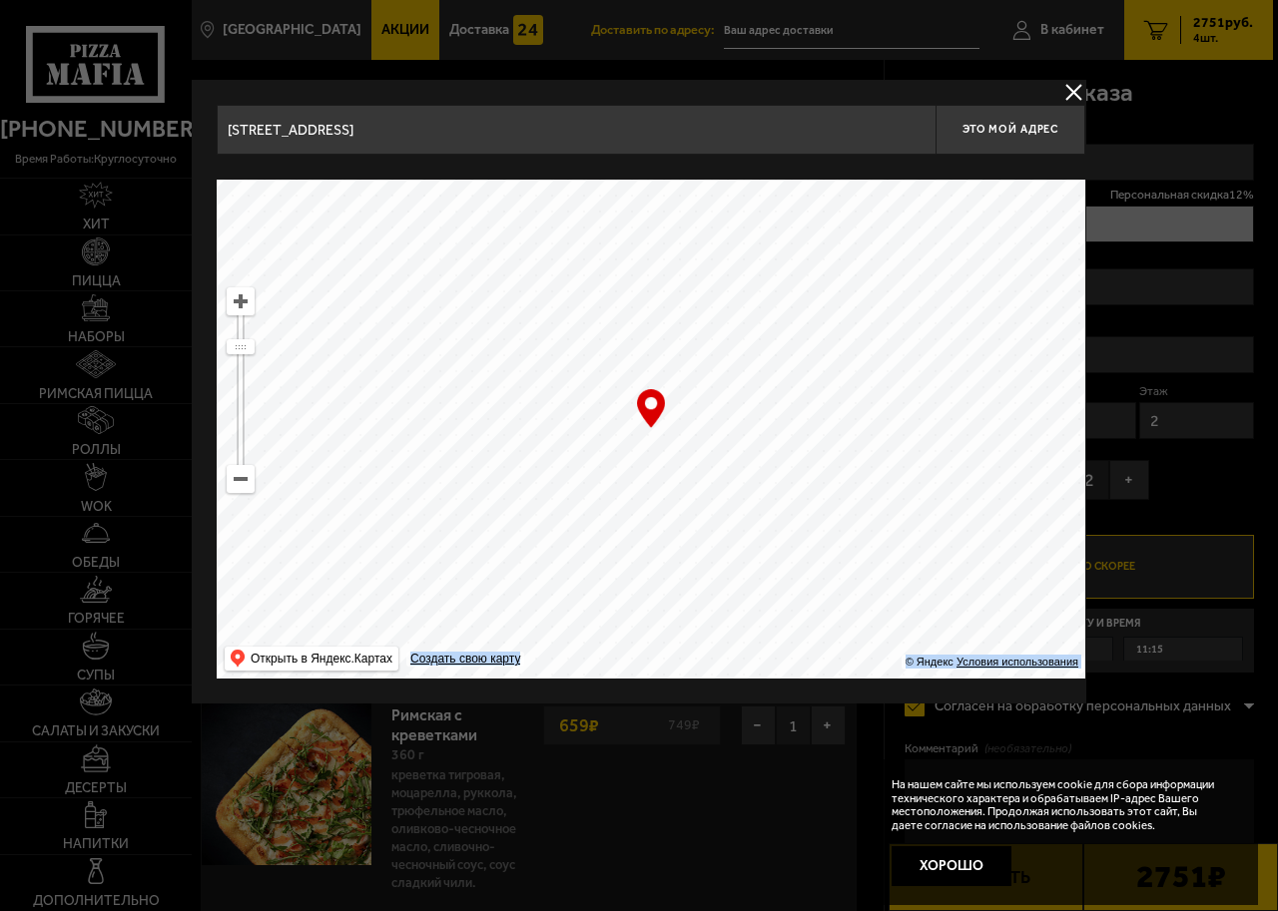
drag, startPoint x: 647, startPoint y: 411, endPoint x: 642, endPoint y: 372, distance: 39.2
click at [642, 372] on div "… © Яндекс Условия использования Открыть в Яндекс.Картах Создать свою карту" at bounding box center [651, 429] width 868 height 499
click at [236, 307] on ymaps at bounding box center [241, 301] width 26 height 26
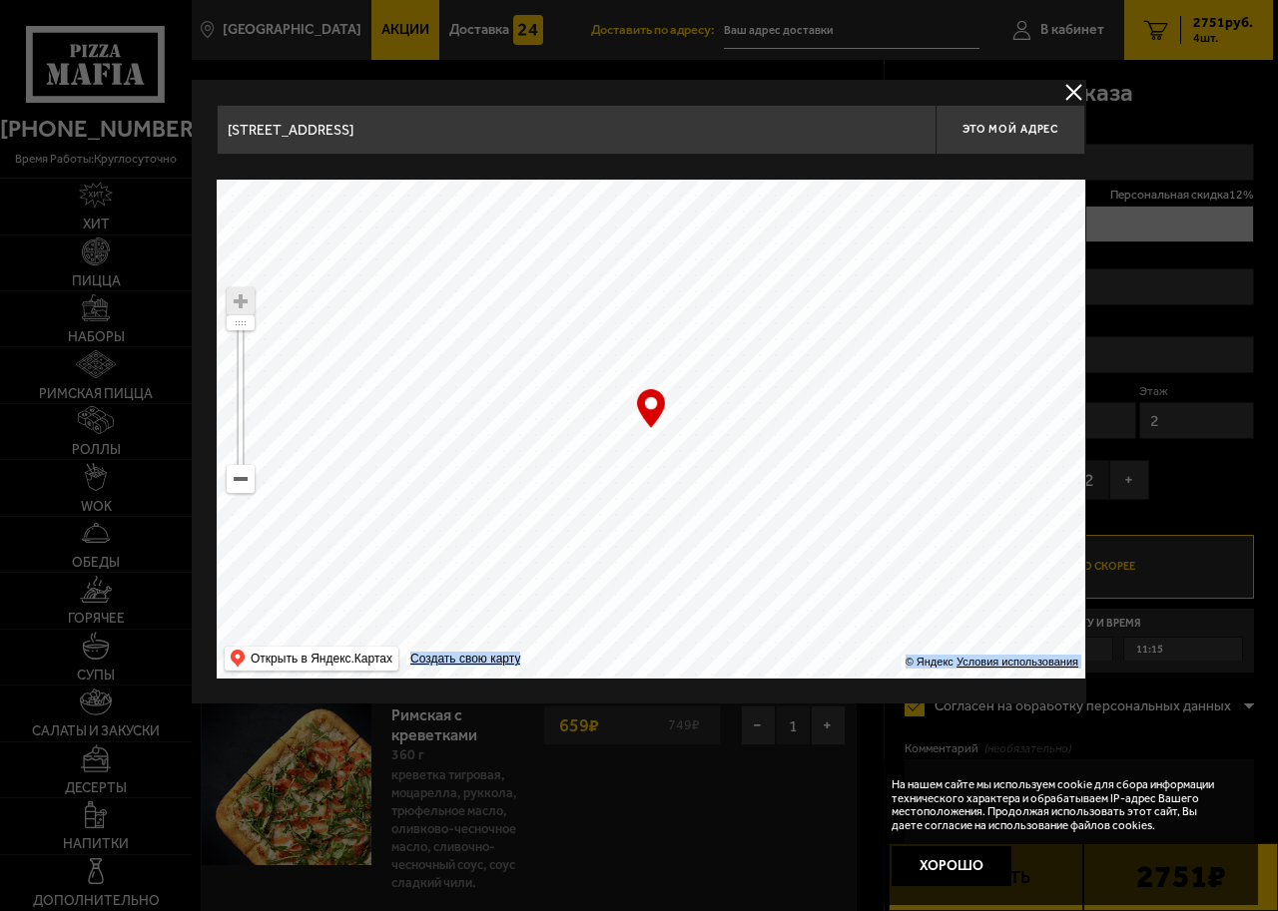
drag, startPoint x: 908, startPoint y: 430, endPoint x: 618, endPoint y: 511, distance: 301.5
click at [618, 511] on ymaps at bounding box center [651, 429] width 868 height 499
click at [948, 416] on ymaps at bounding box center [651, 429] width 868 height 499
type input "[STREET_ADDRESS]"
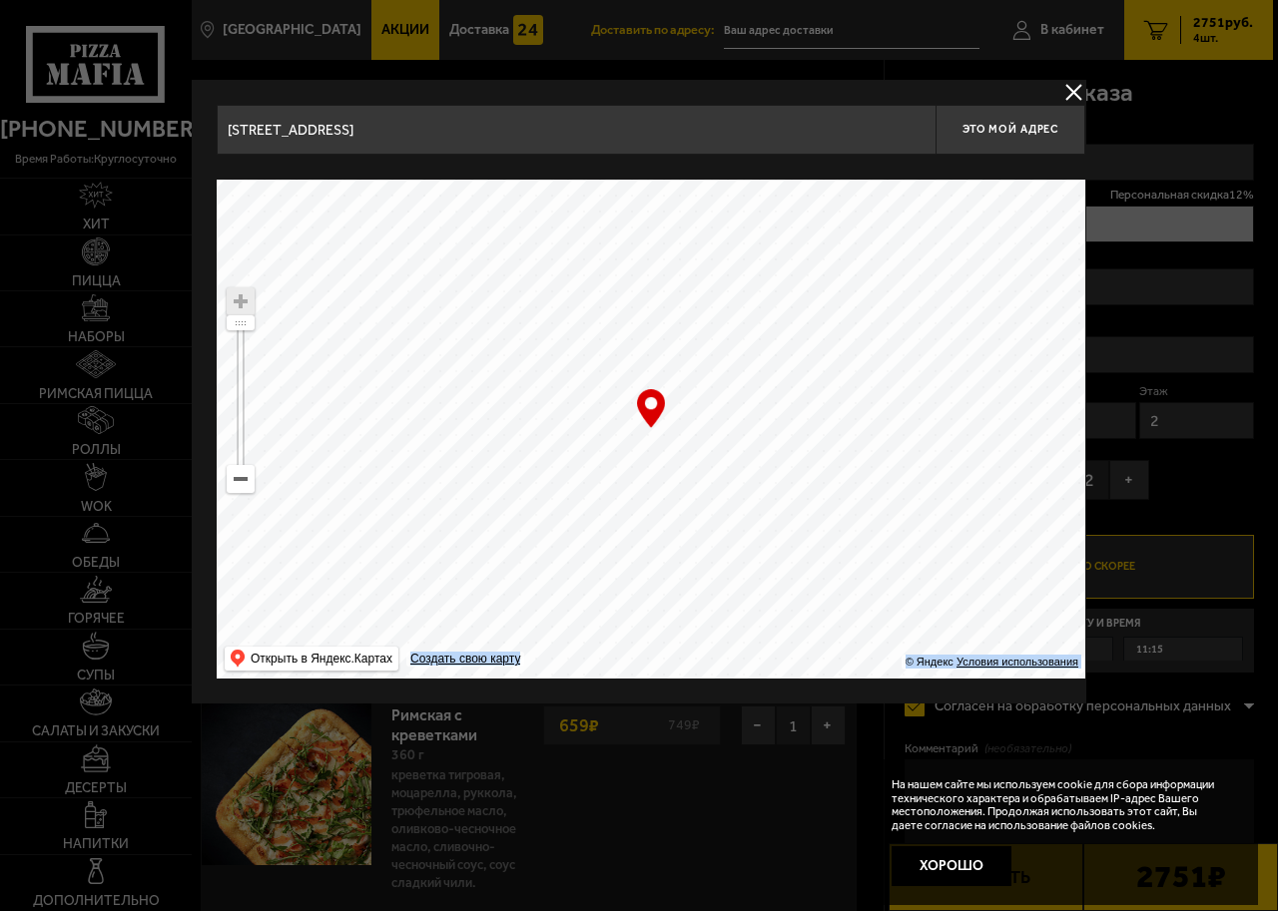
type input "[STREET_ADDRESS]"
click at [1026, 131] on span "Это мой адрес" at bounding box center [1010, 129] width 96 height 13
type input "[STREET_ADDRESS]"
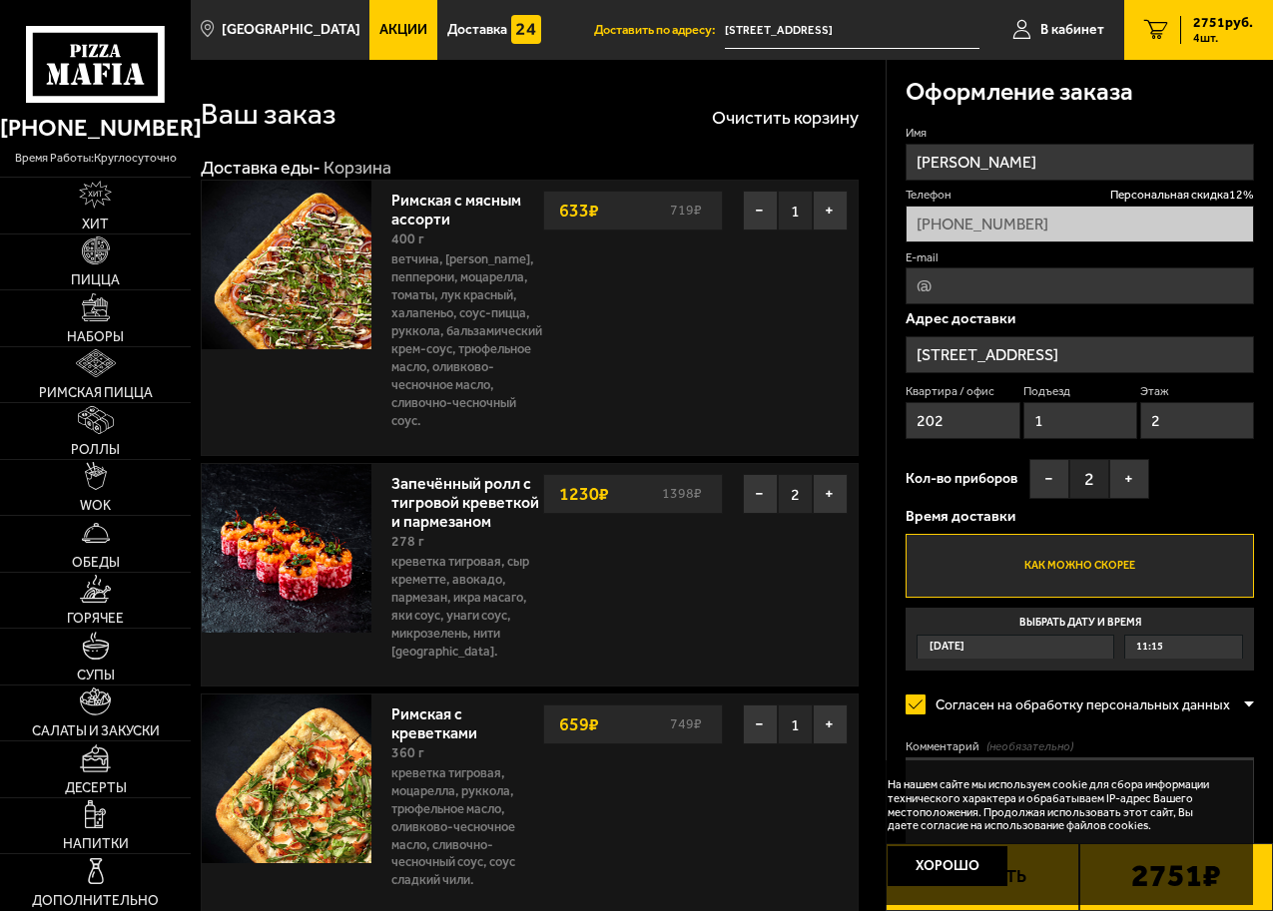
click at [1054, 576] on label "Как можно скорее" at bounding box center [1079, 566] width 348 height 64
click at [0, 0] on input "Как можно скорее" at bounding box center [0, 0] width 0 height 0
click at [963, 646] on span "[DATE]" at bounding box center [946, 647] width 35 height 23
click at [0, 0] on input "Выбрать дату и время [DATE] 11:15" at bounding box center [0, 0] width 0 height 0
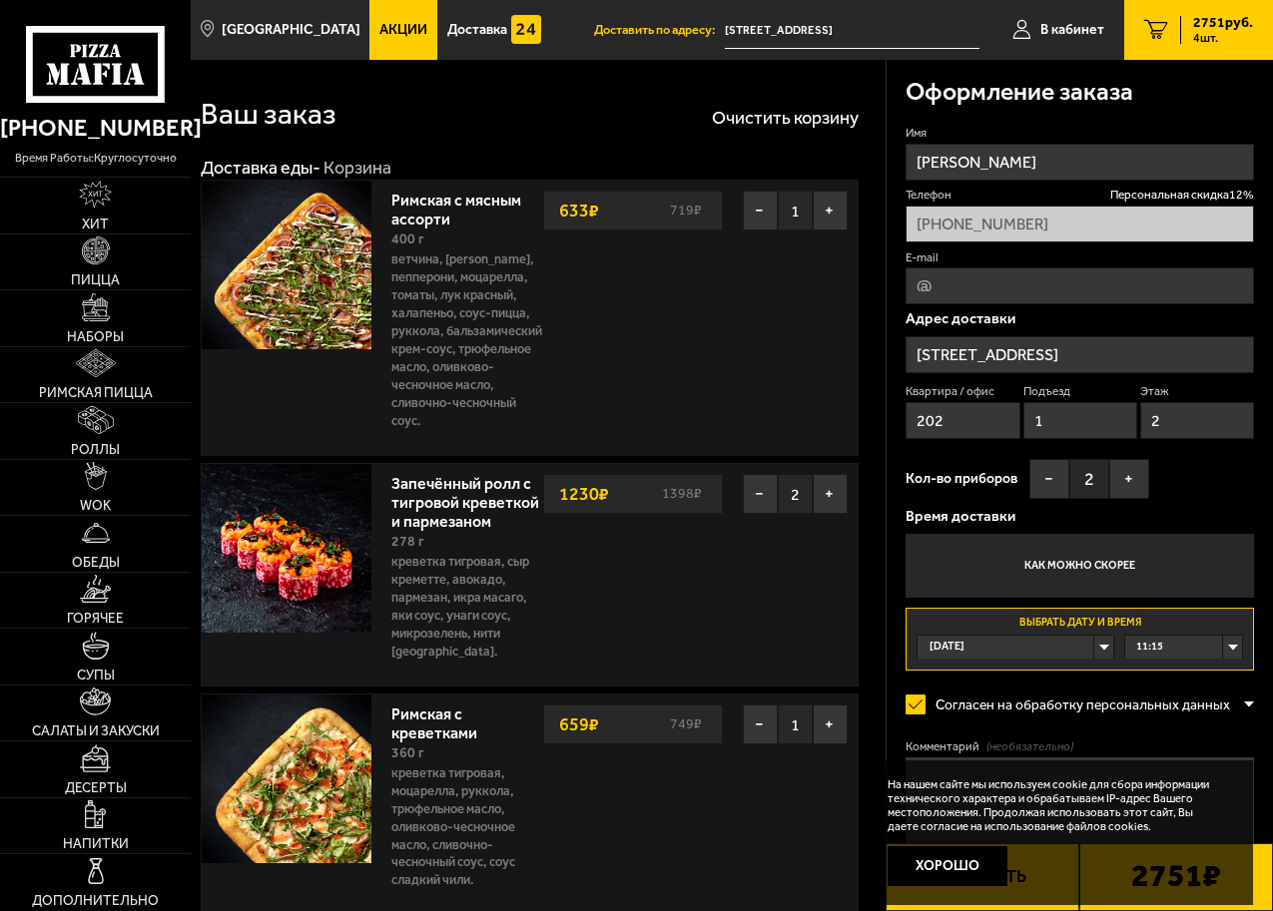
click at [1141, 655] on span "11:15" at bounding box center [1149, 647] width 27 height 23
click at [1140, 655] on span "11:15" at bounding box center [1149, 647] width 27 height 23
click at [1143, 746] on span "14:00" at bounding box center [1150, 744] width 27 height 15
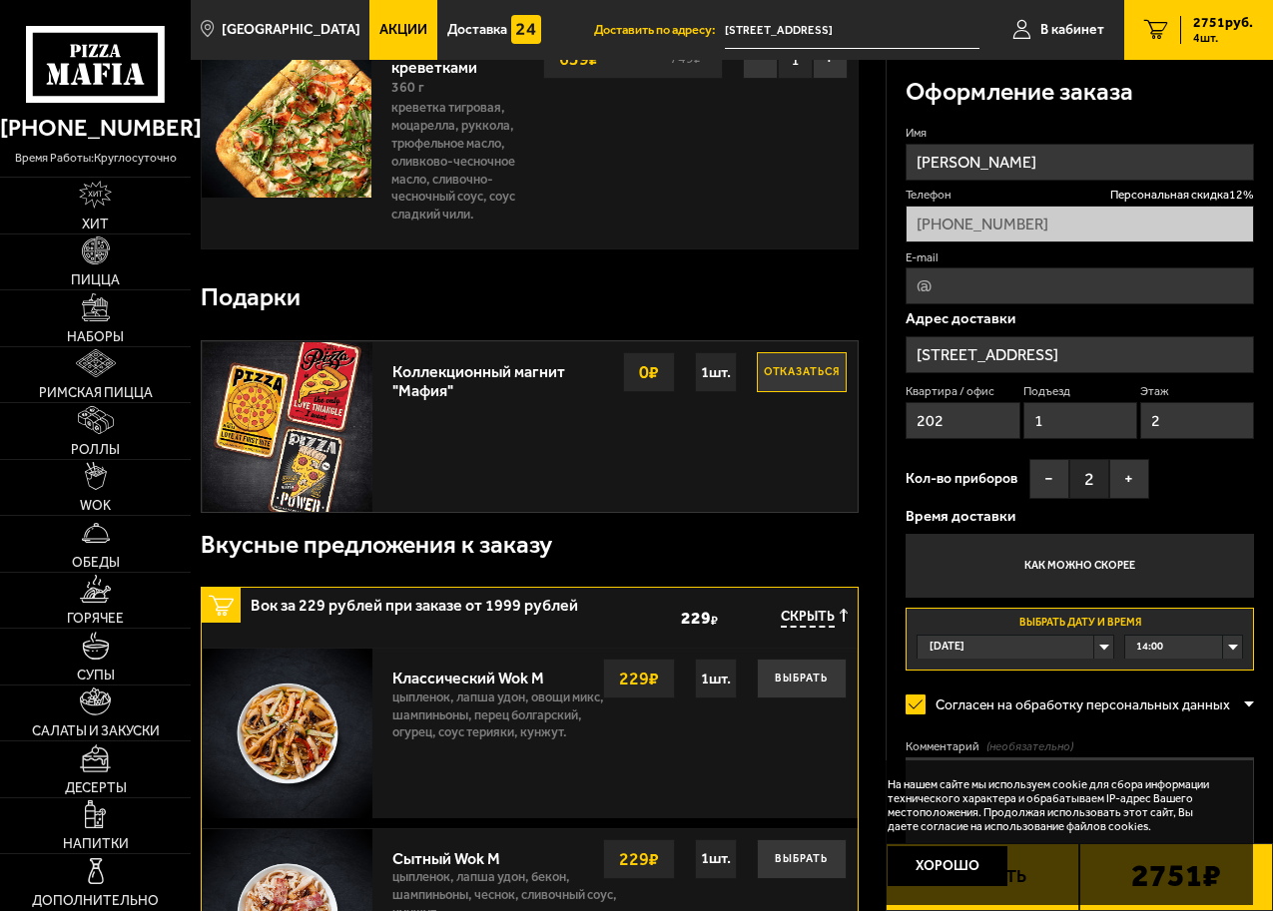
scroll to position [678, 0]
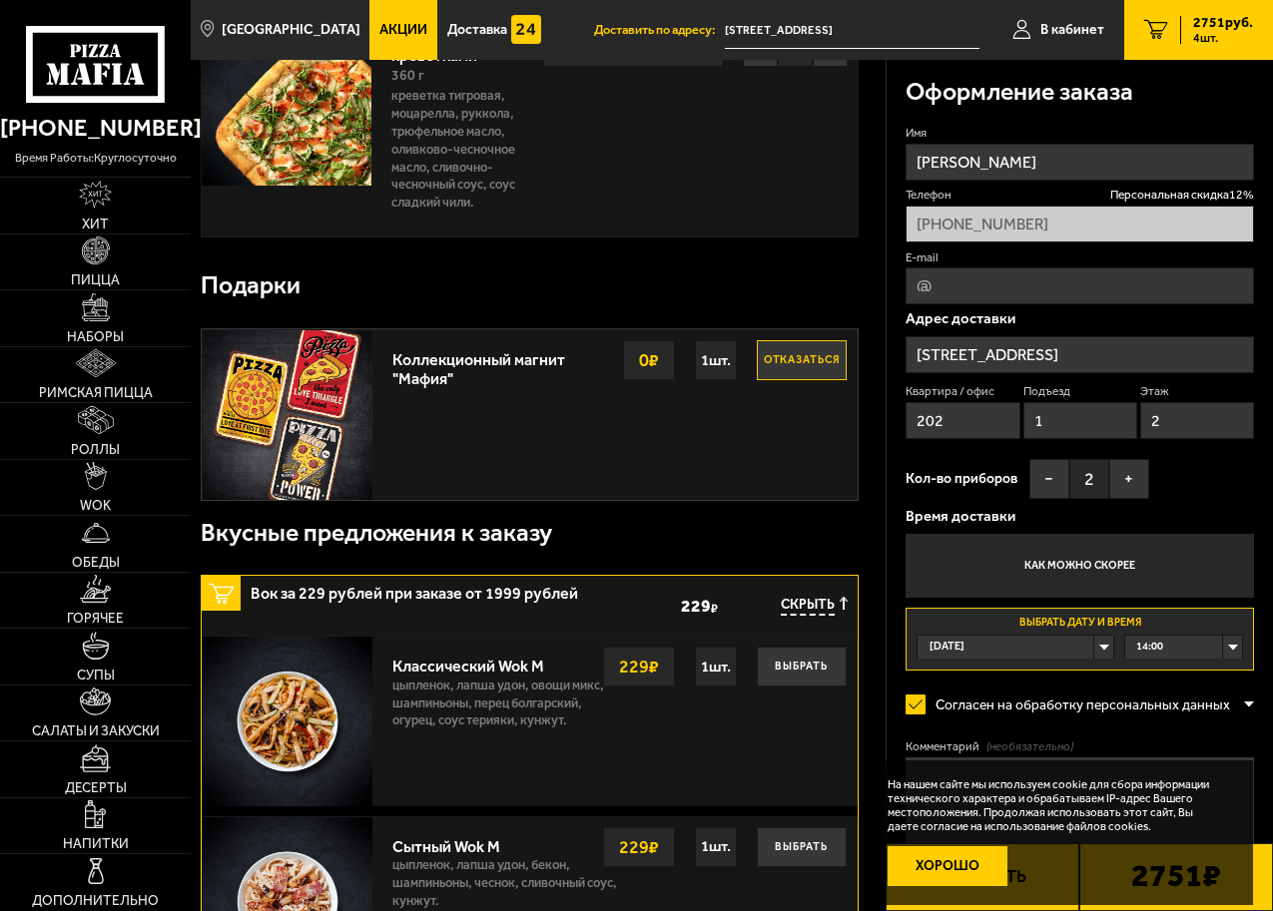
click at [926, 866] on button "Хорошо" at bounding box center [947, 867] width 120 height 40
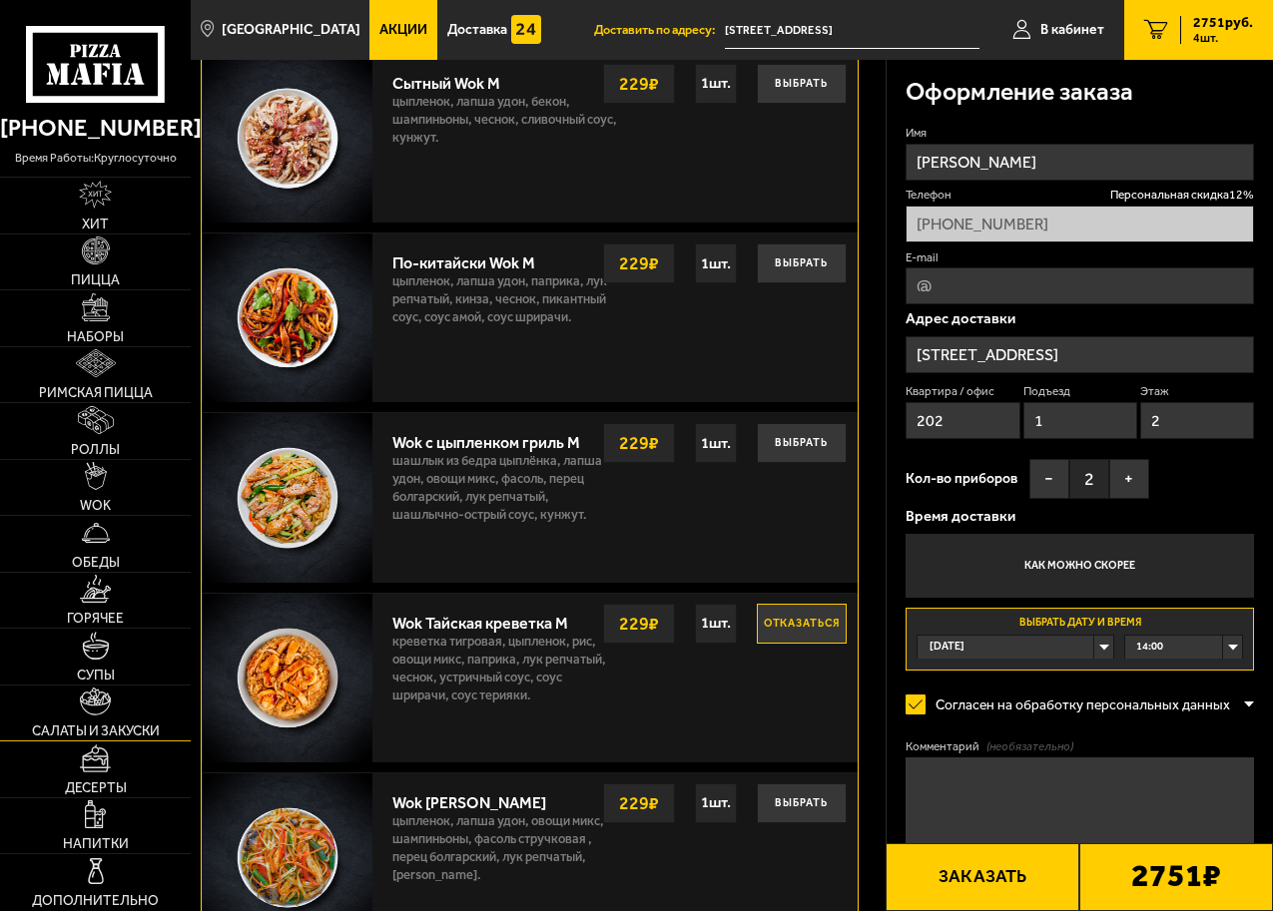
scroll to position [1676, 0]
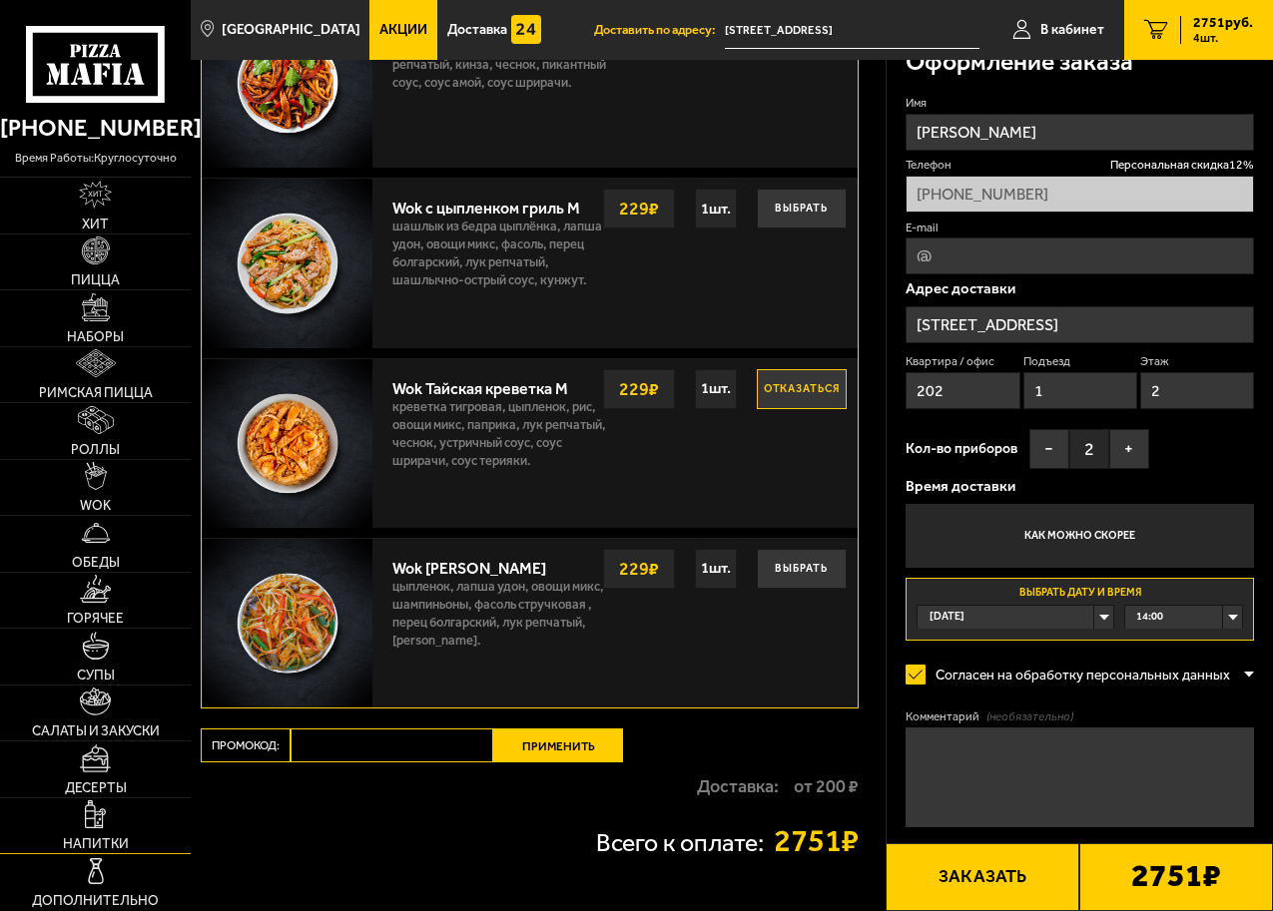
click at [94, 843] on span "Напитки" at bounding box center [96, 845] width 66 height 14
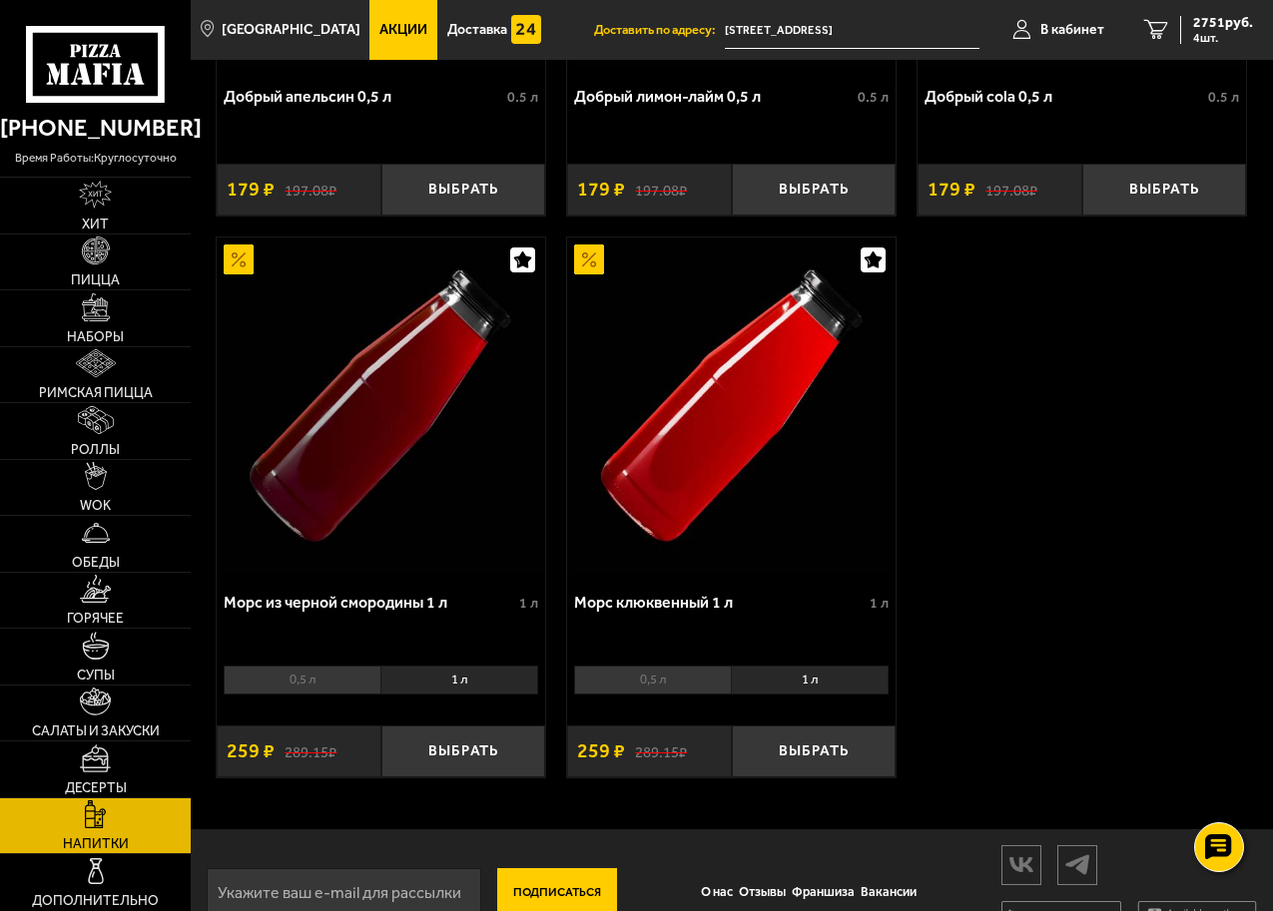
scroll to position [2080, 0]
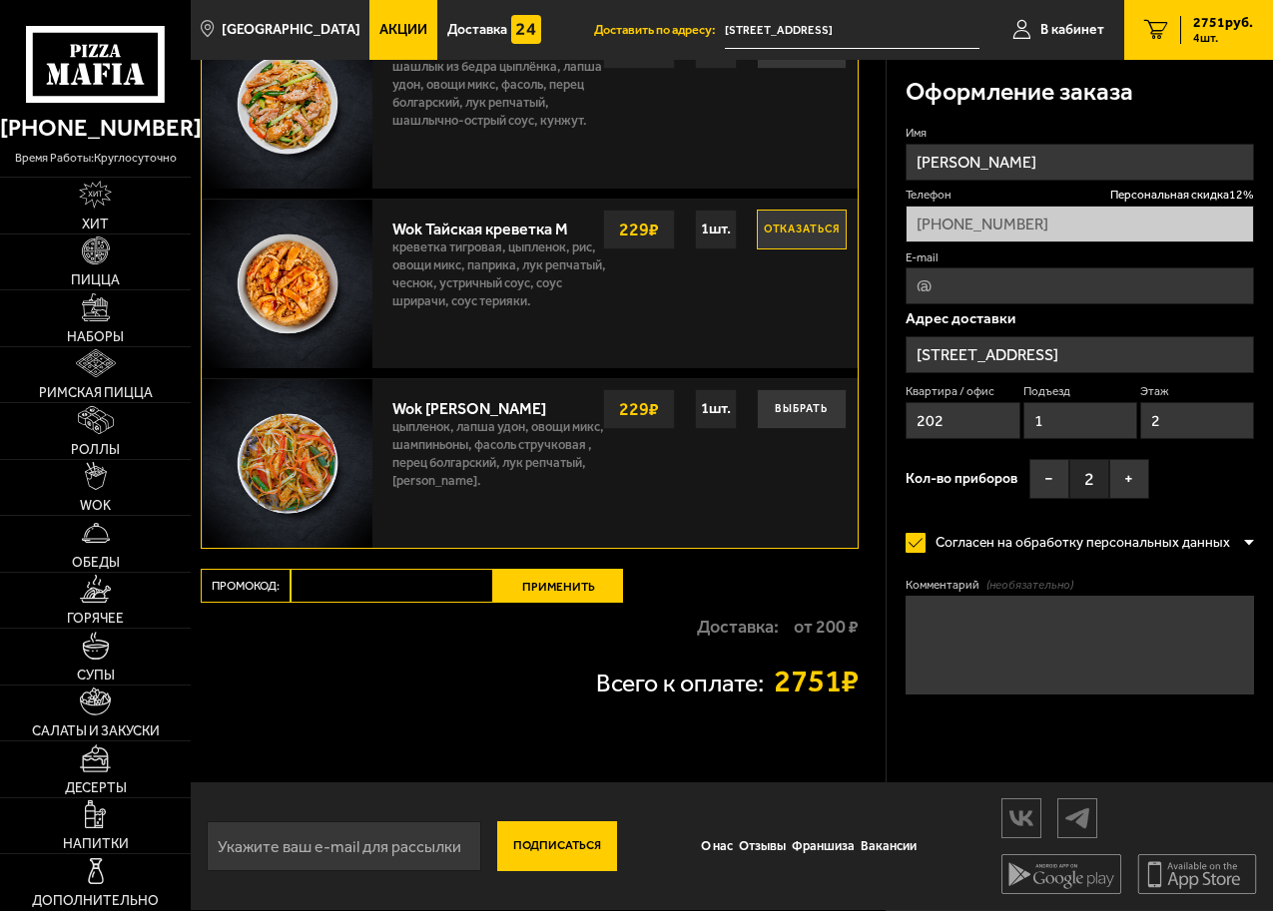
scroll to position [1, 0]
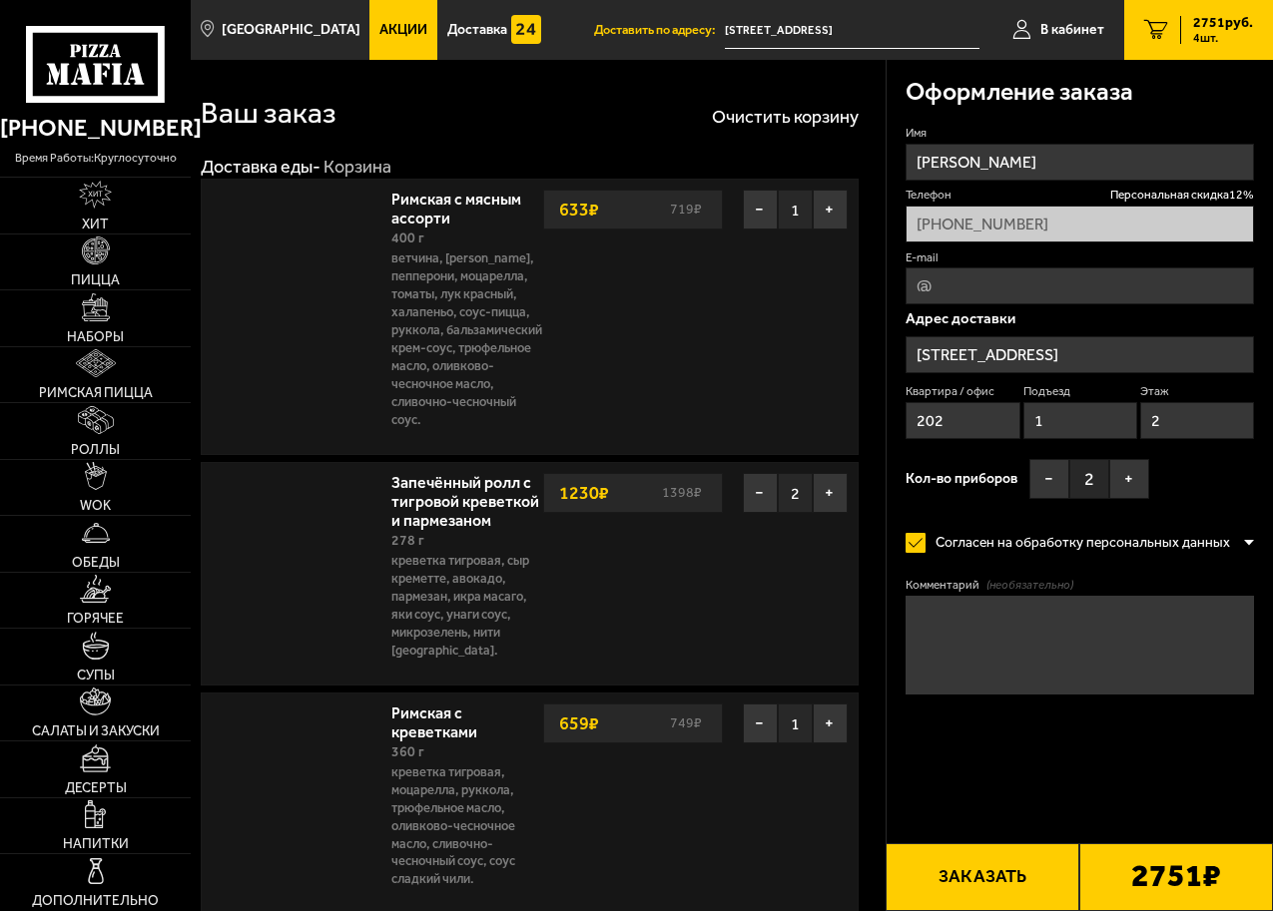
type input "[STREET_ADDRESS]"
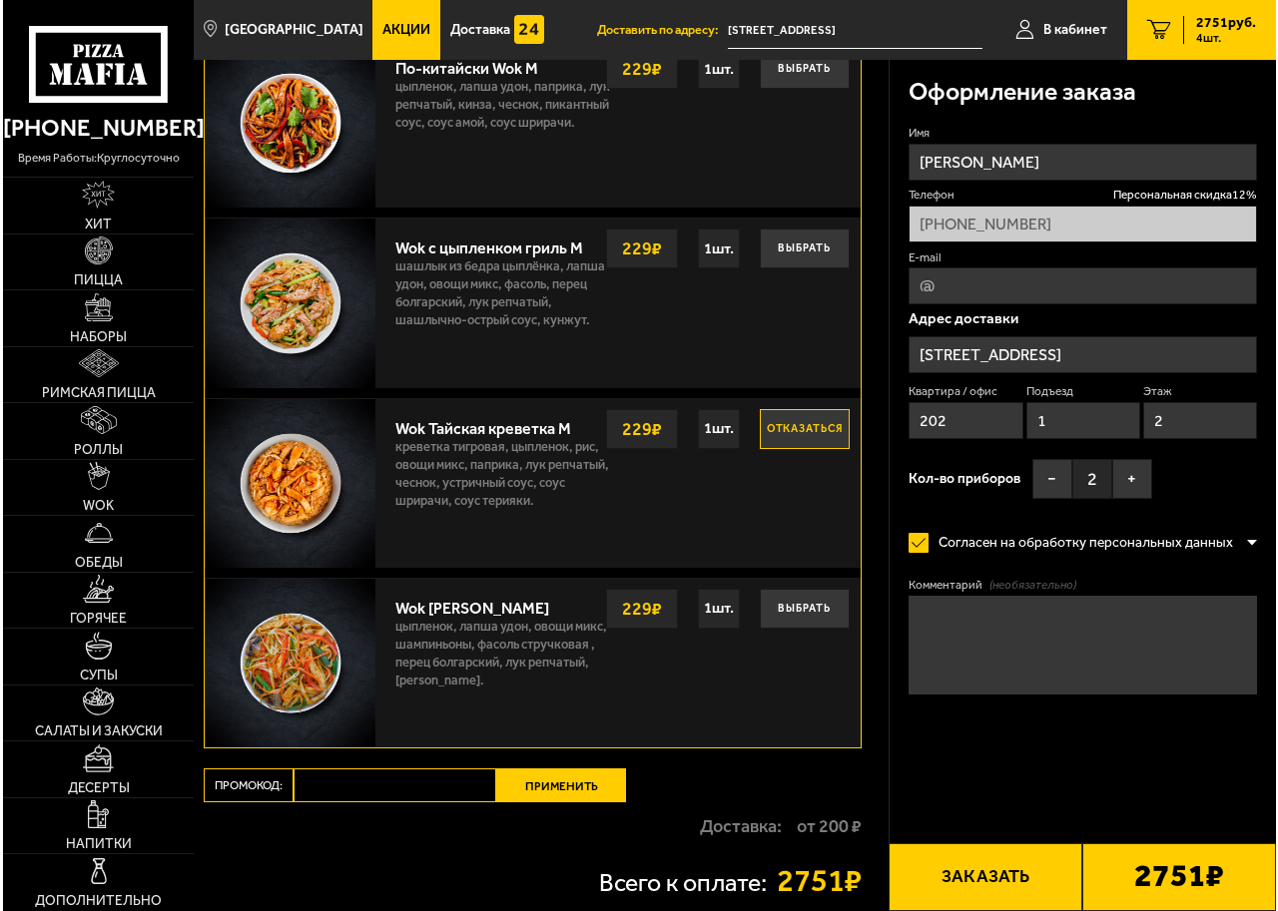
scroll to position [1826, 0]
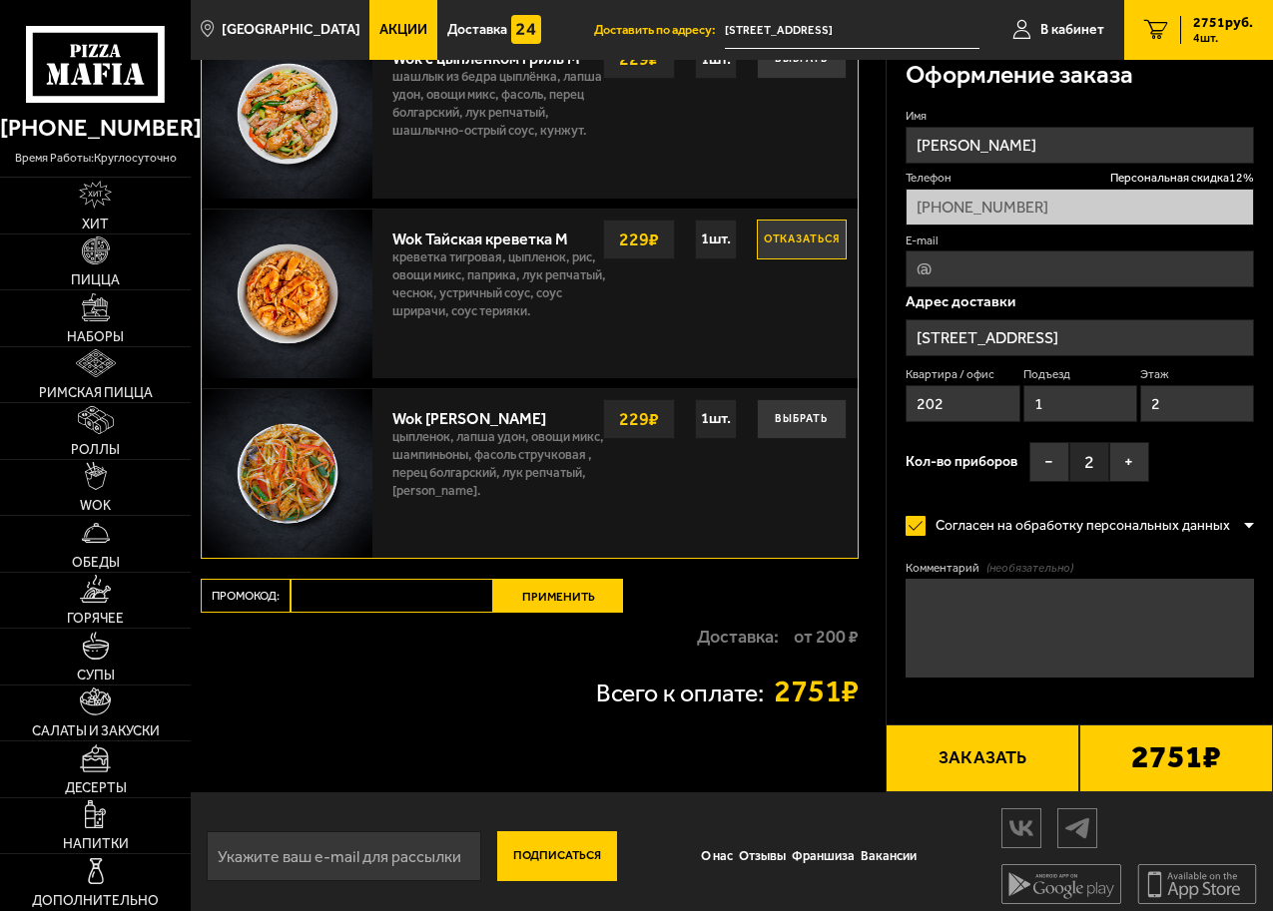
click at [976, 749] on button "Заказать" at bounding box center [982, 759] width 194 height 68
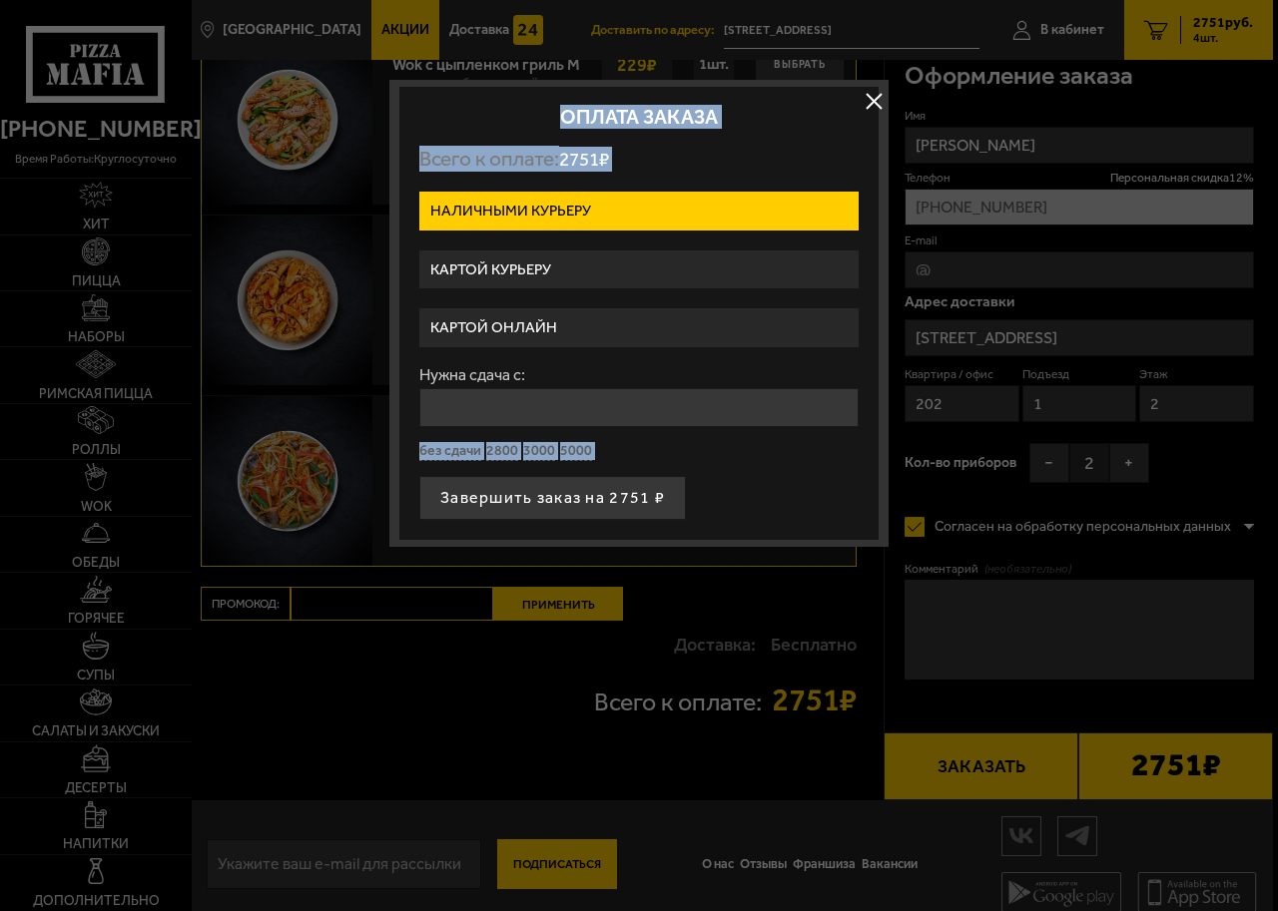
click at [510, 325] on label "Картой онлайн" at bounding box center [638, 327] width 439 height 39
click at [0, 0] on input "Картой онлайн" at bounding box center [0, 0] width 0 height 0
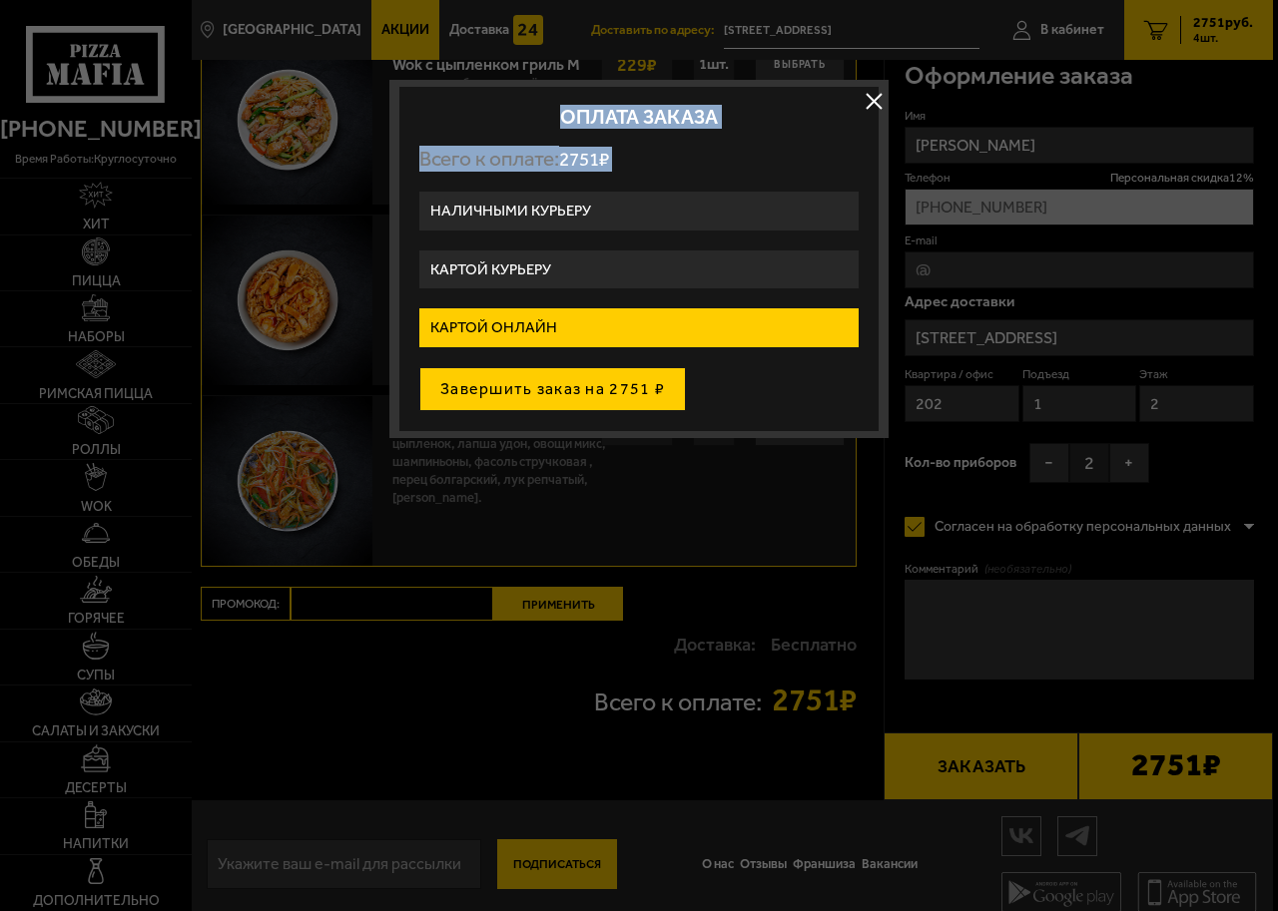
click at [556, 392] on button "Завершить заказ на 2751 ₽" at bounding box center [552, 389] width 267 height 44
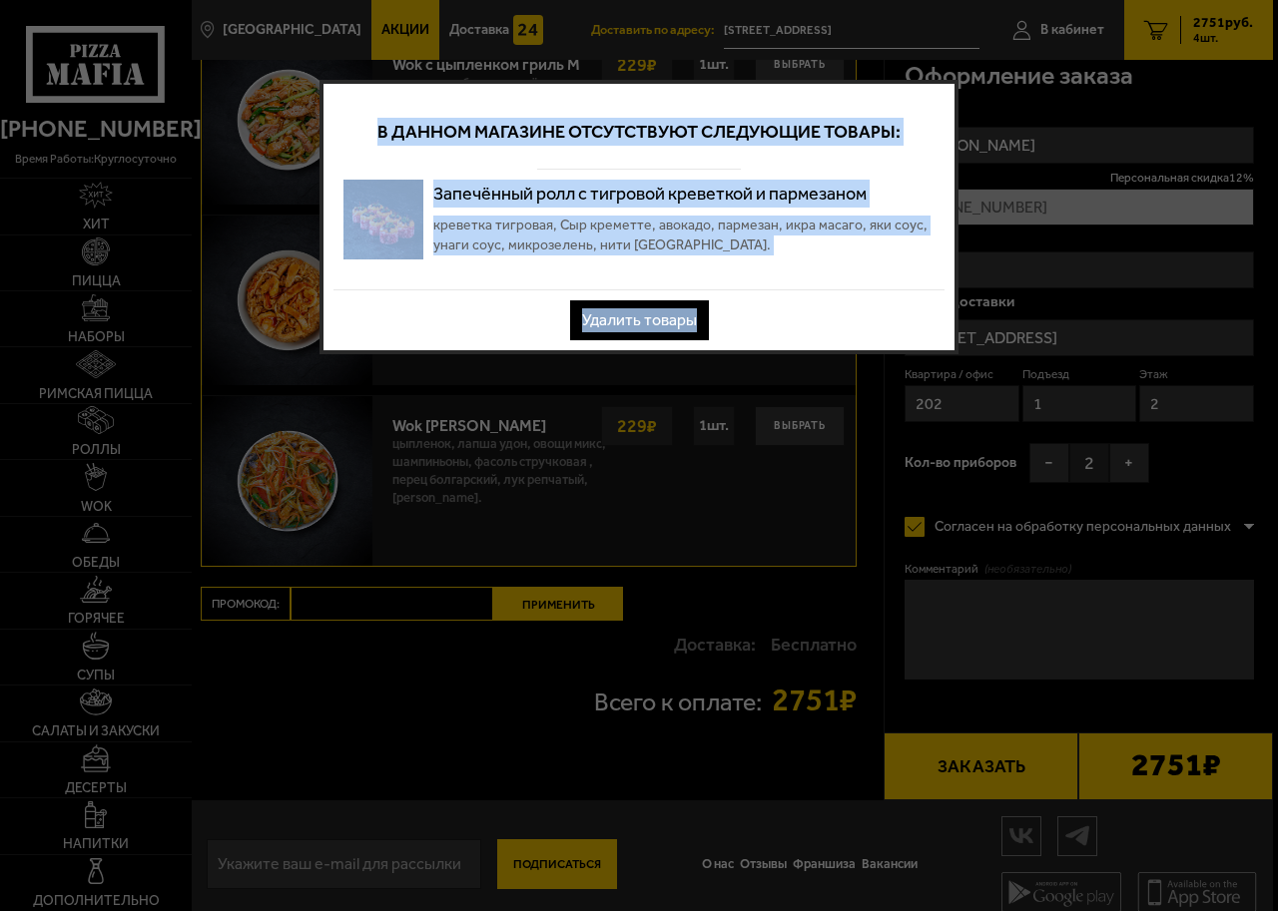
click at [644, 318] on button "Удалить товары" at bounding box center [639, 320] width 139 height 40
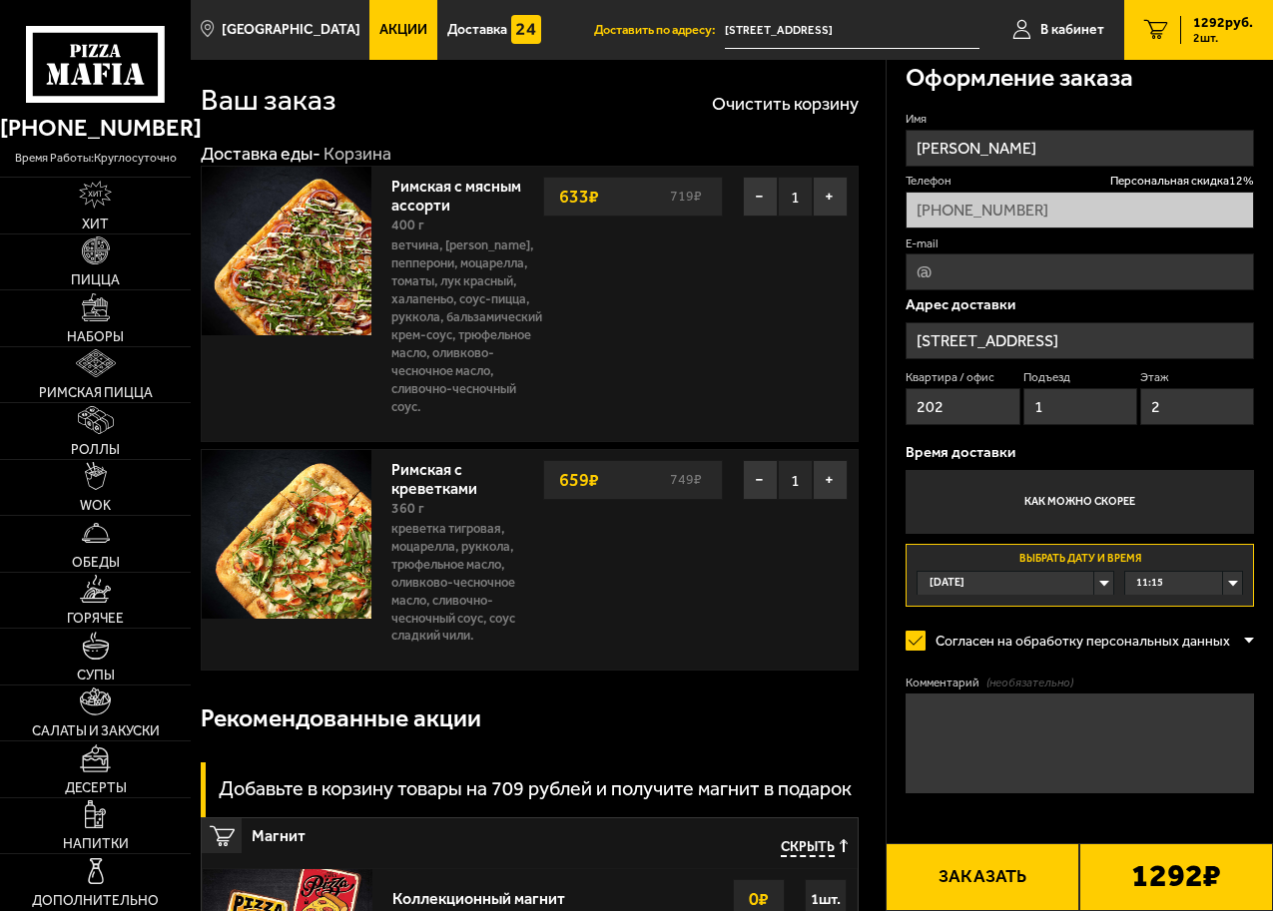
scroll to position [0, 0]
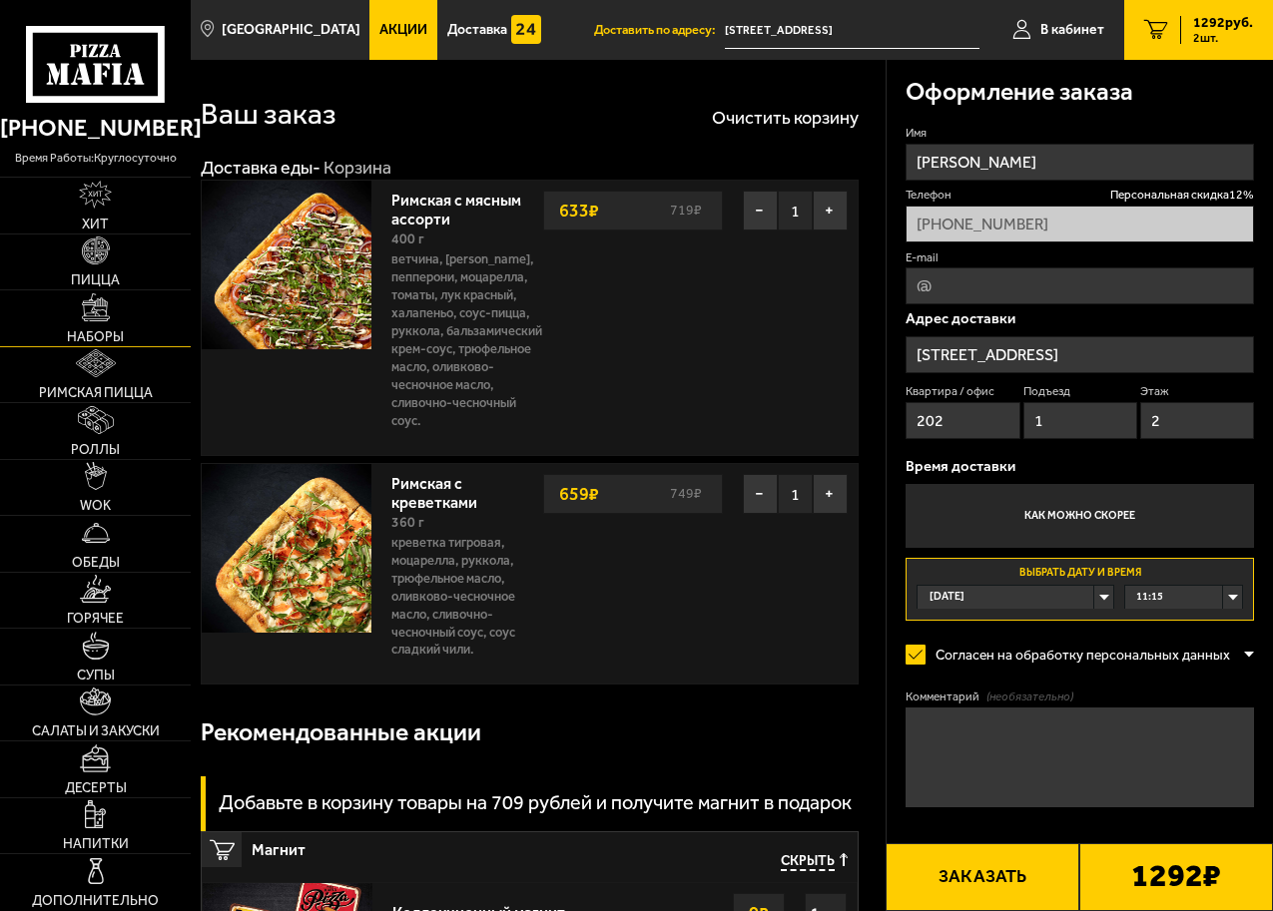
click at [110, 333] on span "Наборы" at bounding box center [95, 337] width 57 height 14
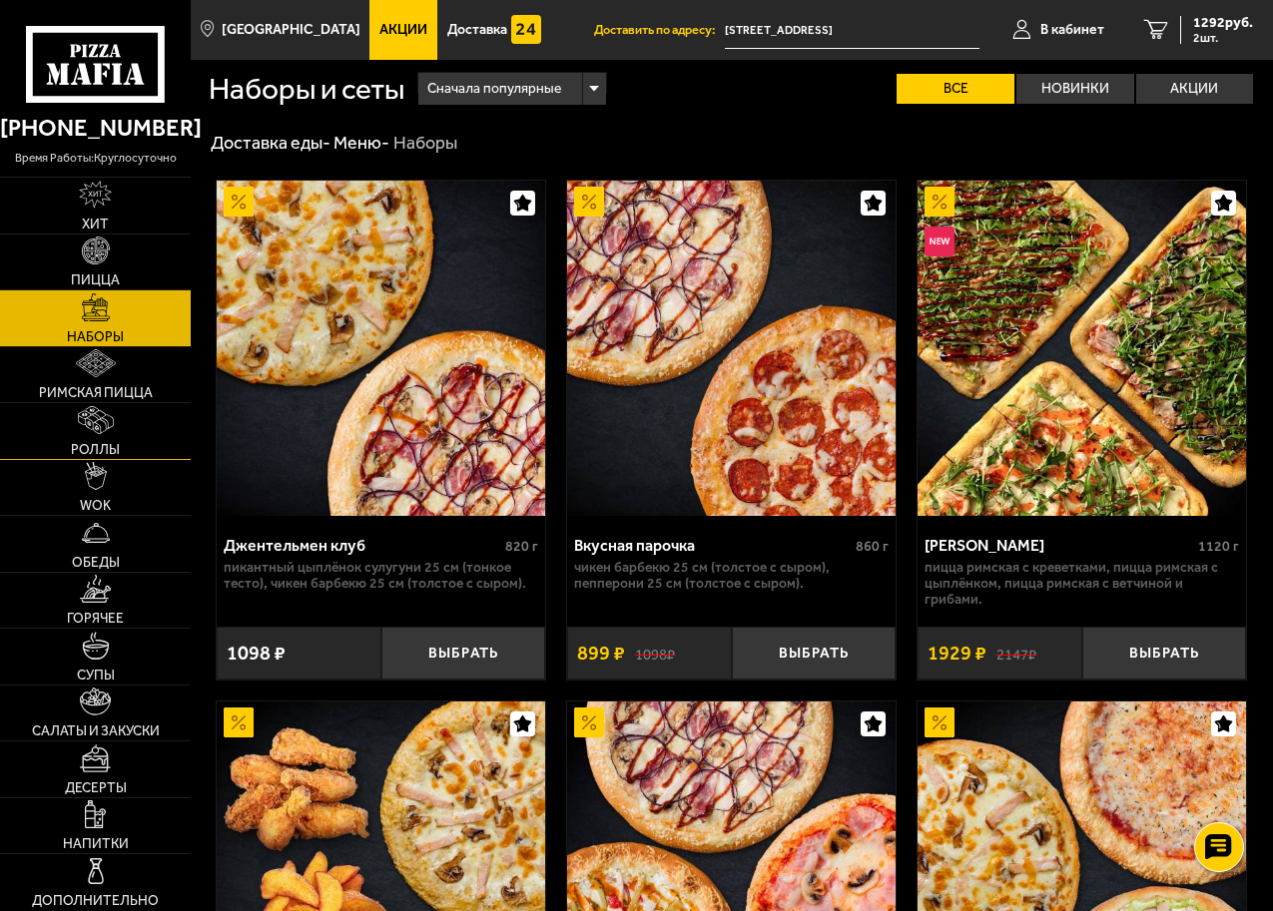
click at [92, 443] on span "Роллы" at bounding box center [95, 450] width 49 height 14
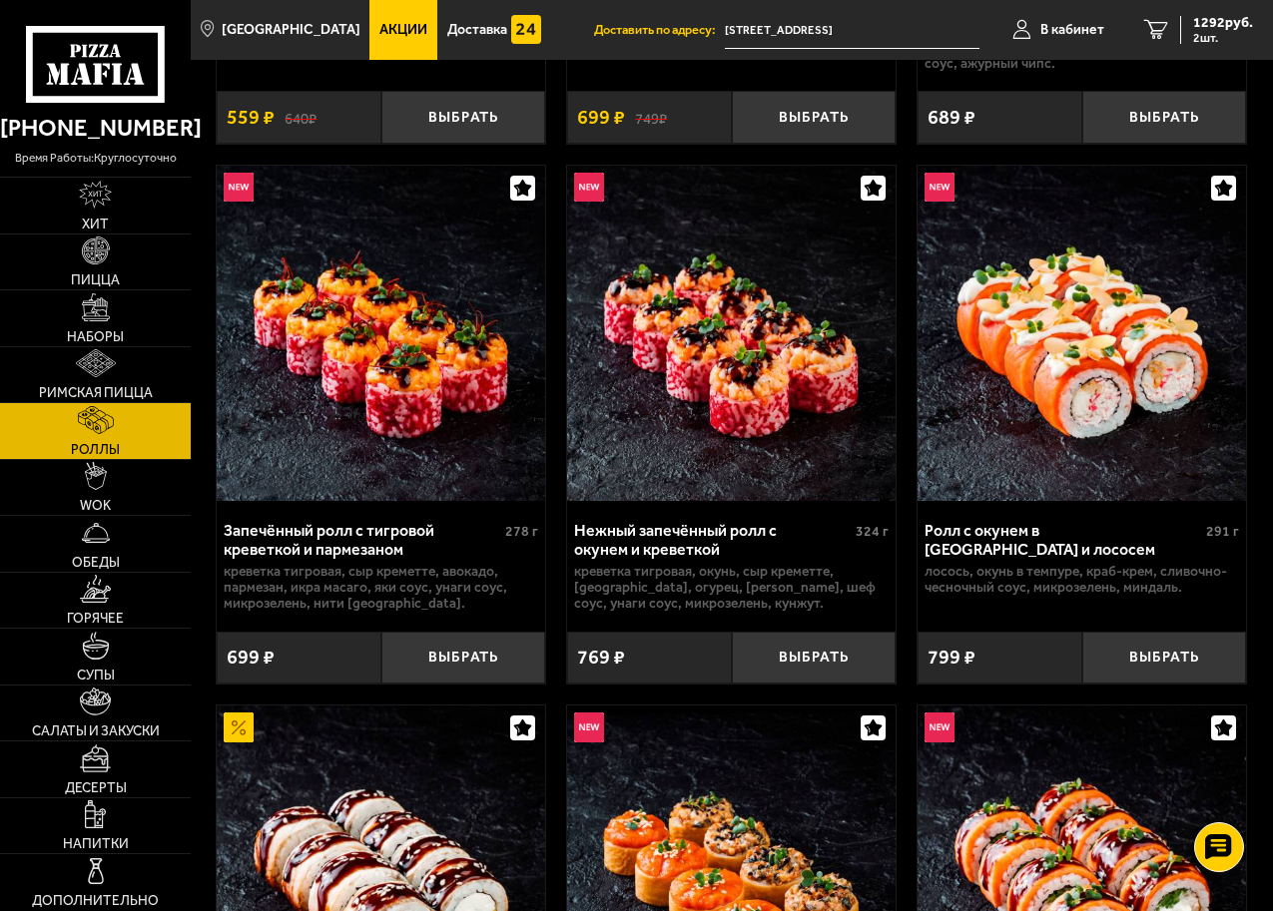
scroll to position [599, 0]
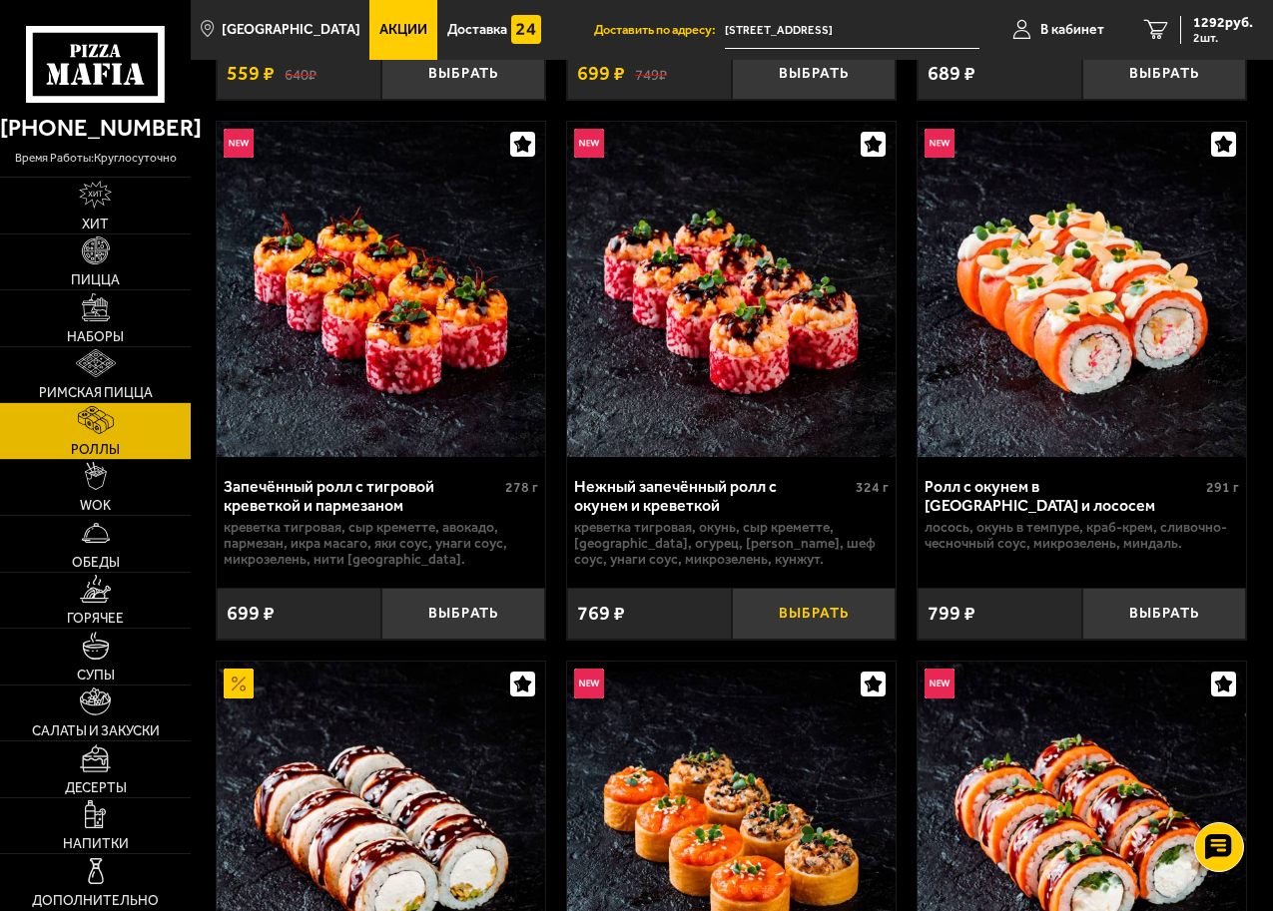
click at [803, 620] on button "Выбрать" at bounding box center [814, 614] width 165 height 53
click at [866, 618] on button "+" at bounding box center [868, 614] width 55 height 53
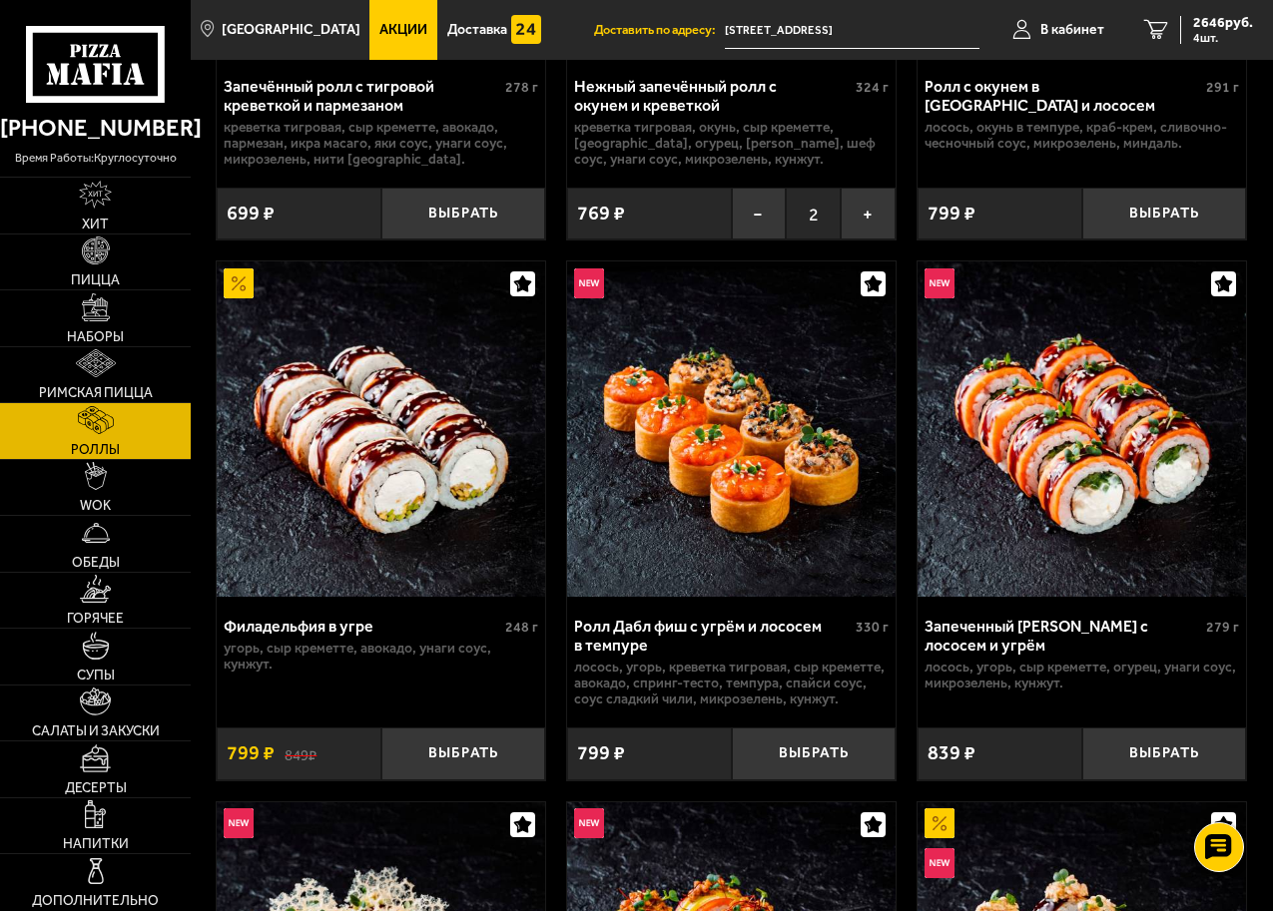
scroll to position [1098, 0]
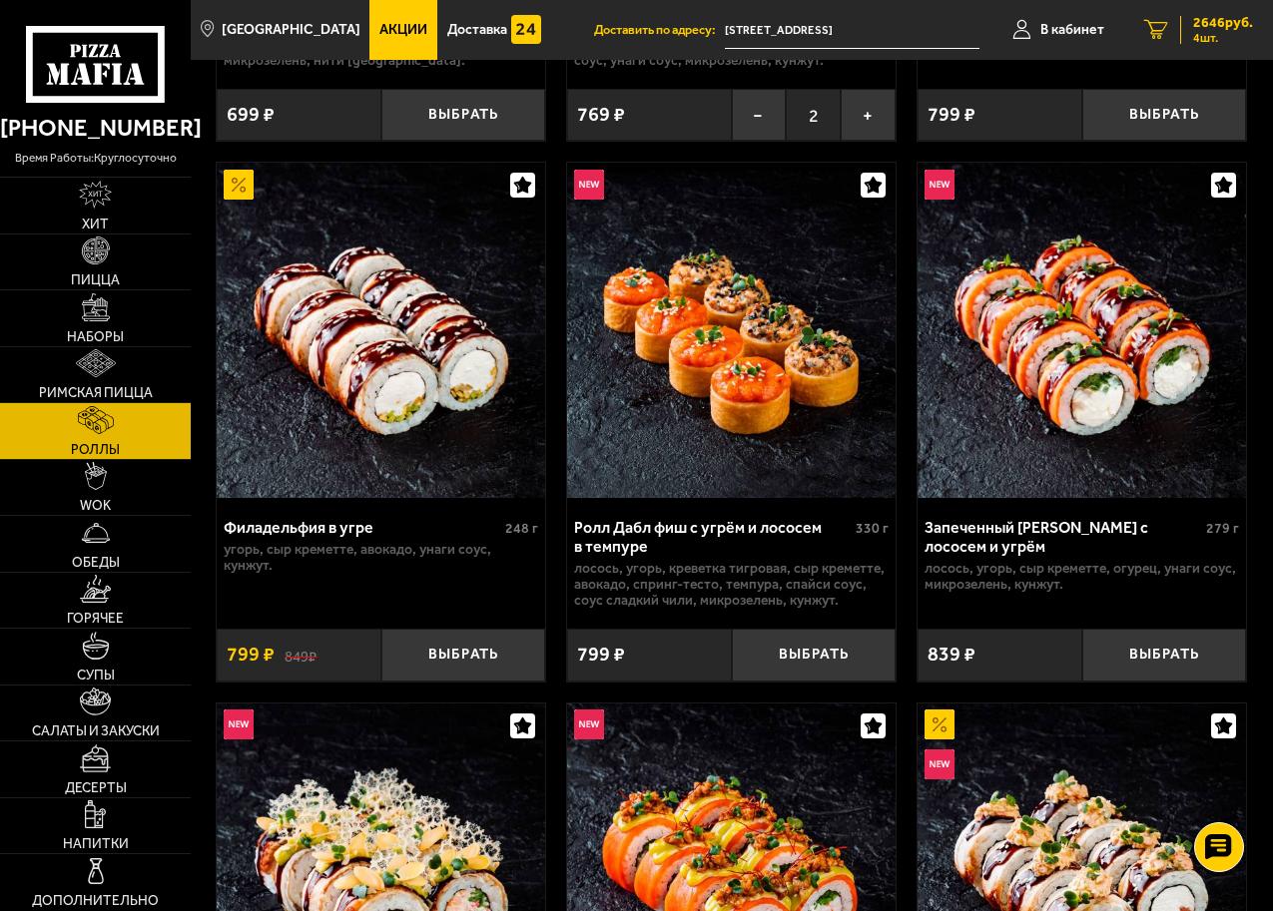
click at [1204, 25] on span "2646 руб." at bounding box center [1223, 23] width 60 height 14
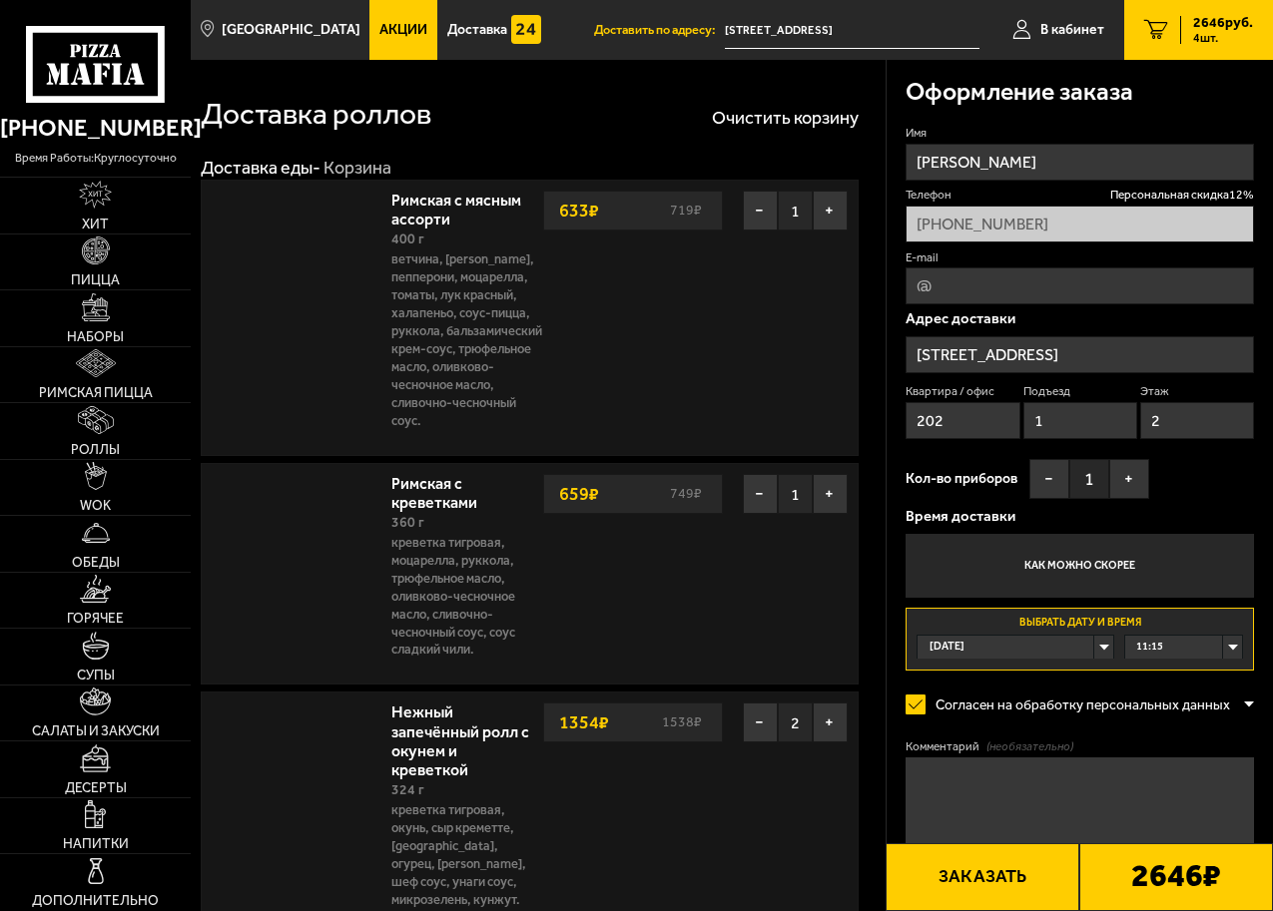
type input "[STREET_ADDRESS]"
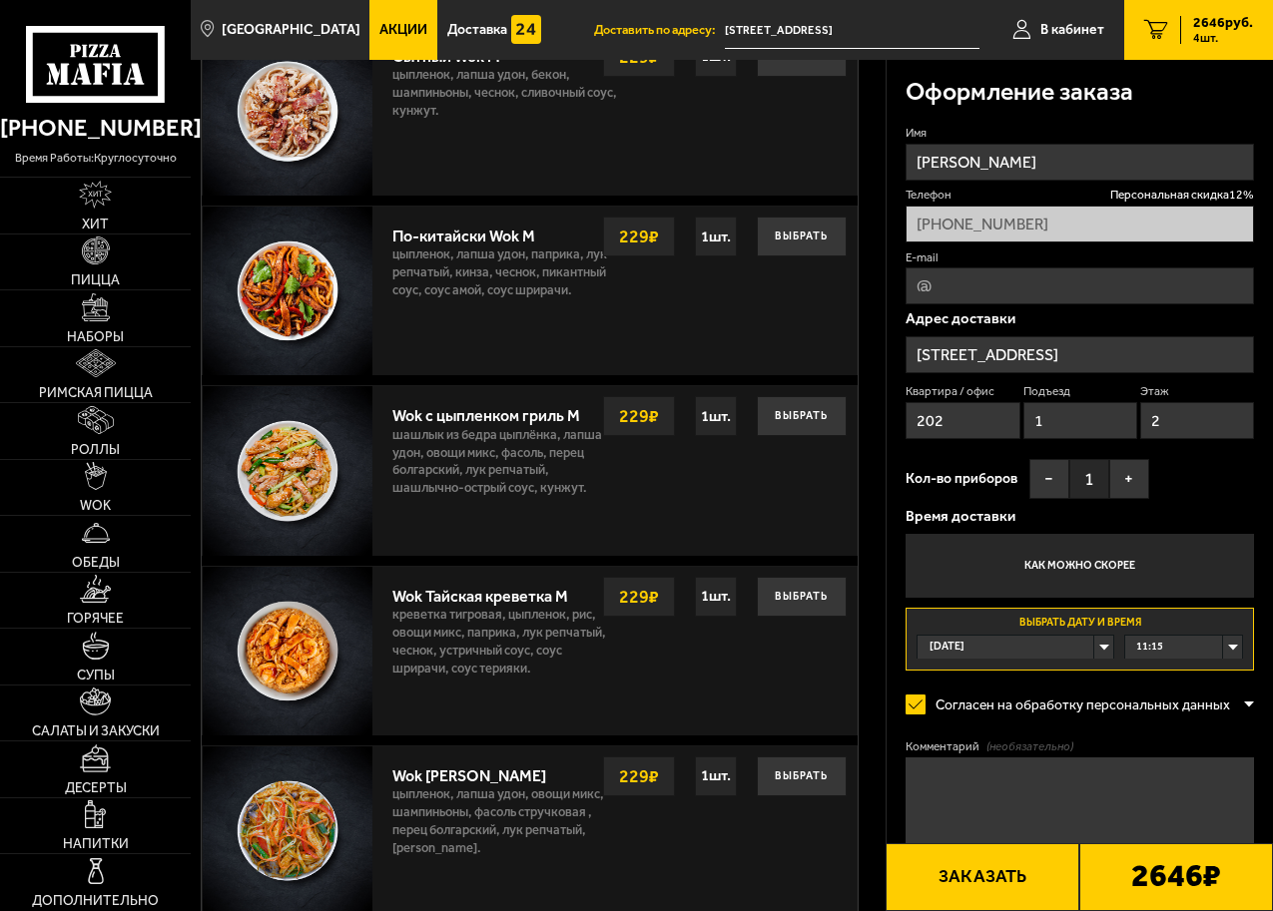
scroll to position [1497, 0]
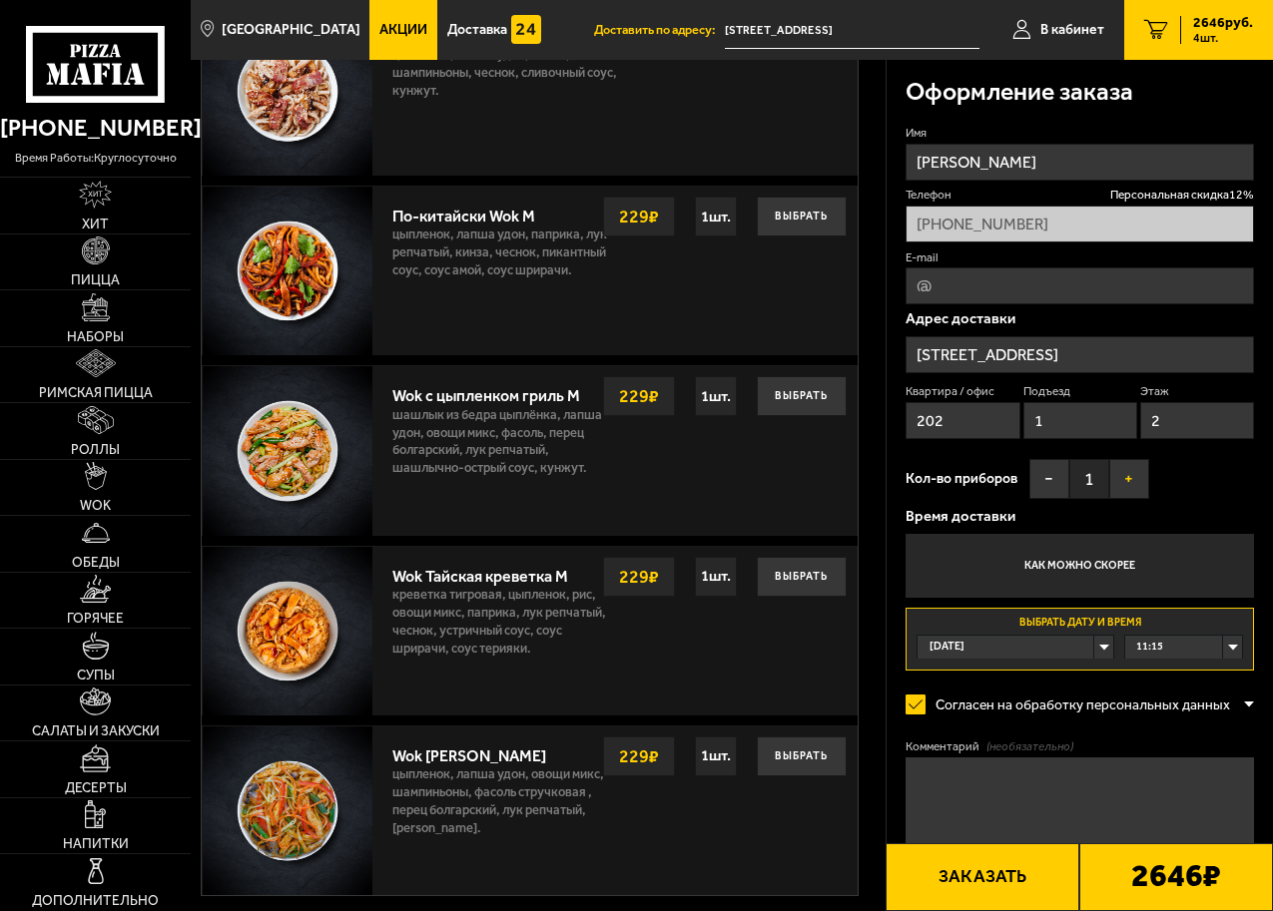
click at [1128, 482] on button "+" at bounding box center [1129, 479] width 40 height 40
click at [788, 583] on button "Выбрать" at bounding box center [802, 577] width 90 height 40
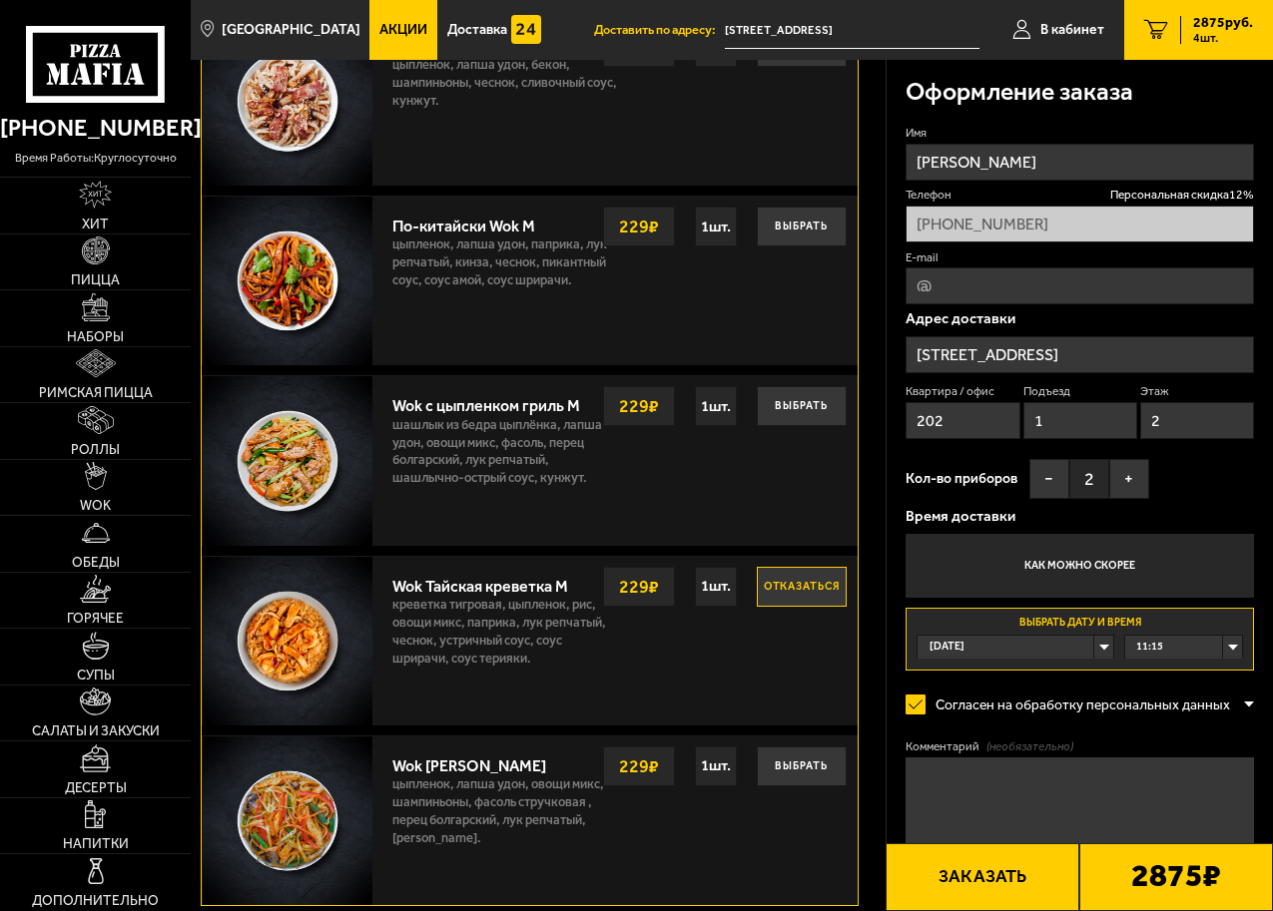
click at [1228, 649] on div "11:15" at bounding box center [1183, 647] width 117 height 23
click at [1157, 746] on span "14:00" at bounding box center [1150, 744] width 27 height 15
click at [971, 884] on button "Заказать" at bounding box center [982, 878] width 194 height 68
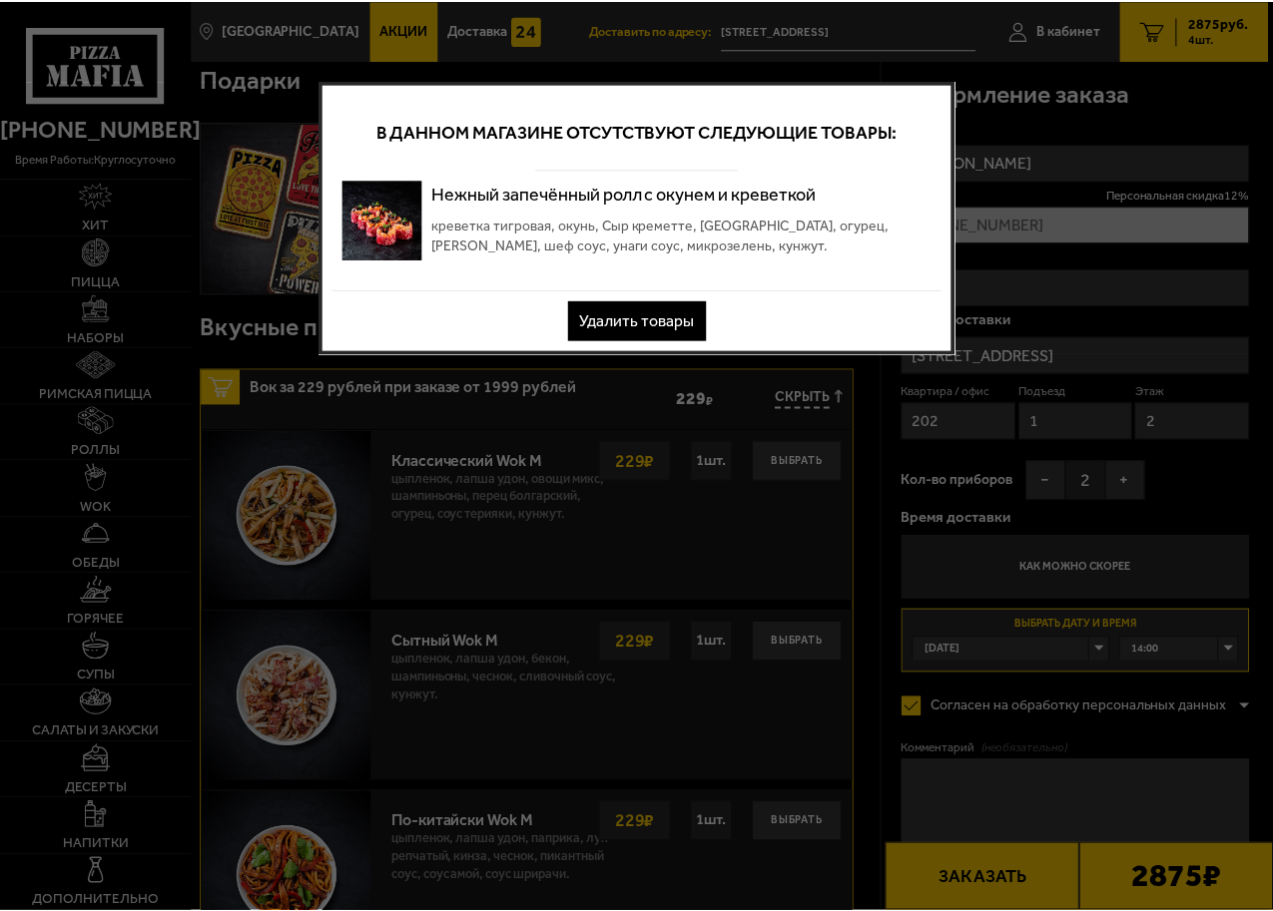
scroll to position [0, 0]
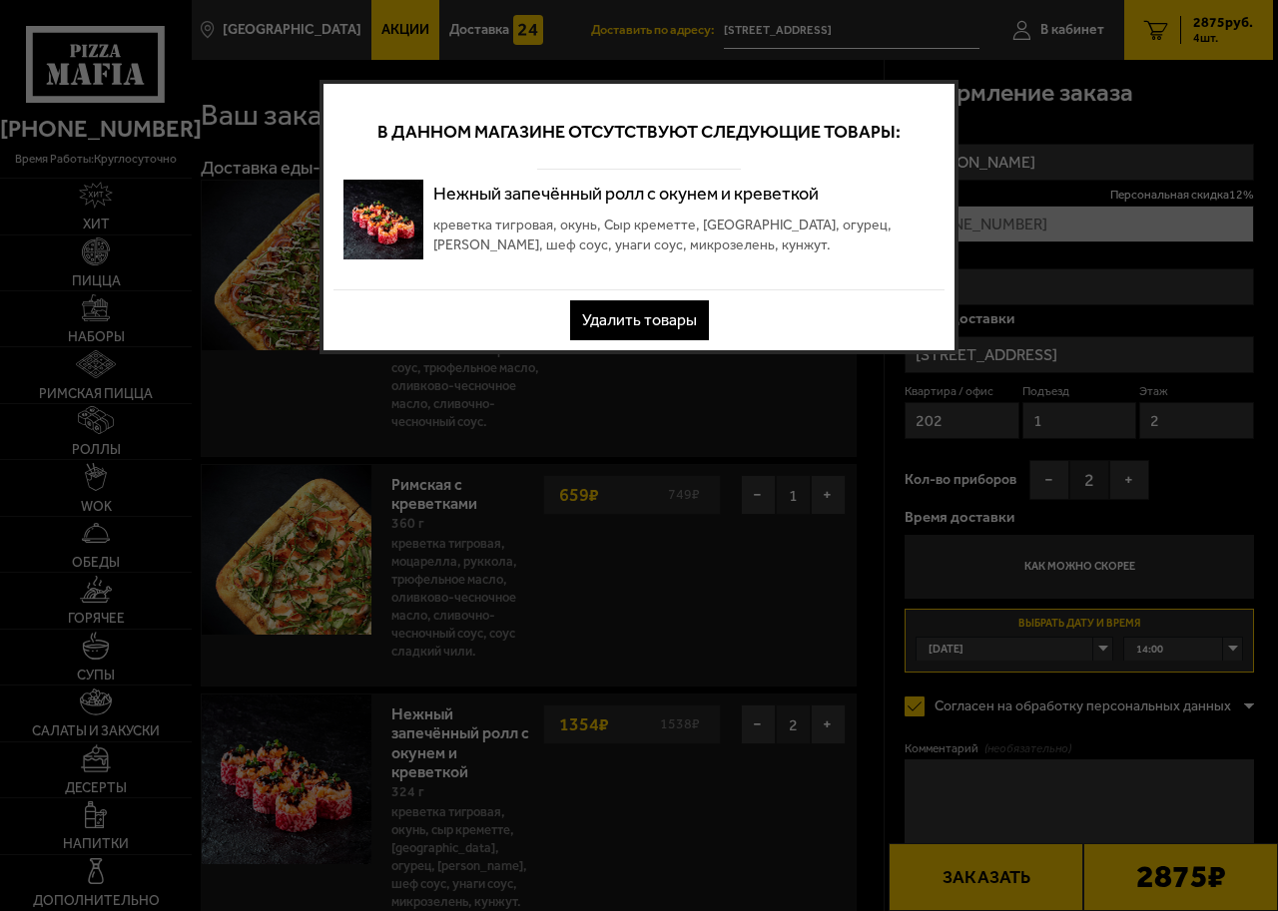
click at [654, 313] on button "Удалить товары" at bounding box center [639, 320] width 139 height 40
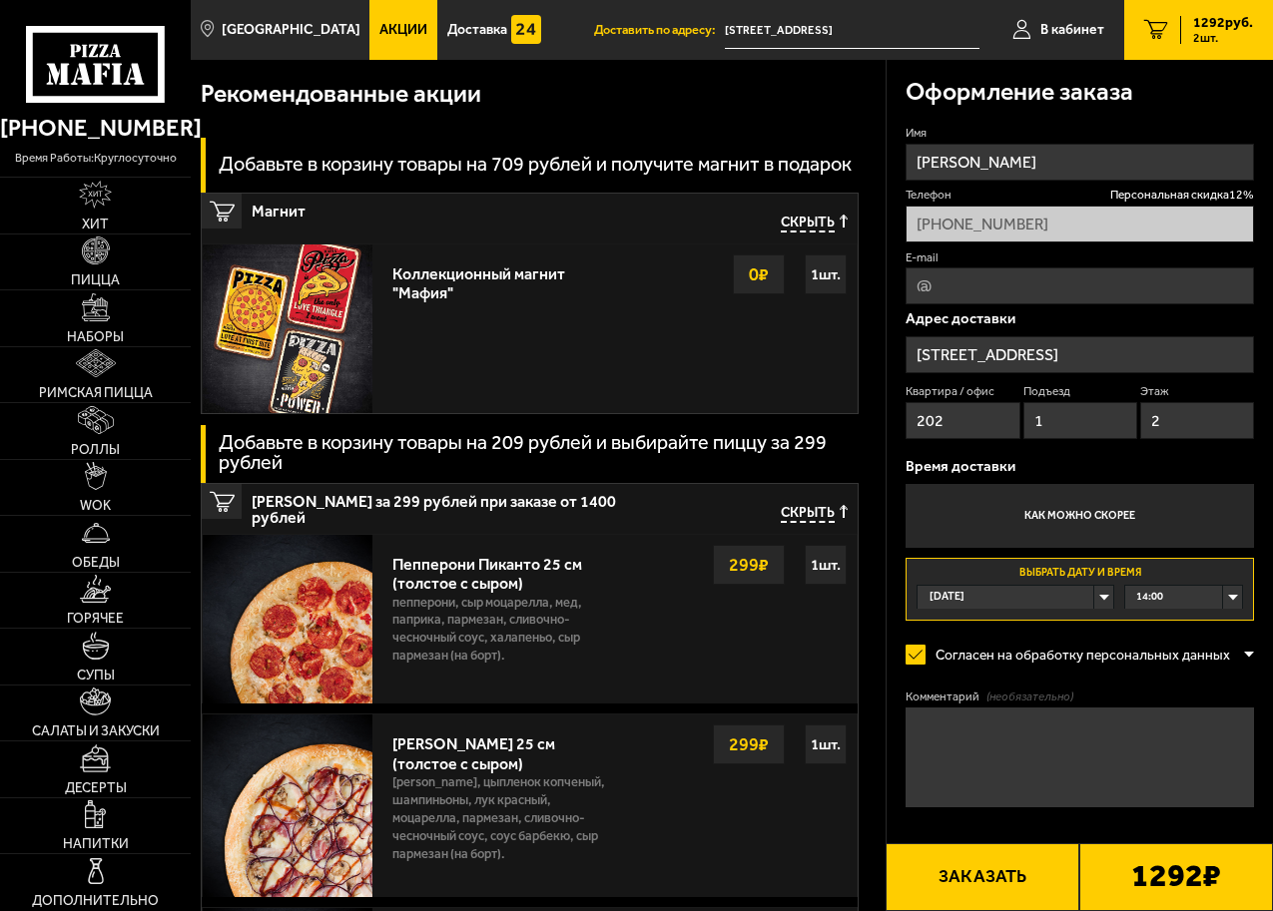
scroll to position [675, 0]
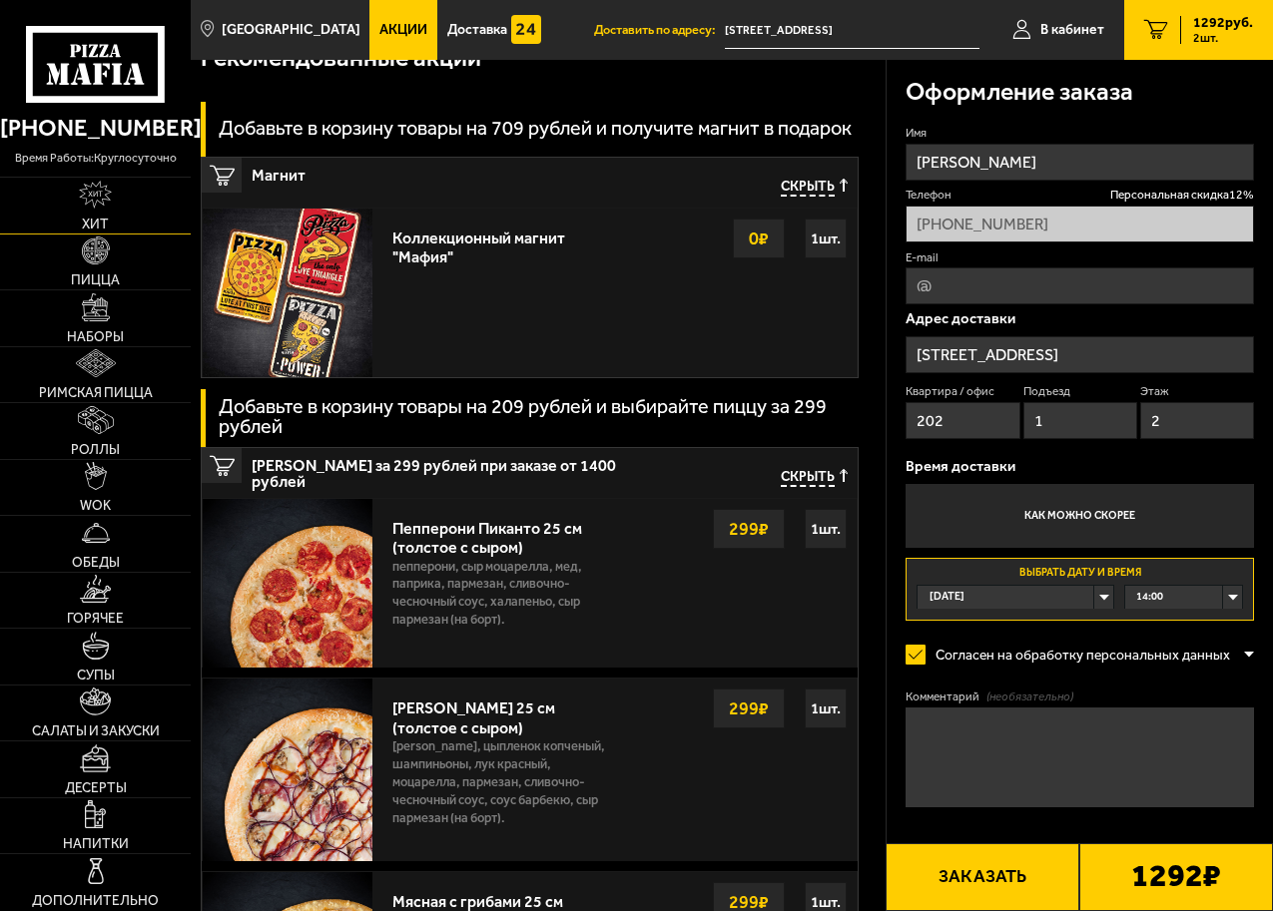
click at [91, 204] on img at bounding box center [95, 195] width 33 height 28
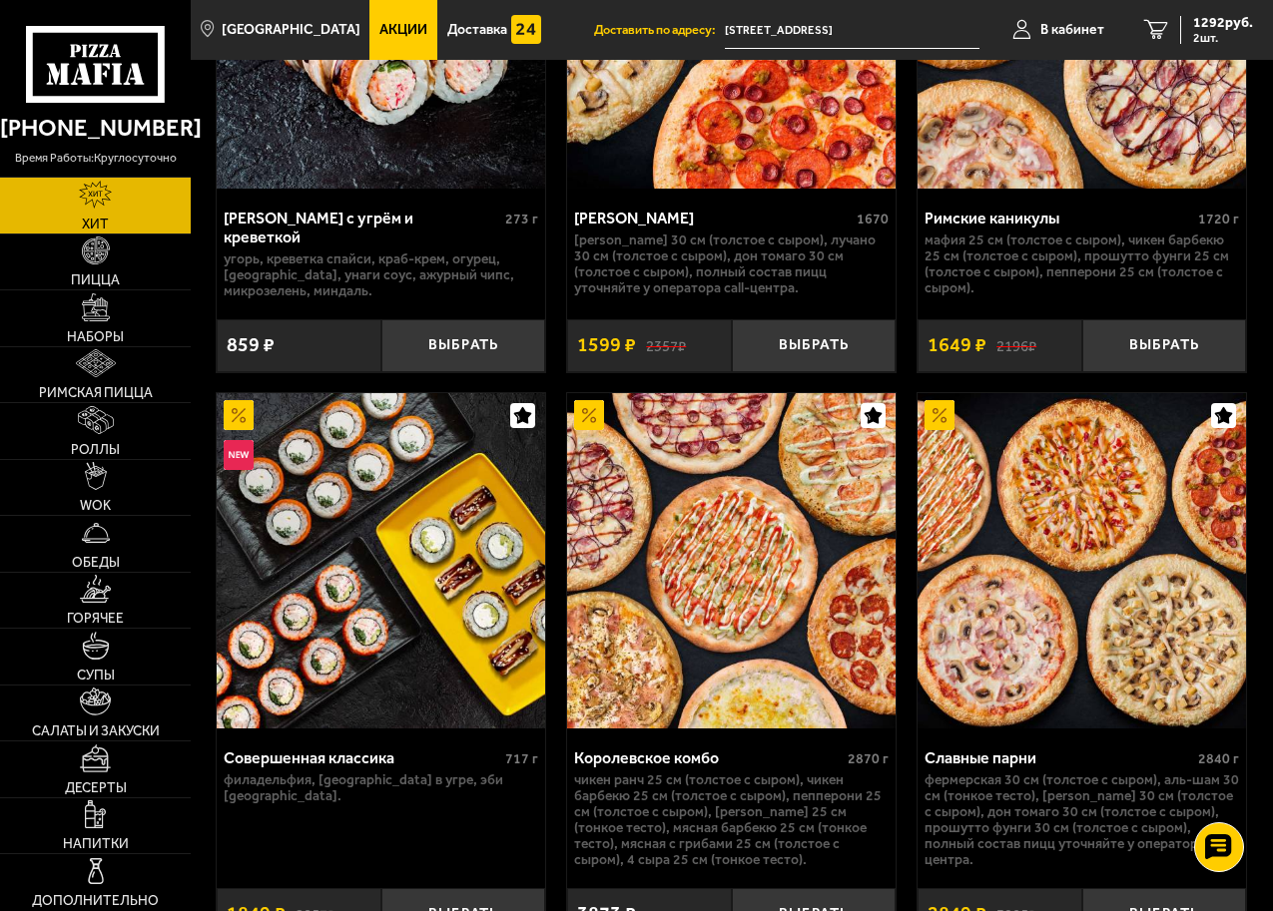
scroll to position [2175, 0]
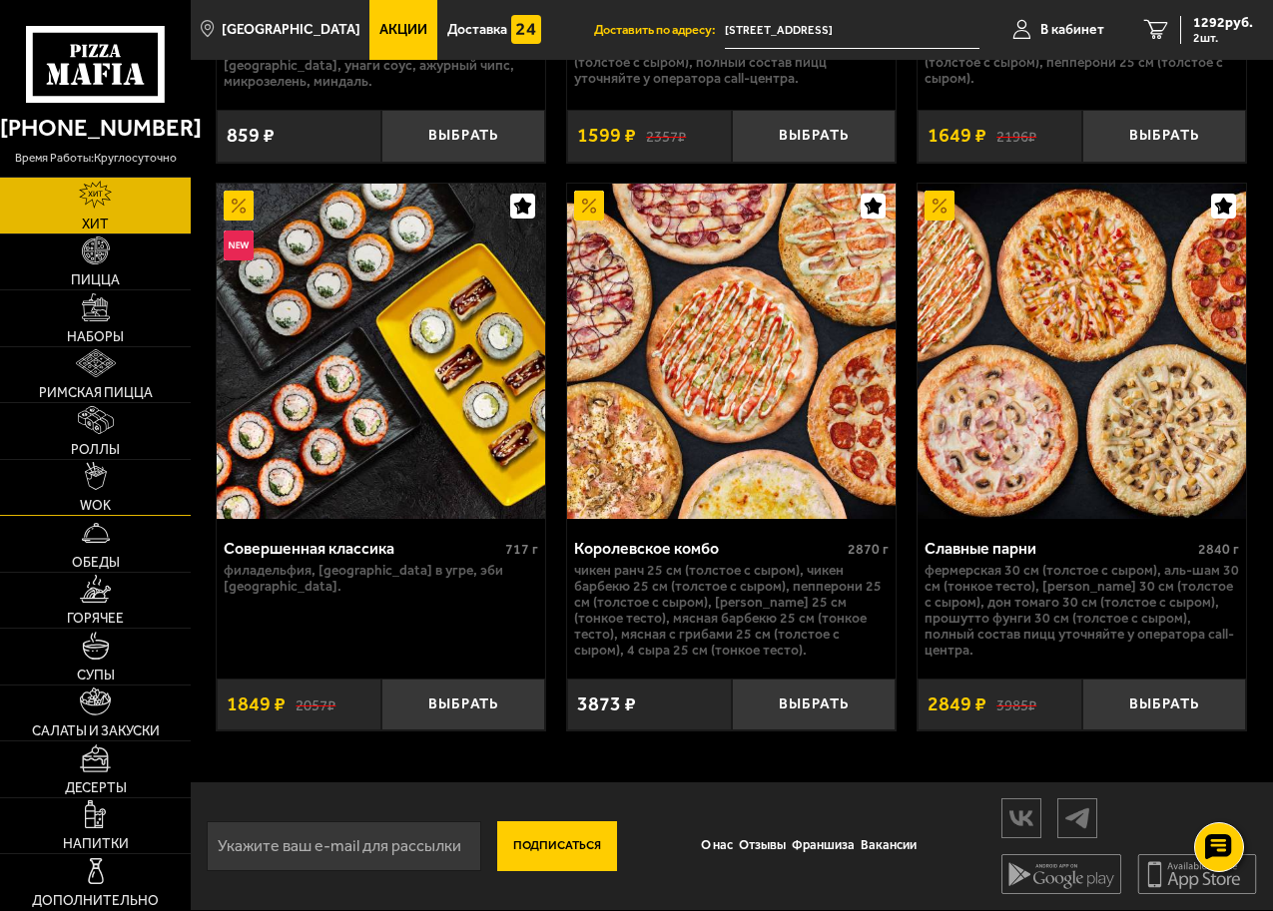
click at [87, 499] on span "WOK" at bounding box center [95, 506] width 31 height 14
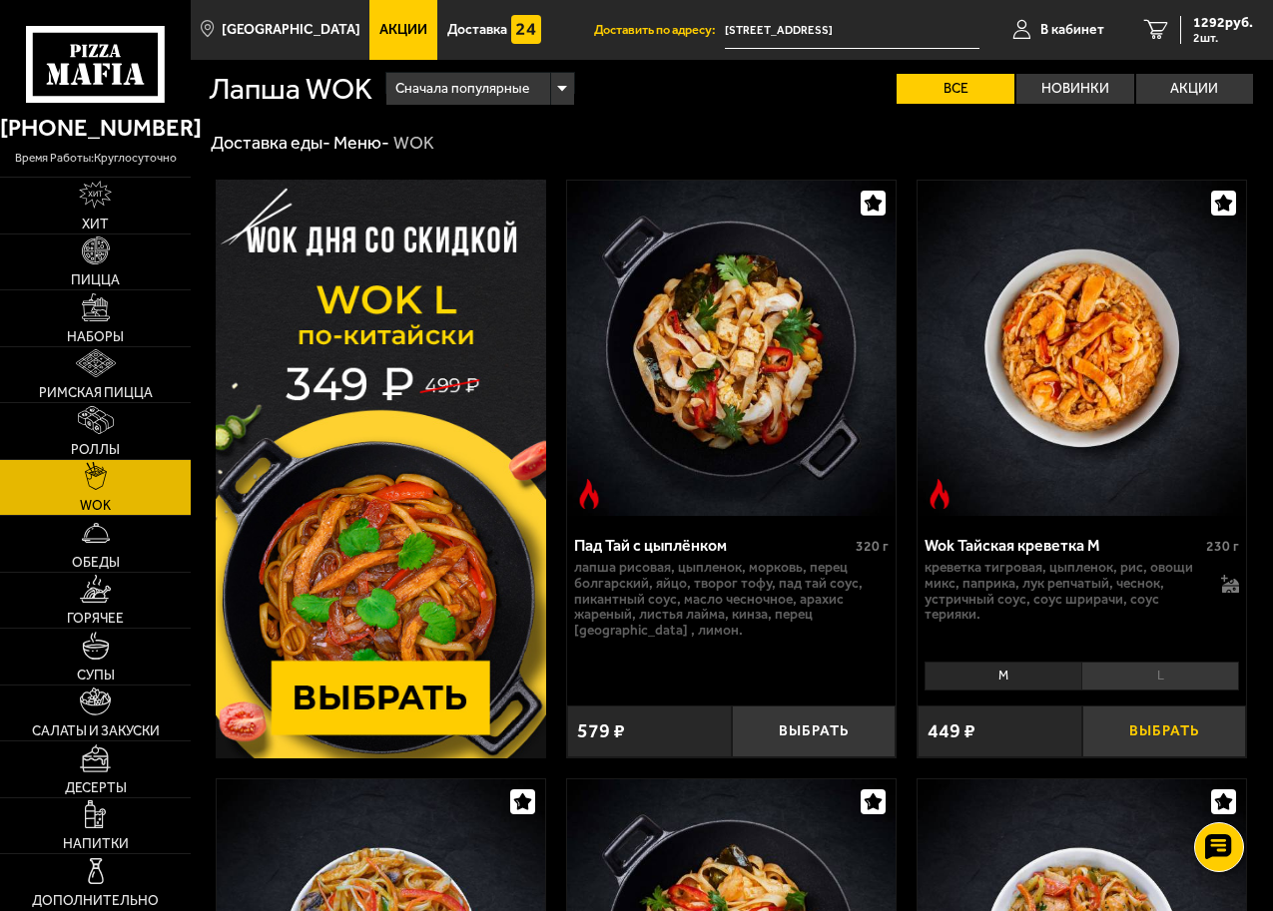
click at [1132, 724] on button "Выбрать" at bounding box center [1164, 732] width 165 height 53
click at [1214, 730] on button "+" at bounding box center [1218, 732] width 55 height 53
click at [1200, 24] on span "2082 руб." at bounding box center [1223, 23] width 60 height 14
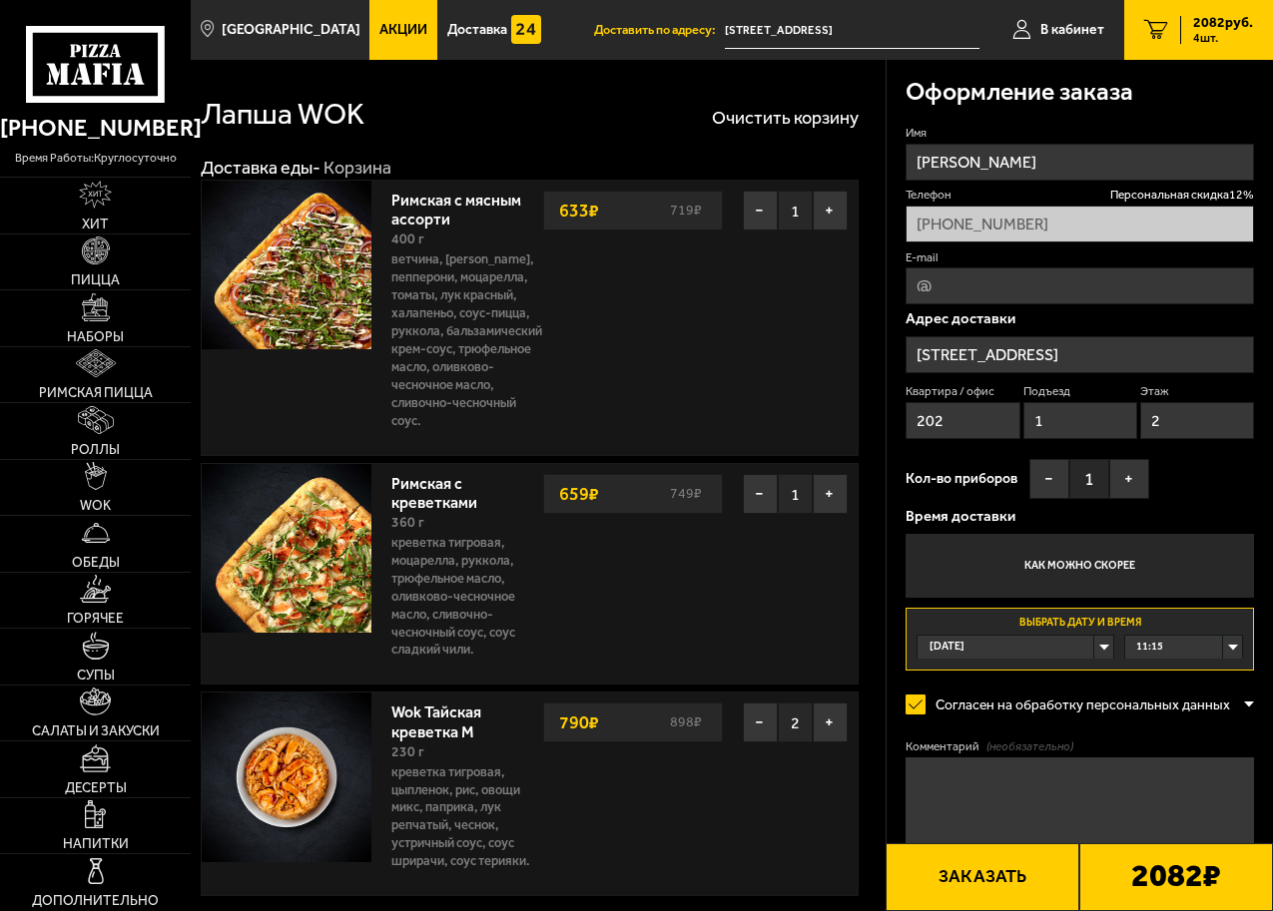
type input "[STREET_ADDRESS]"
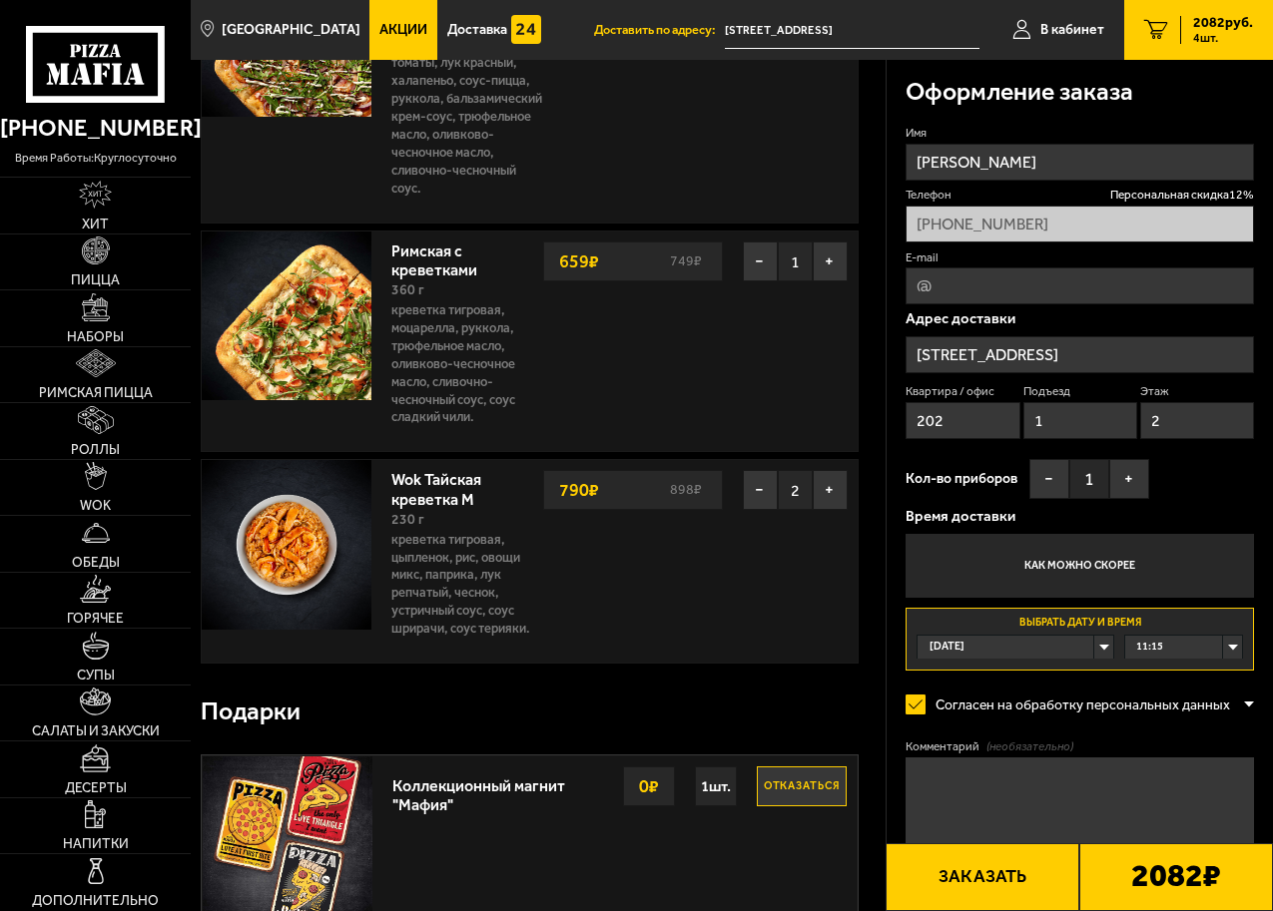
scroll to position [100, 0]
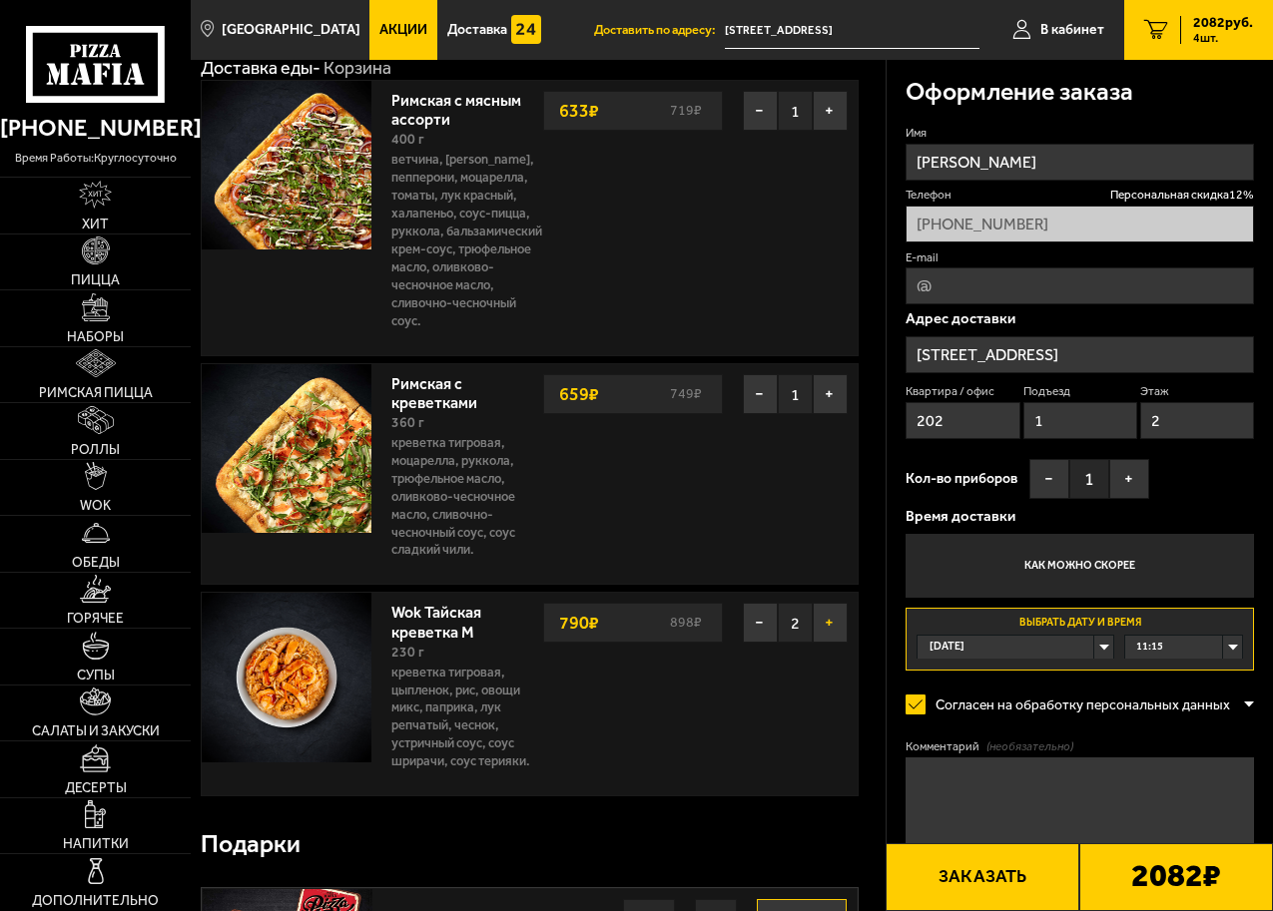
click at [827, 628] on button "+" at bounding box center [830, 623] width 35 height 40
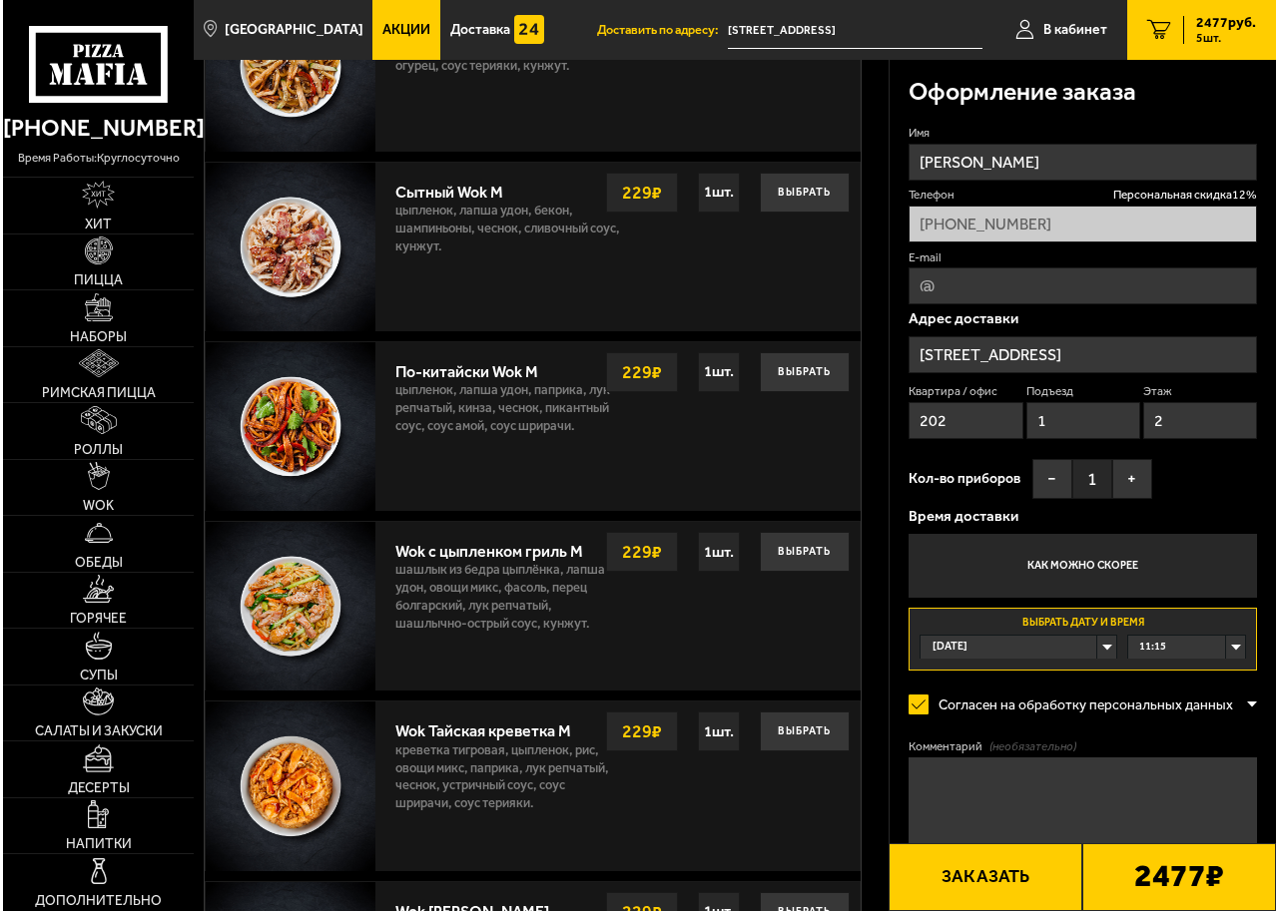
scroll to position [1398, 0]
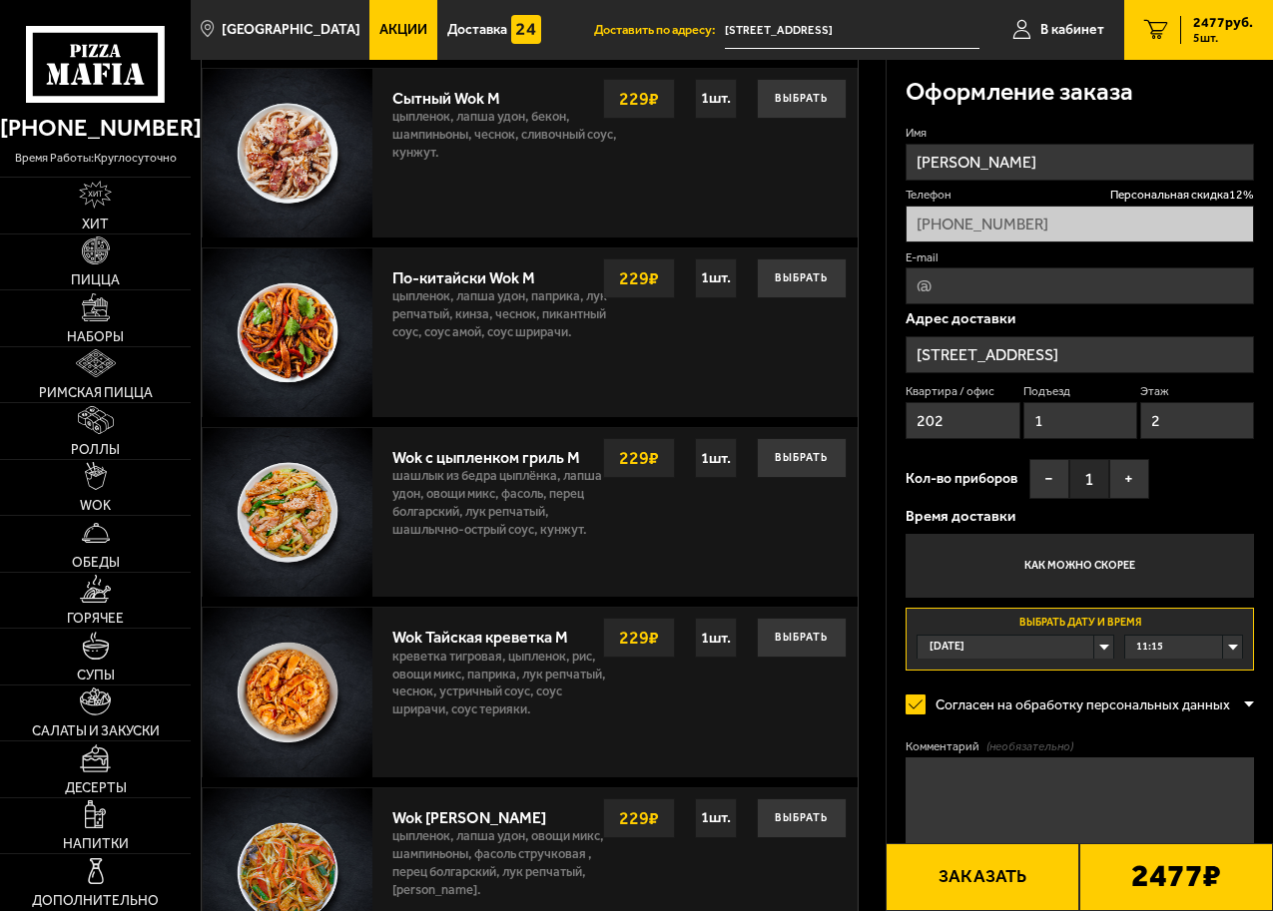
click at [984, 880] on button "Заказать" at bounding box center [982, 878] width 194 height 68
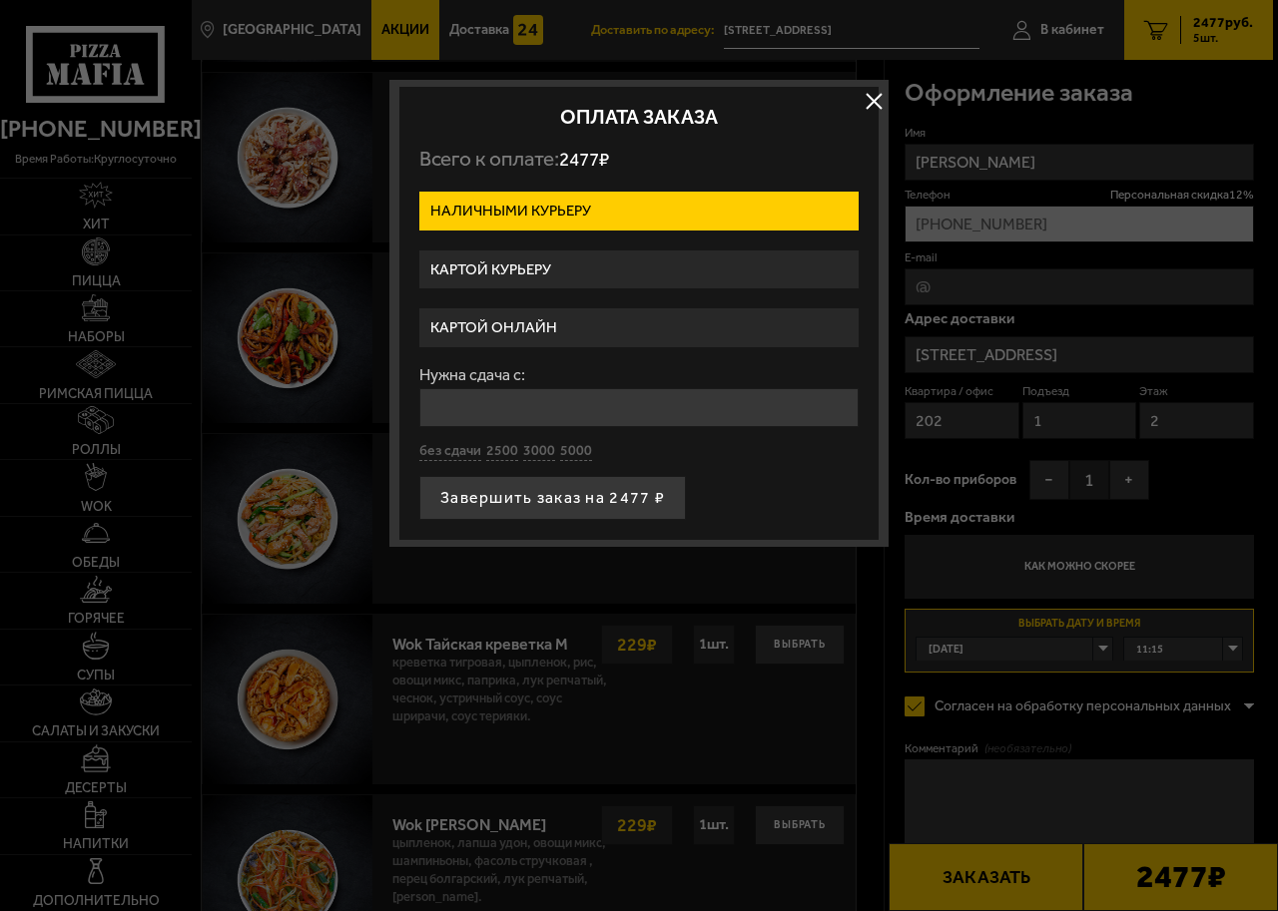
click at [574, 317] on label "Картой онлайн" at bounding box center [638, 327] width 439 height 39
click at [0, 0] on input "Картой онлайн" at bounding box center [0, 0] width 0 height 0
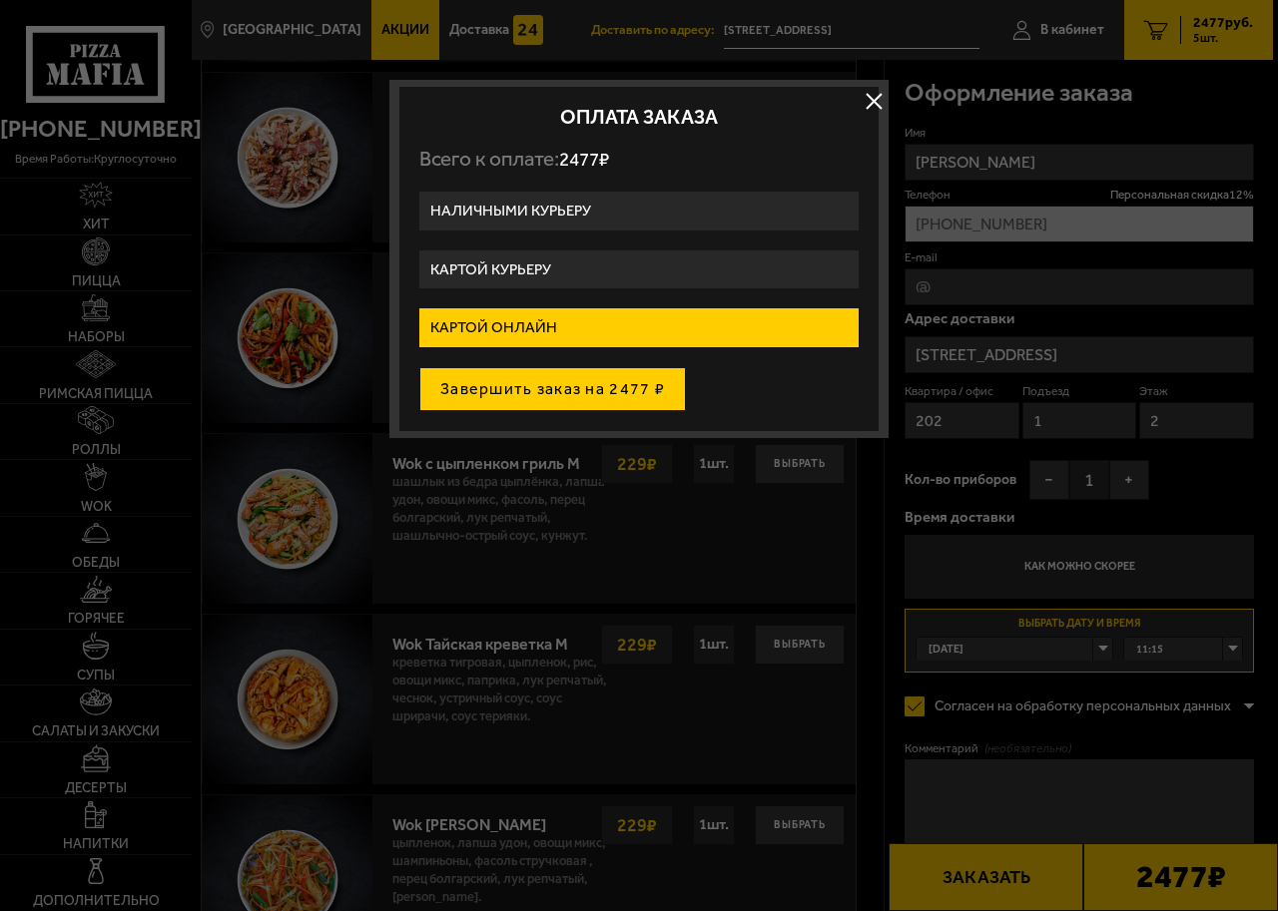
click at [547, 391] on button "Завершить заказ на 2477 ₽" at bounding box center [552, 389] width 267 height 44
